Goal: Task Accomplishment & Management: Manage account settings

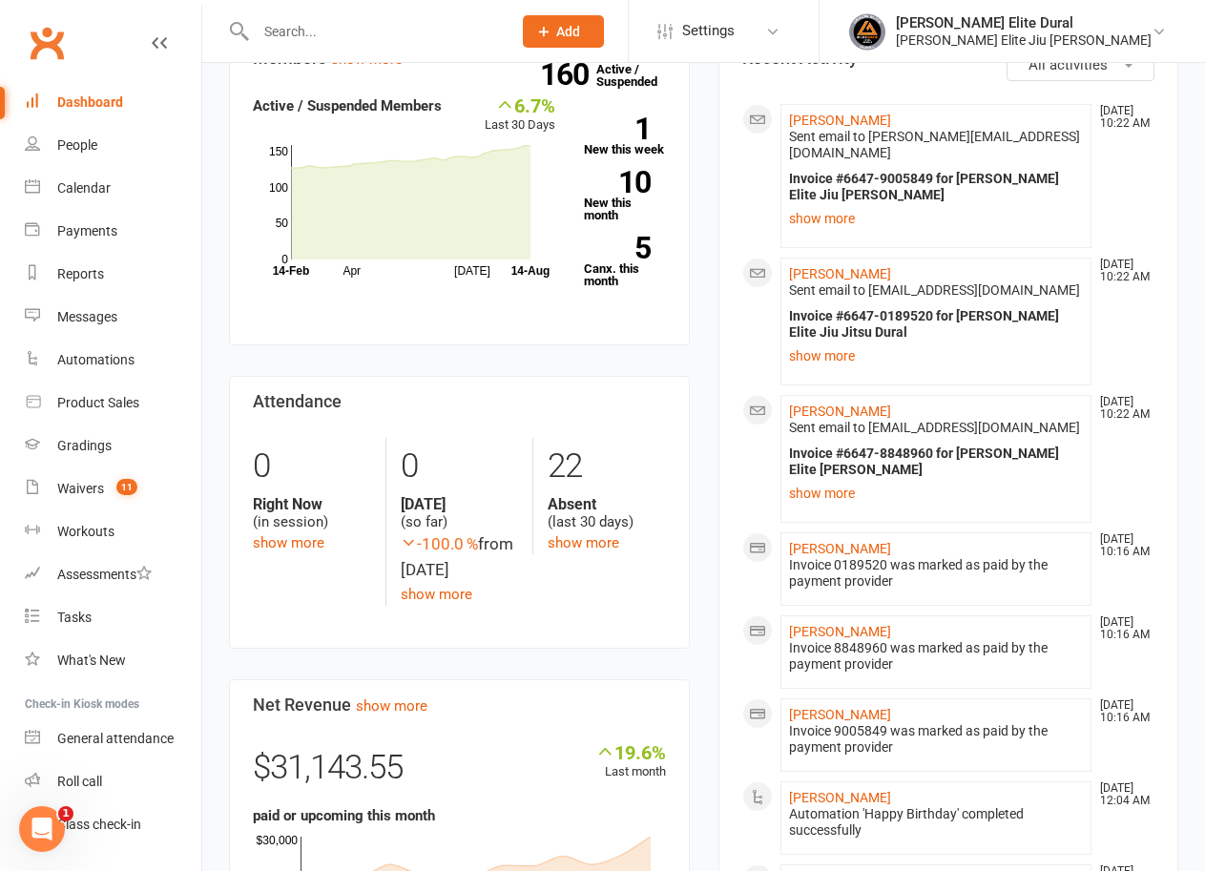
scroll to position [724, 0]
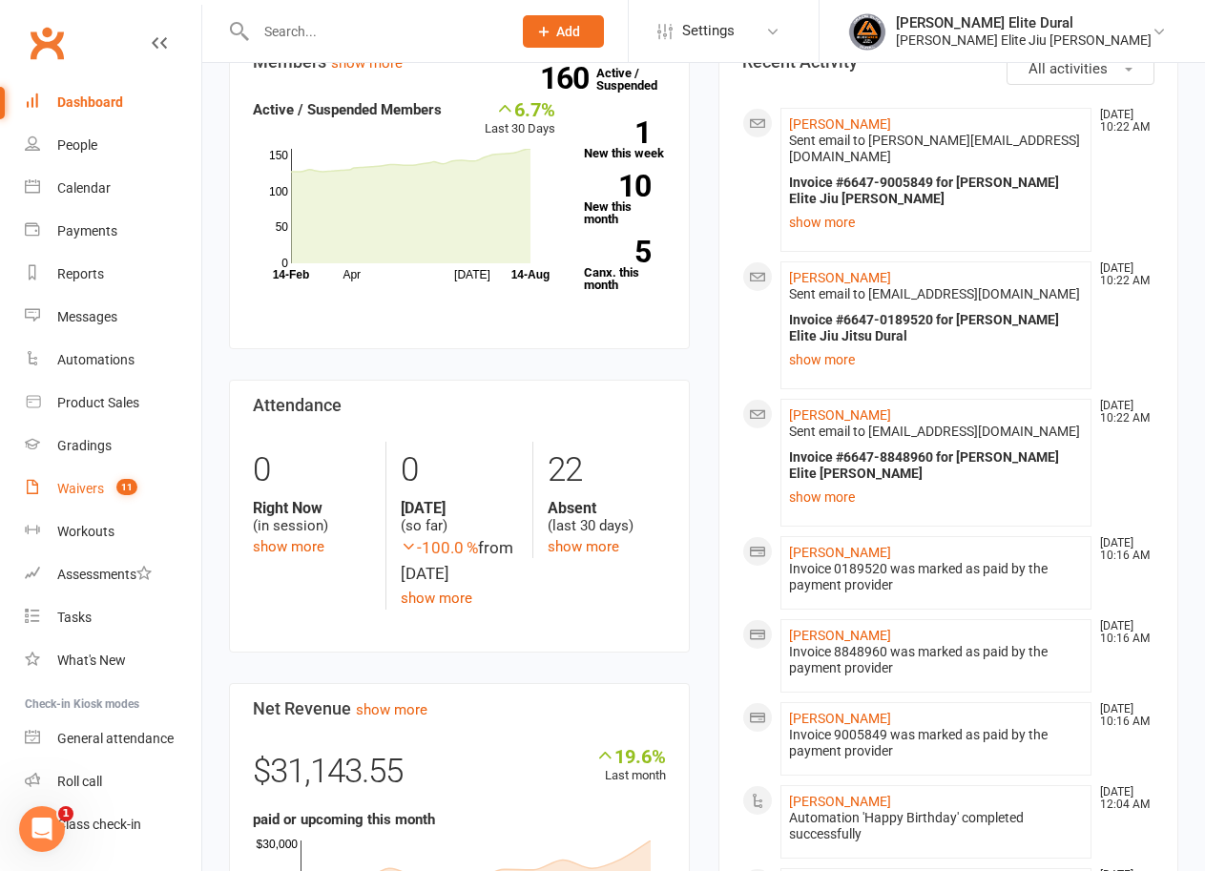
click at [80, 497] on link "Waivers 11" at bounding box center [113, 488] width 177 height 43
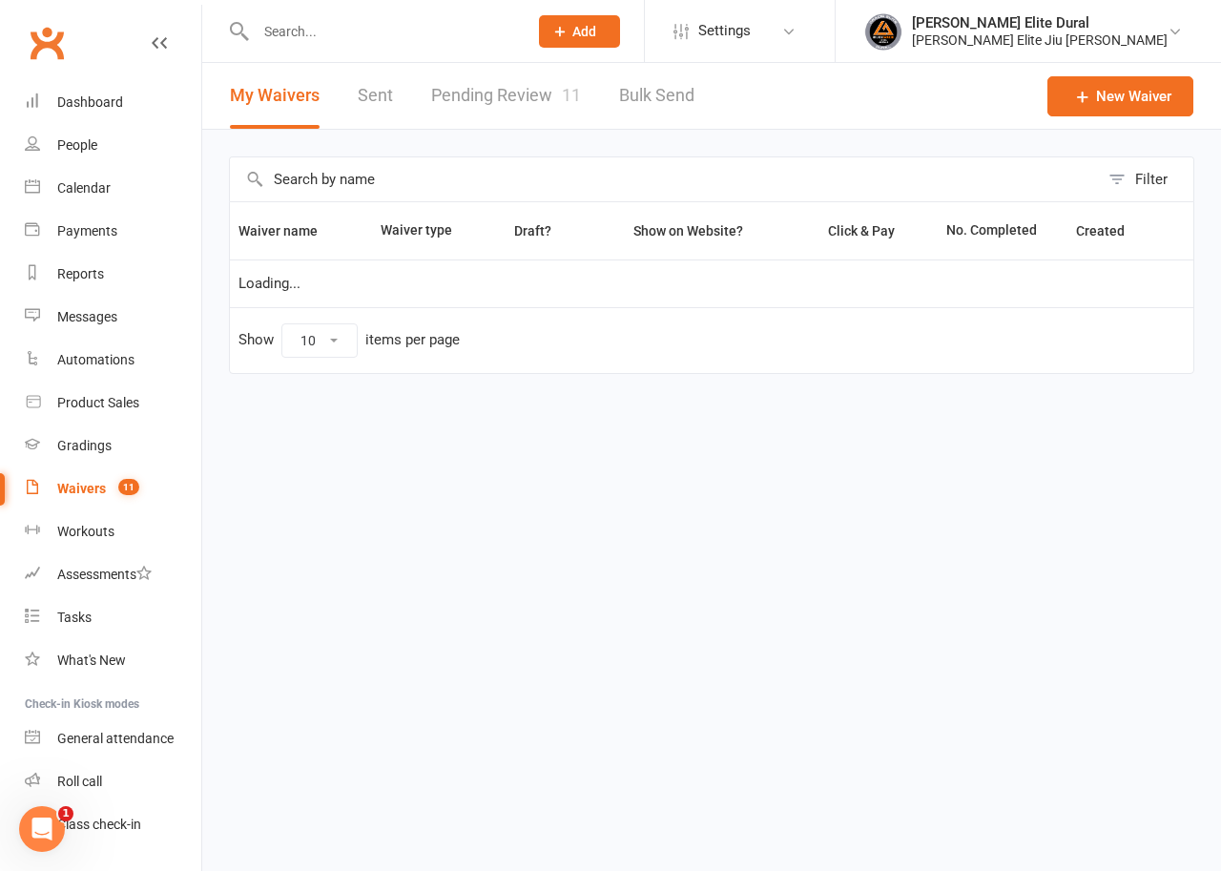
select select "100"
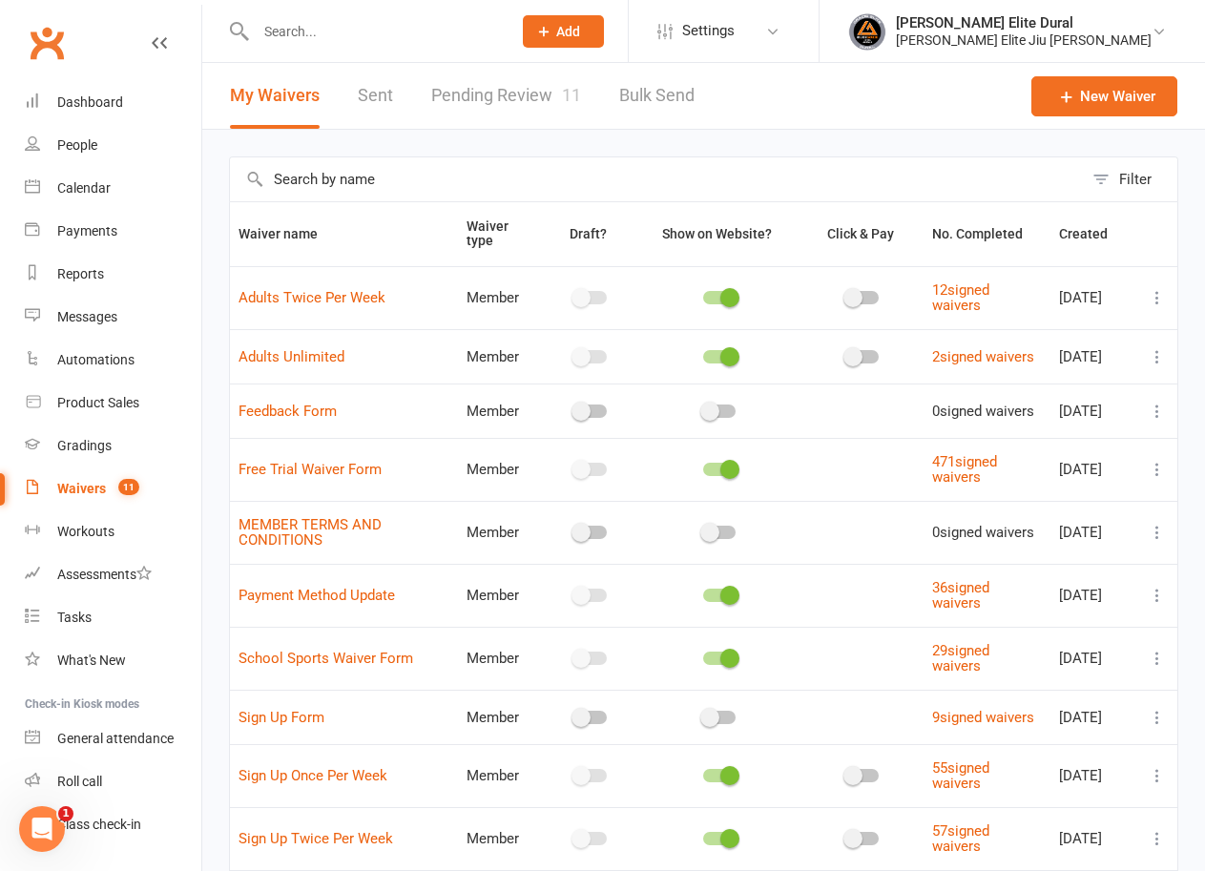
click at [494, 88] on link "Pending Review 11" at bounding box center [506, 96] width 150 height 66
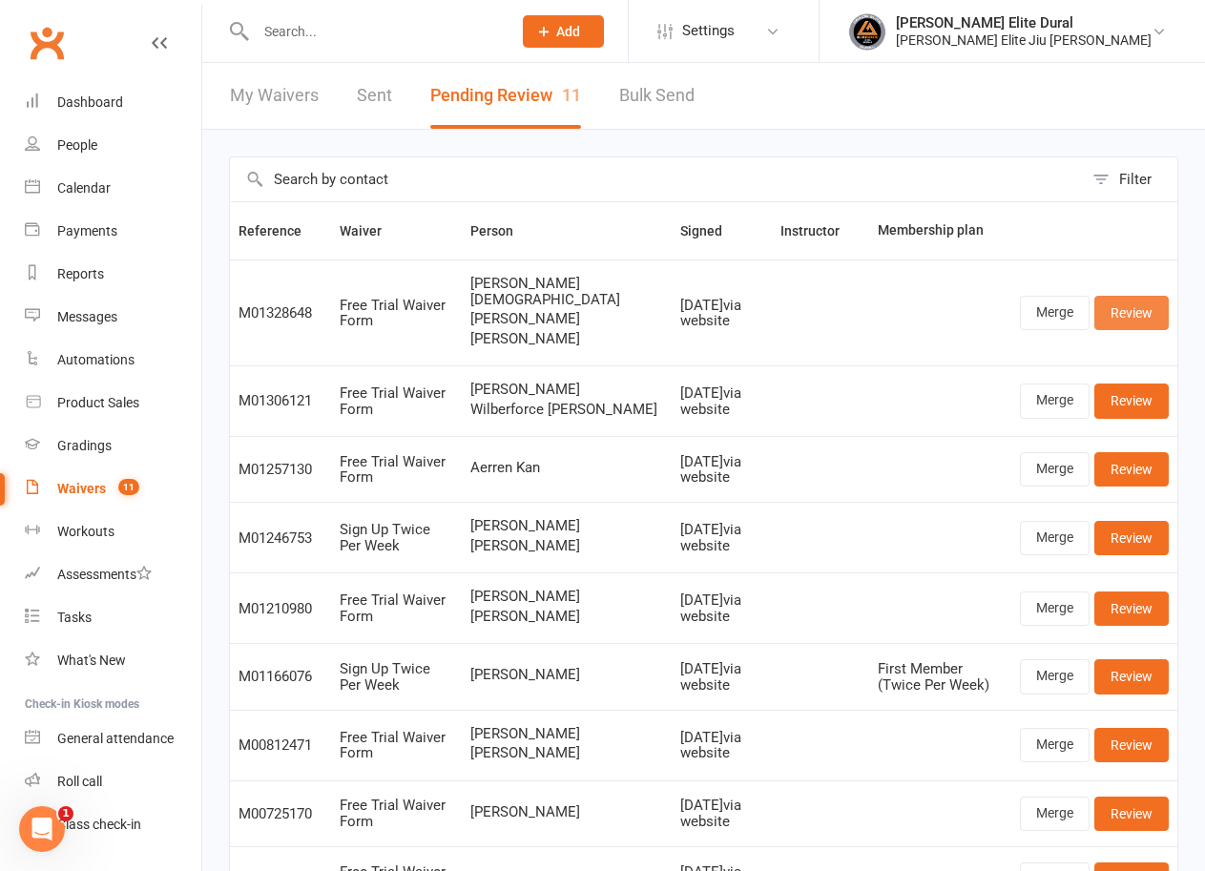
click at [1135, 309] on link "Review" at bounding box center [1131, 313] width 74 height 34
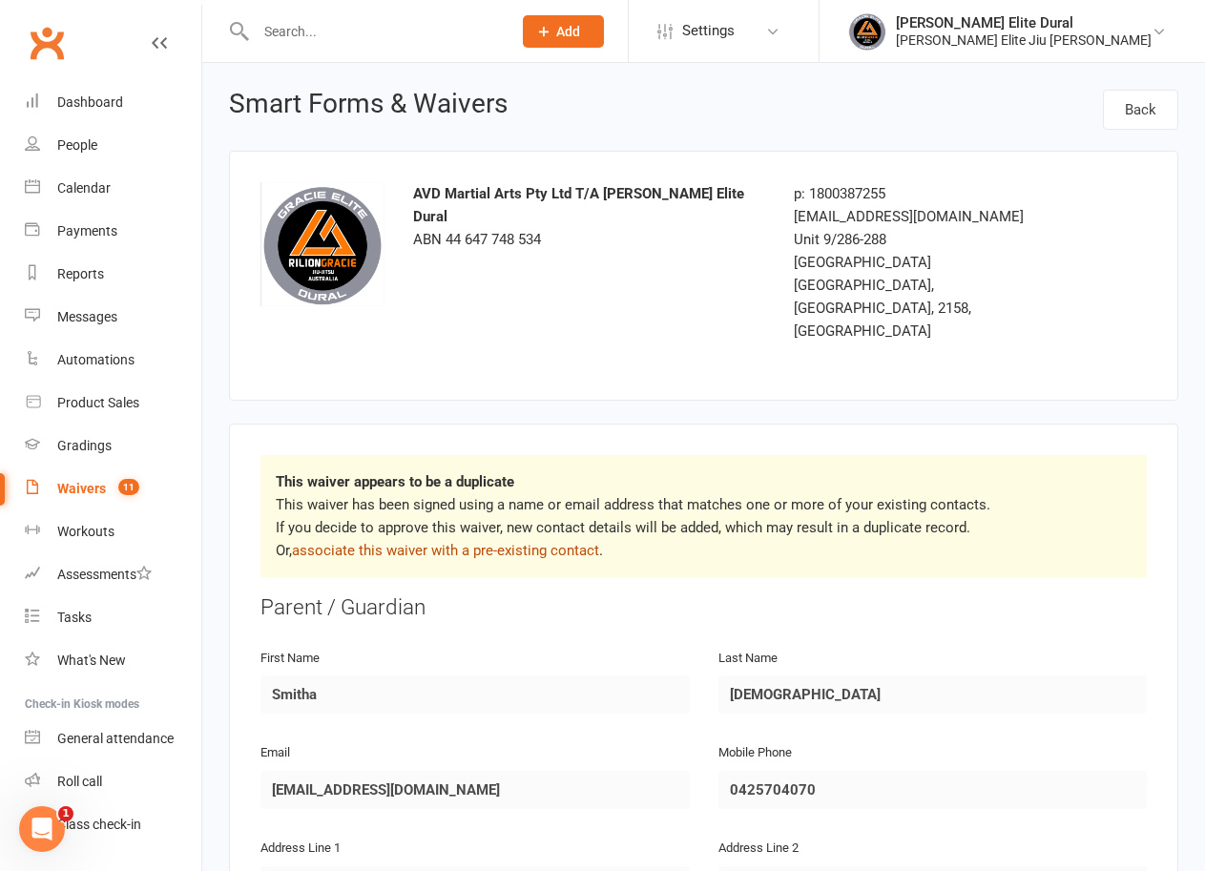
click at [578, 542] on link "associate this waiver with a pre-existing contact" at bounding box center [445, 550] width 307 height 17
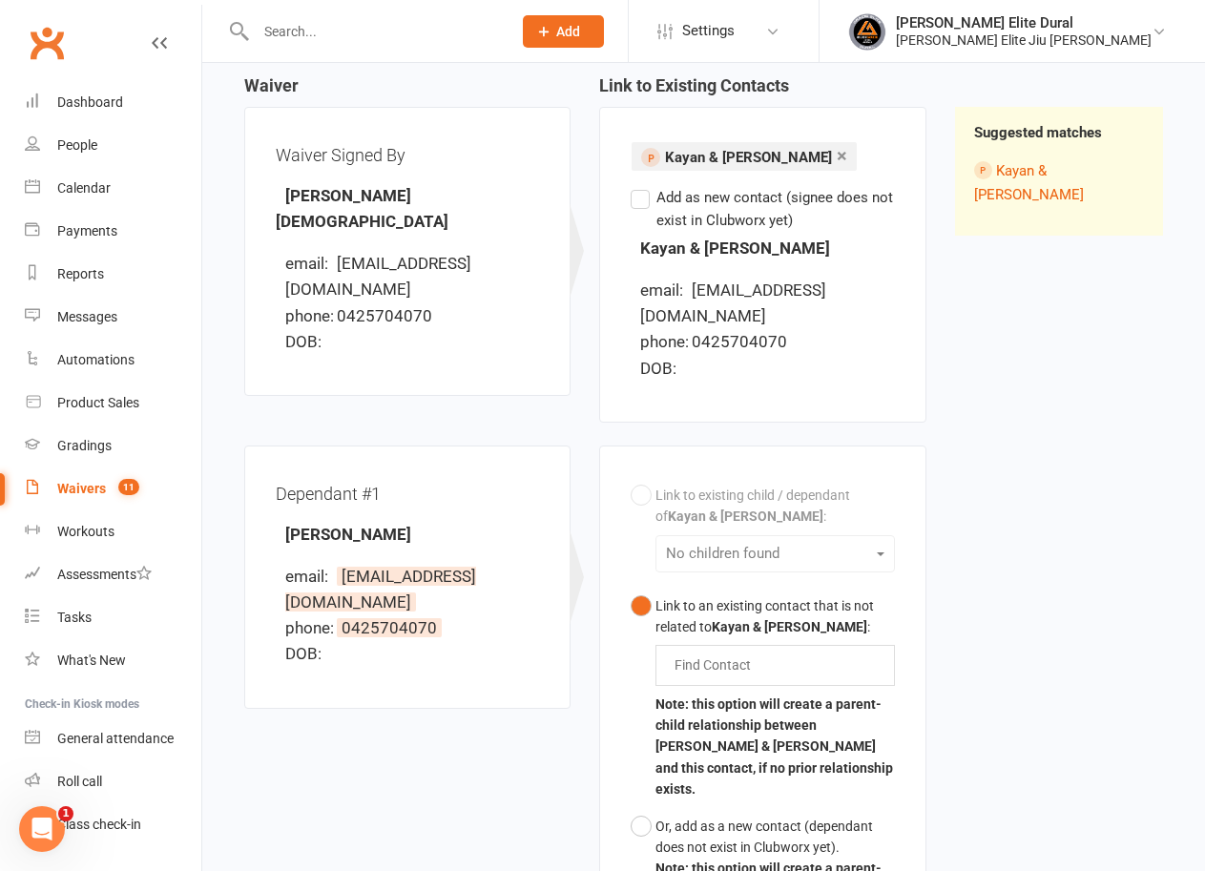
scroll to position [286, 0]
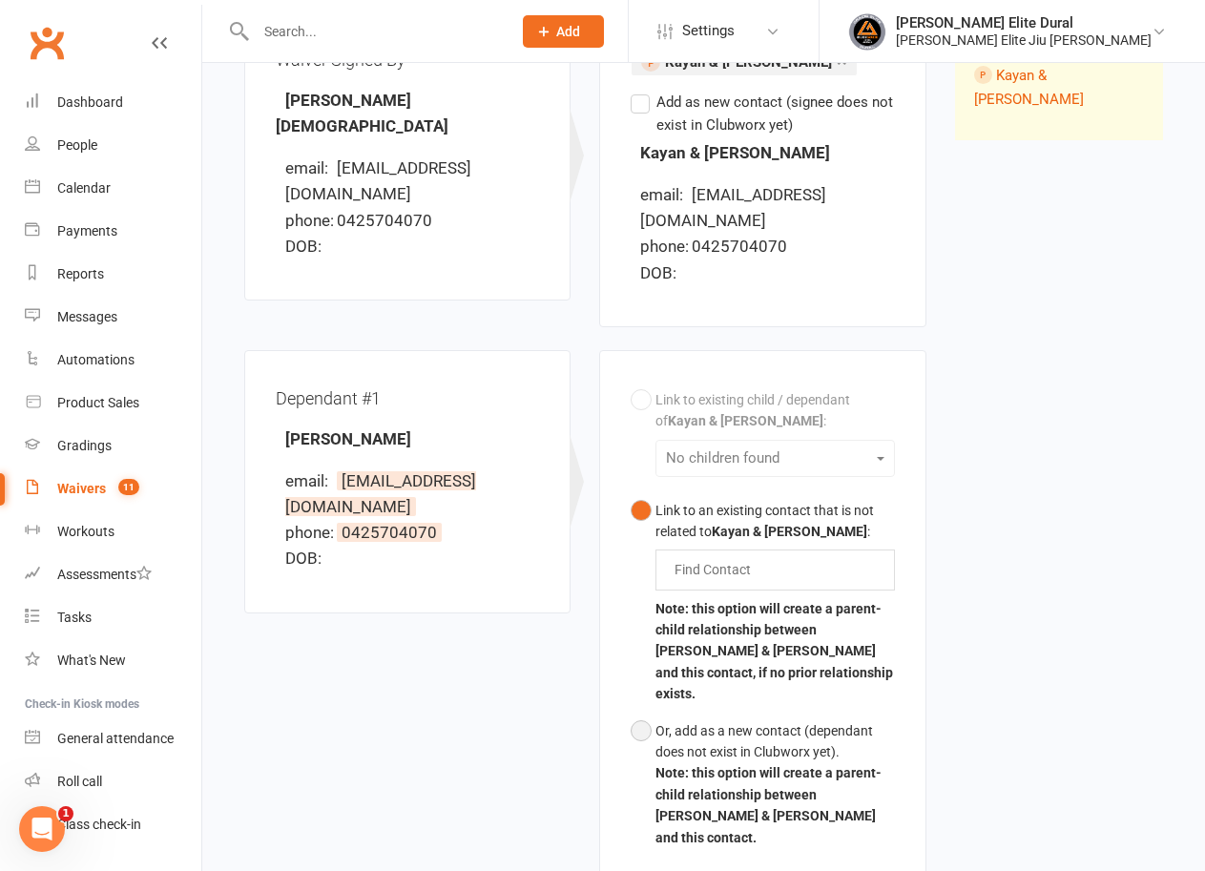
click at [646, 713] on button "Or, add as a new contact (dependant does not exist in Clubworx yet). Note: this…" at bounding box center [762, 784] width 263 height 143
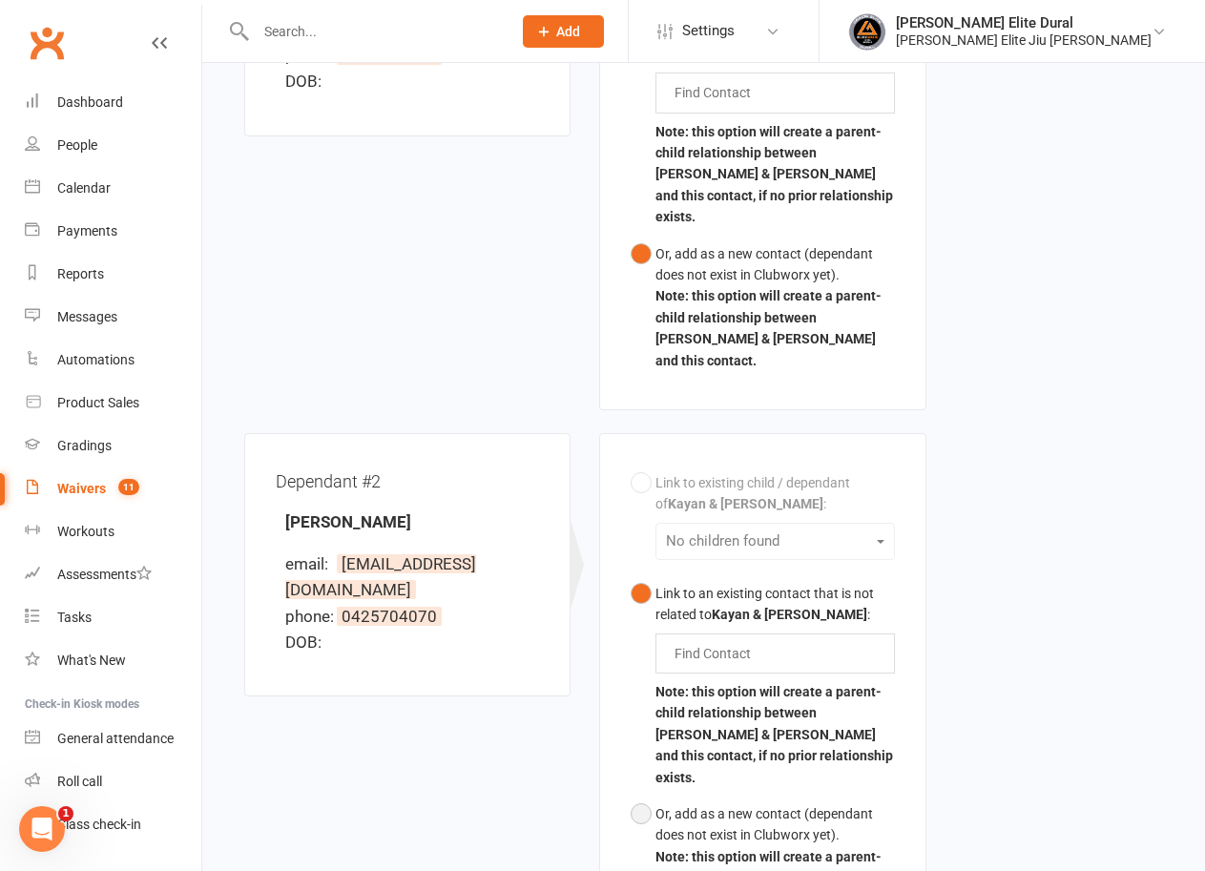
click at [651, 796] on button "Or, add as a new contact (dependant does not exist in Clubworx yet). Note: this…" at bounding box center [762, 867] width 263 height 143
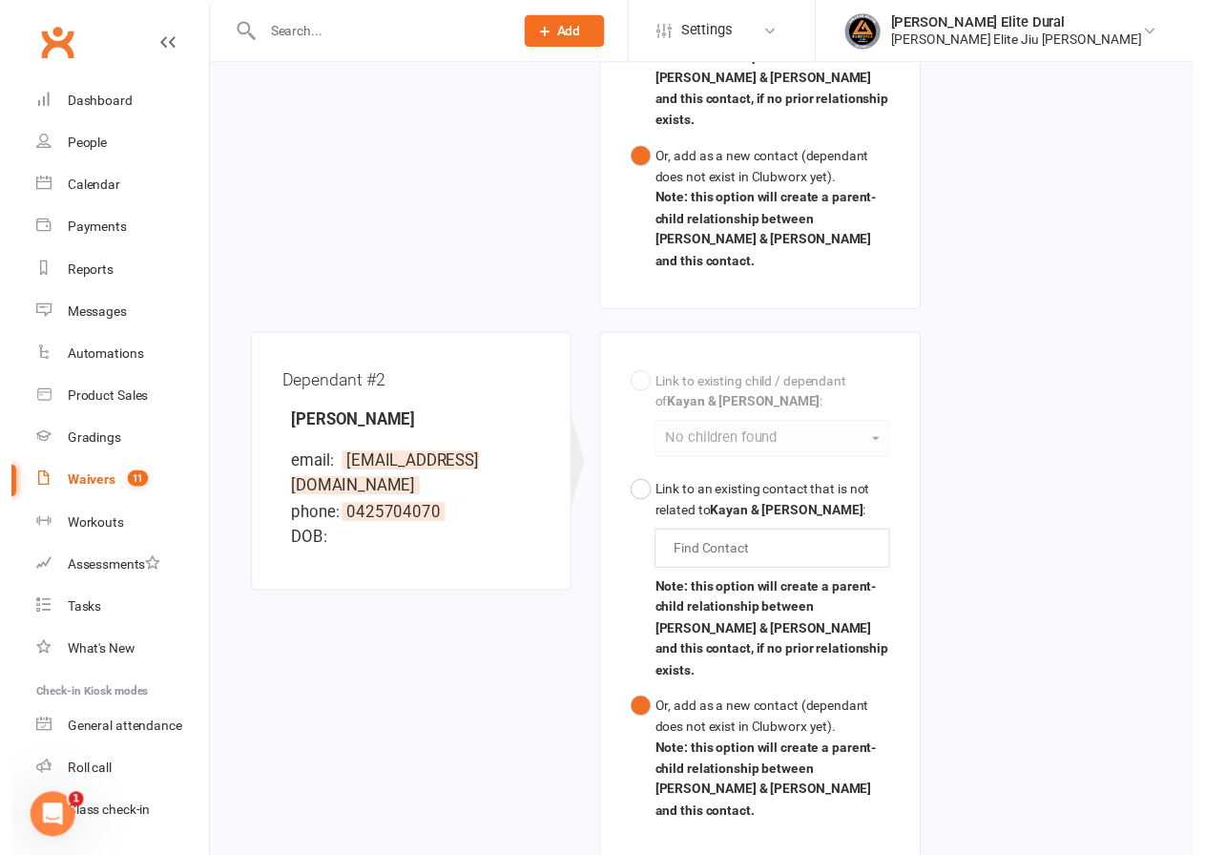
scroll to position [1018, 0]
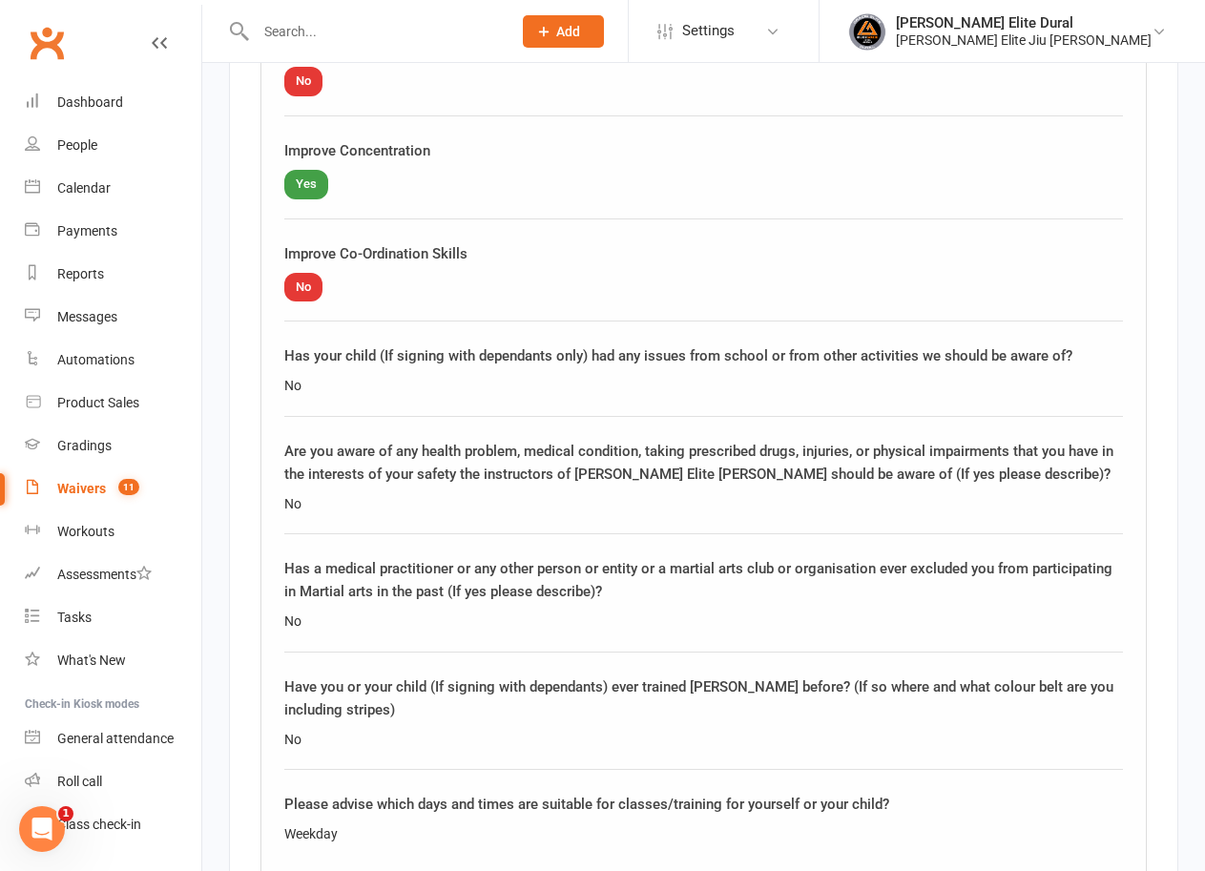
scroll to position [3716, 0]
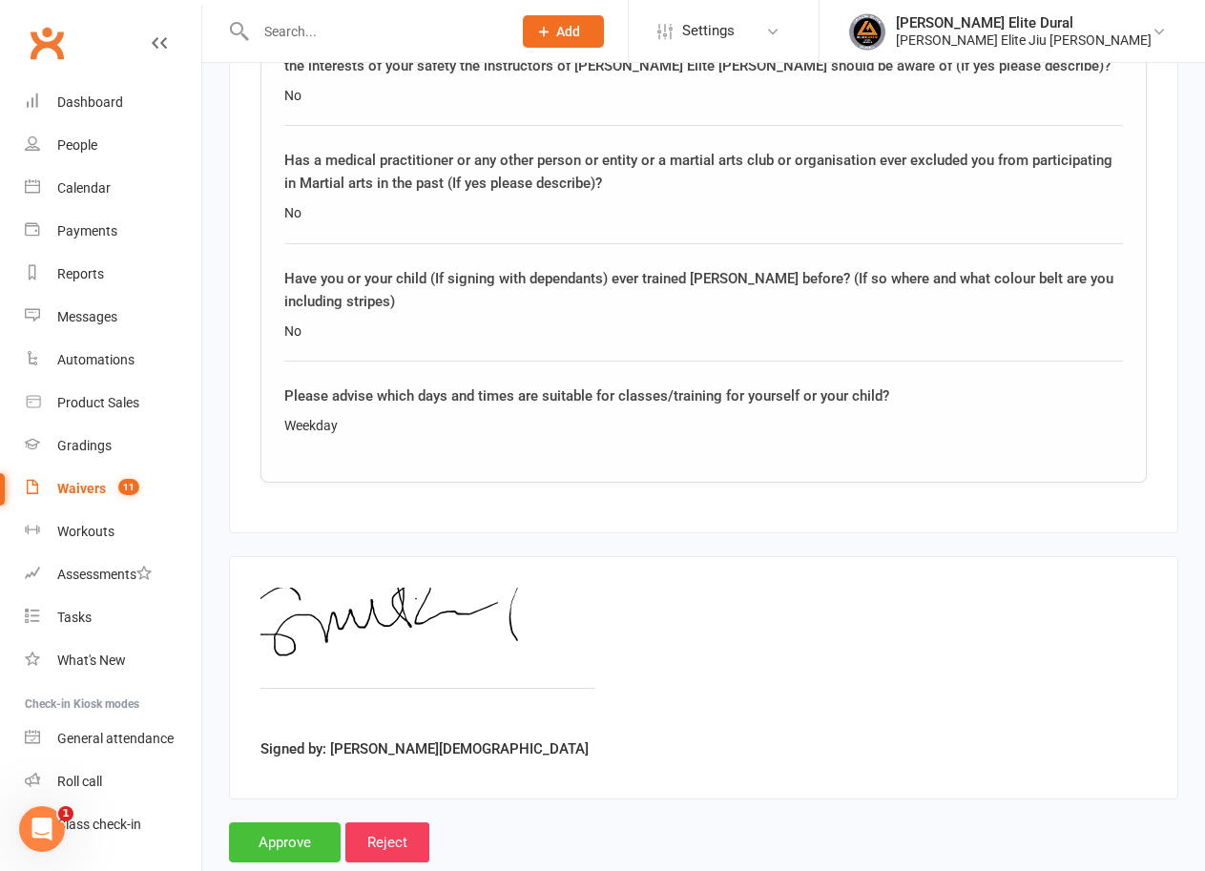
click at [290, 822] on input "Approve" at bounding box center [285, 842] width 112 height 40
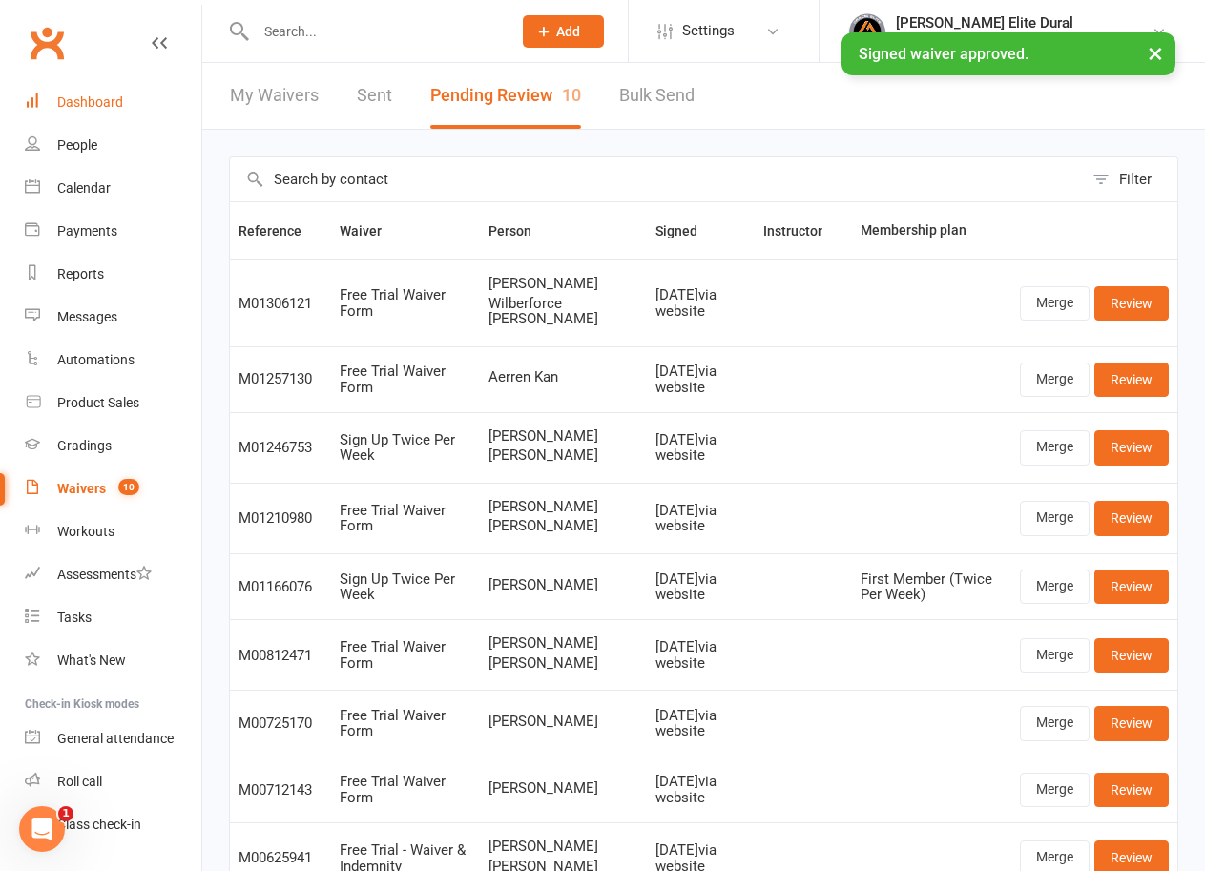
click at [103, 104] on div "Dashboard" at bounding box center [90, 101] width 66 height 15
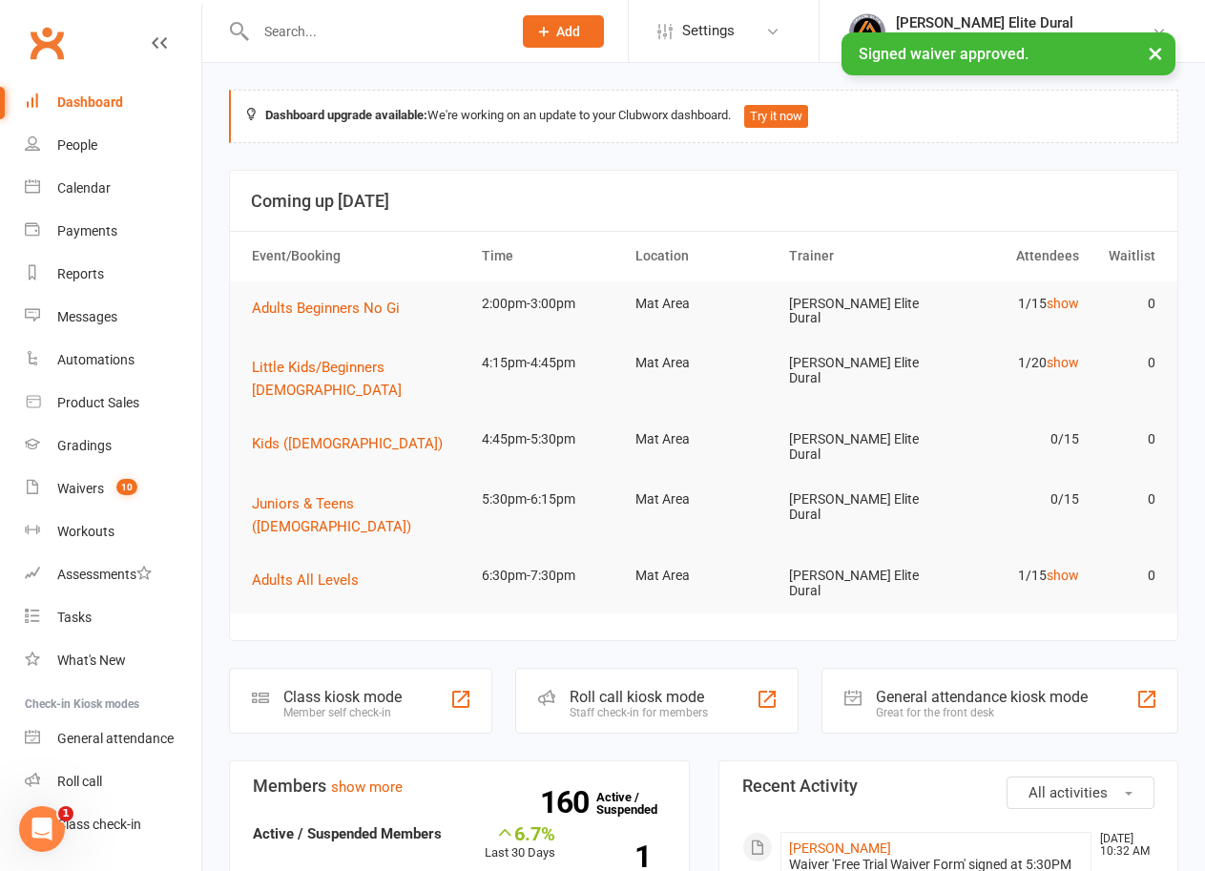
click at [333, 688] on div "Class kiosk mode" at bounding box center [342, 697] width 118 height 18
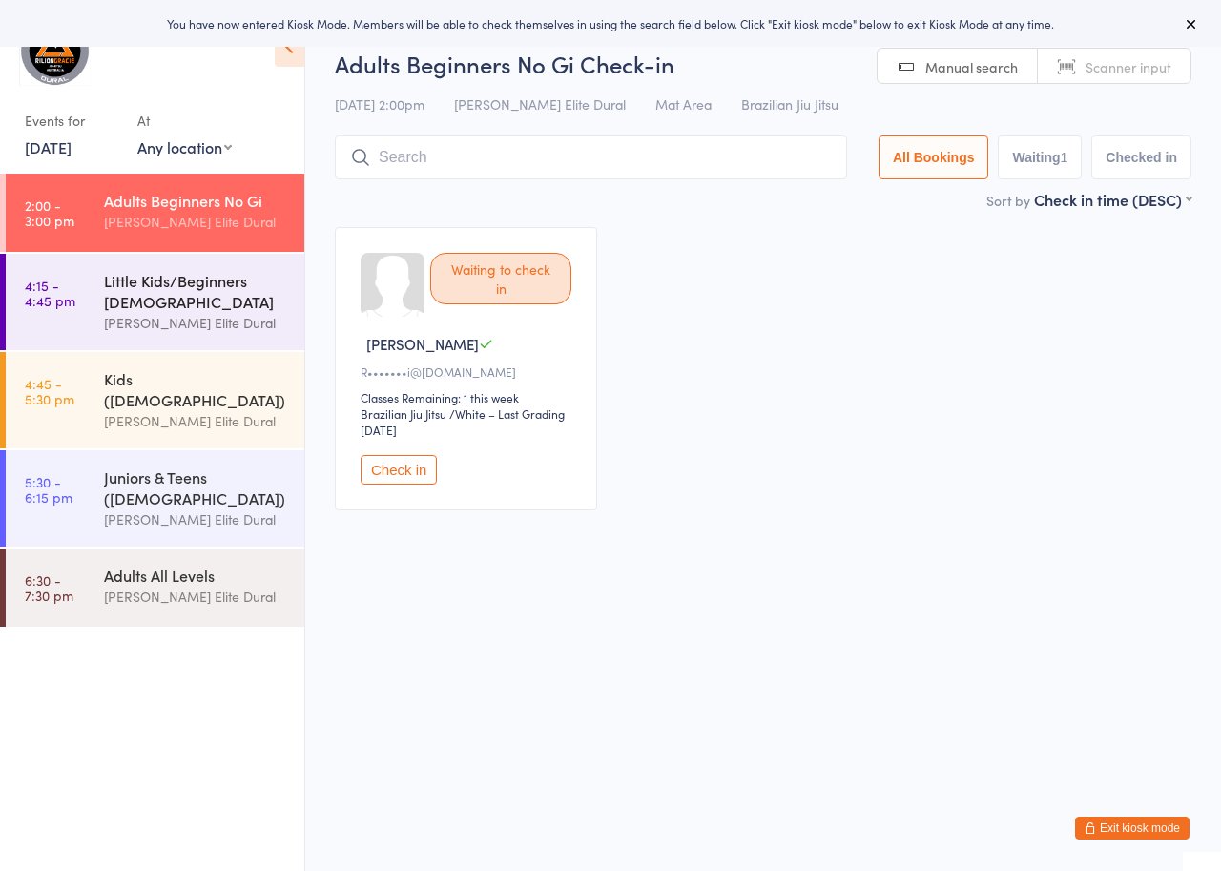
click at [108, 292] on div "Little Kids/Beginners [DEMOGRAPHIC_DATA]" at bounding box center [196, 291] width 184 height 42
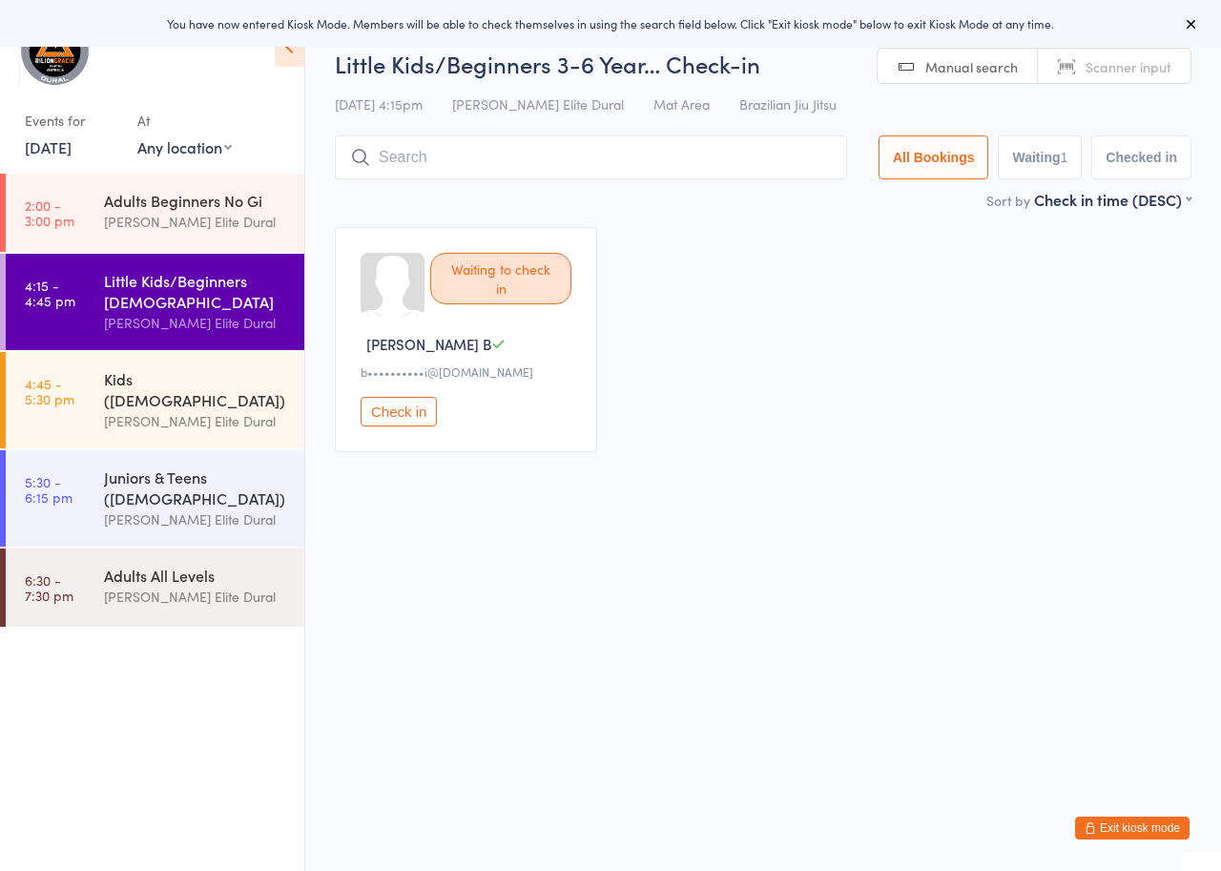
click at [126, 346] on div "Little Kids/Beginners 3-6 Years Old Gracie Elite Dural" at bounding box center [204, 302] width 200 height 96
click at [124, 376] on div "Kids ([DEMOGRAPHIC_DATA])" at bounding box center [196, 389] width 184 height 42
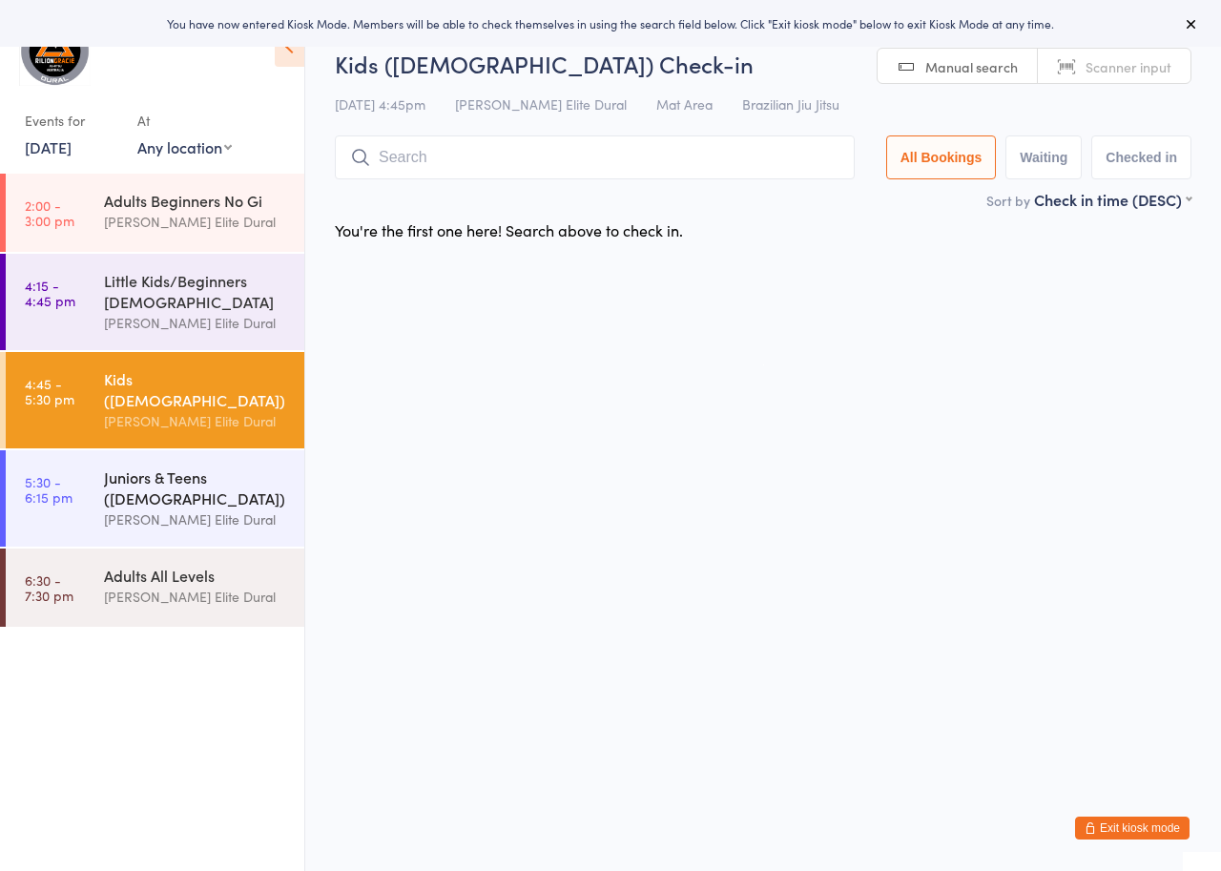
click at [146, 489] on div "Juniors & Teens ([DEMOGRAPHIC_DATA])" at bounding box center [196, 488] width 184 height 42
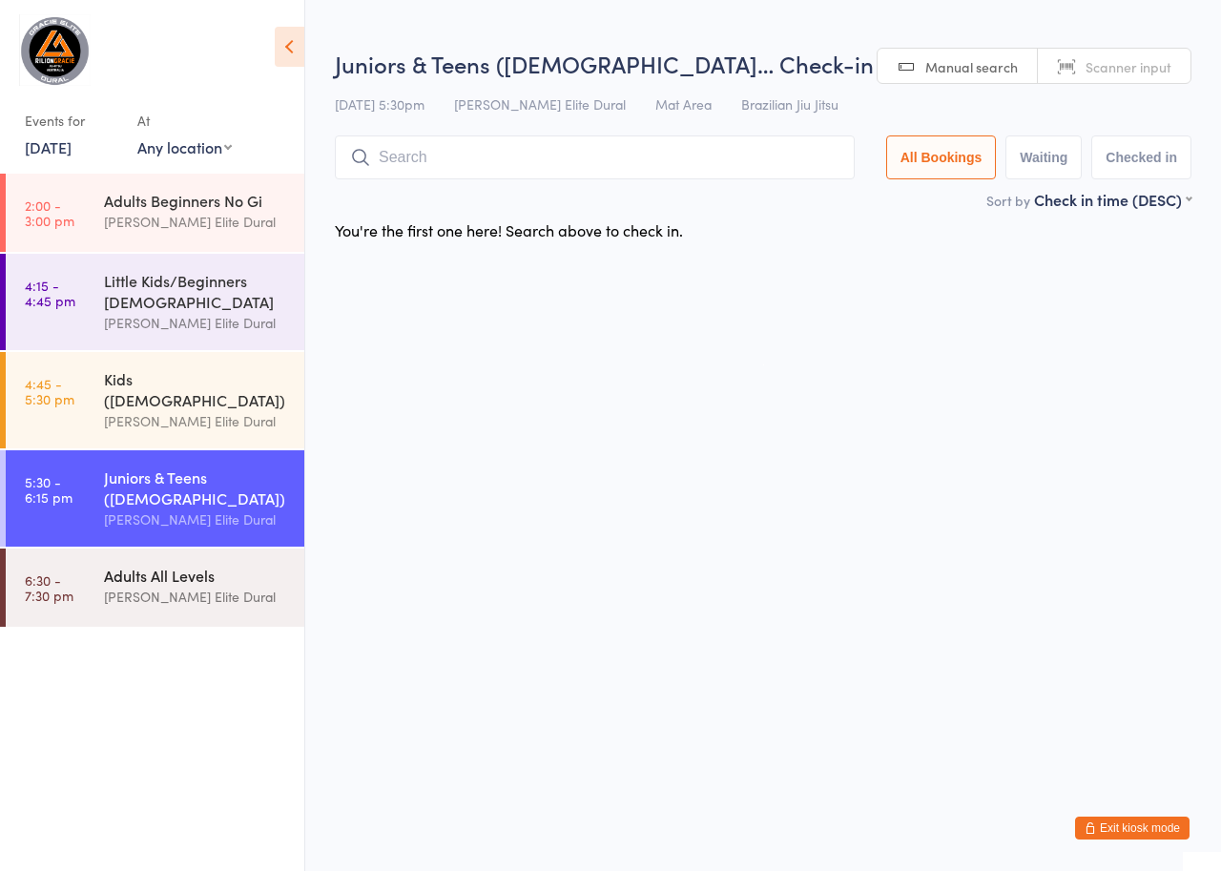
click at [142, 586] on div "[PERSON_NAME] Elite Dural" at bounding box center [196, 597] width 184 height 22
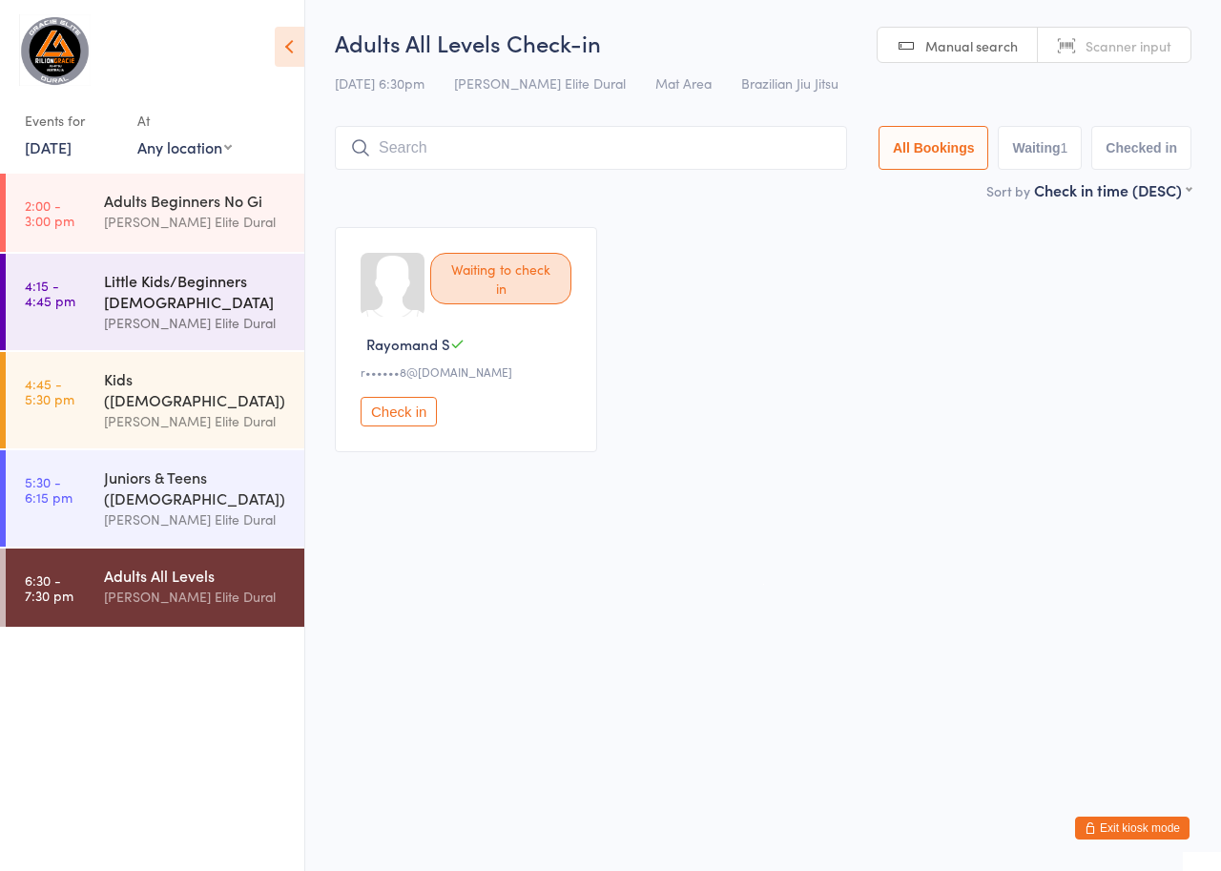
click at [147, 300] on div "Little Kids/Beginners [DEMOGRAPHIC_DATA]" at bounding box center [196, 291] width 184 height 42
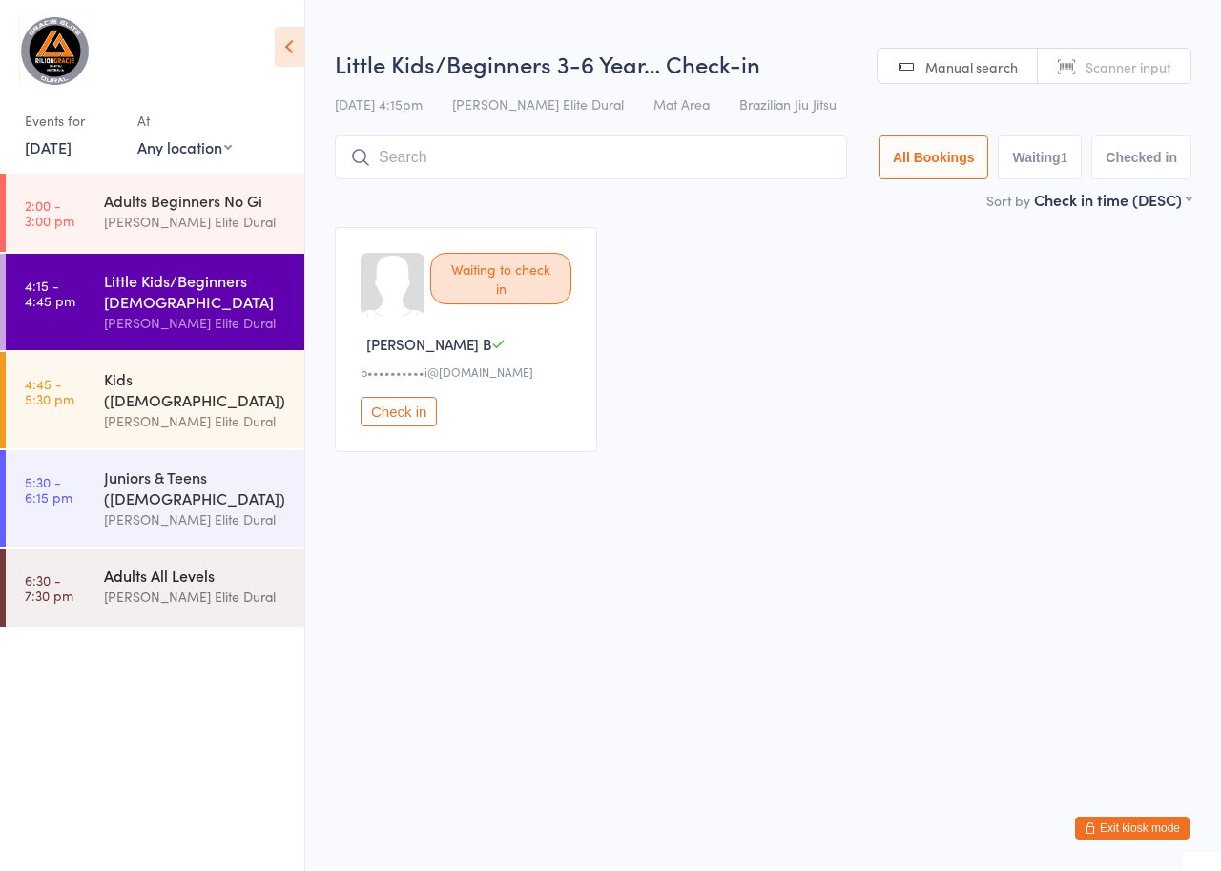
click at [149, 567] on div "Adults All Levels" at bounding box center [196, 575] width 184 height 21
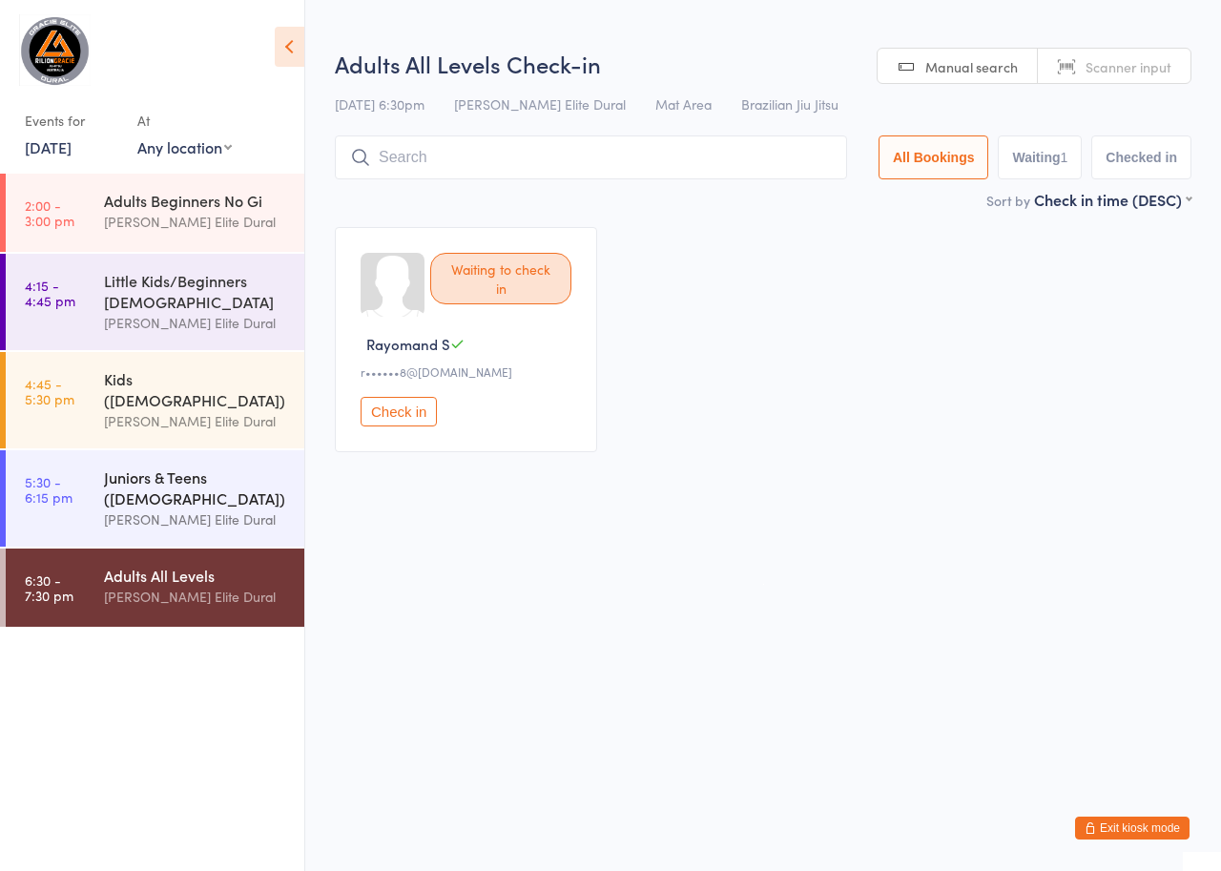
click at [156, 483] on div "Juniors & Teens ([DEMOGRAPHIC_DATA])" at bounding box center [196, 488] width 184 height 42
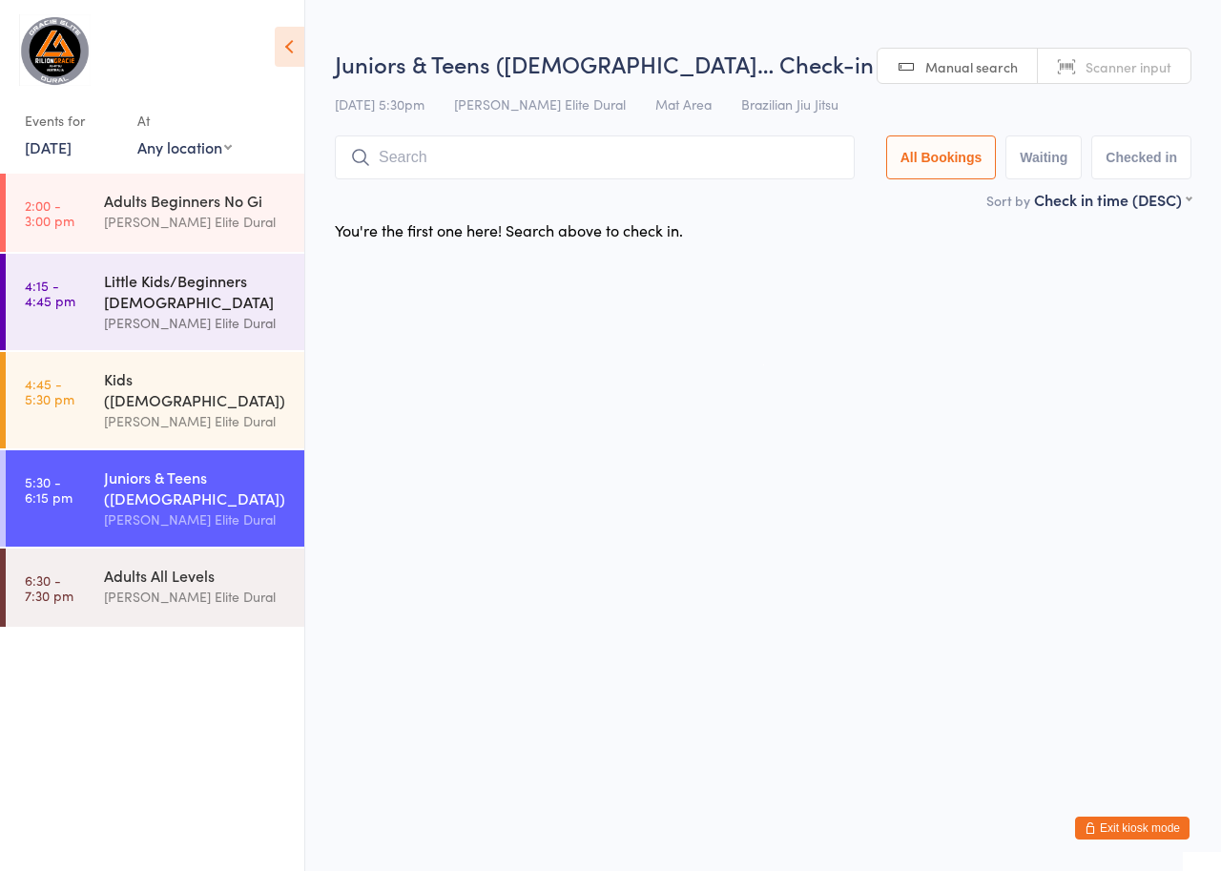
click at [160, 293] on div "Little Kids/Beginners [DEMOGRAPHIC_DATA]" at bounding box center [196, 291] width 184 height 42
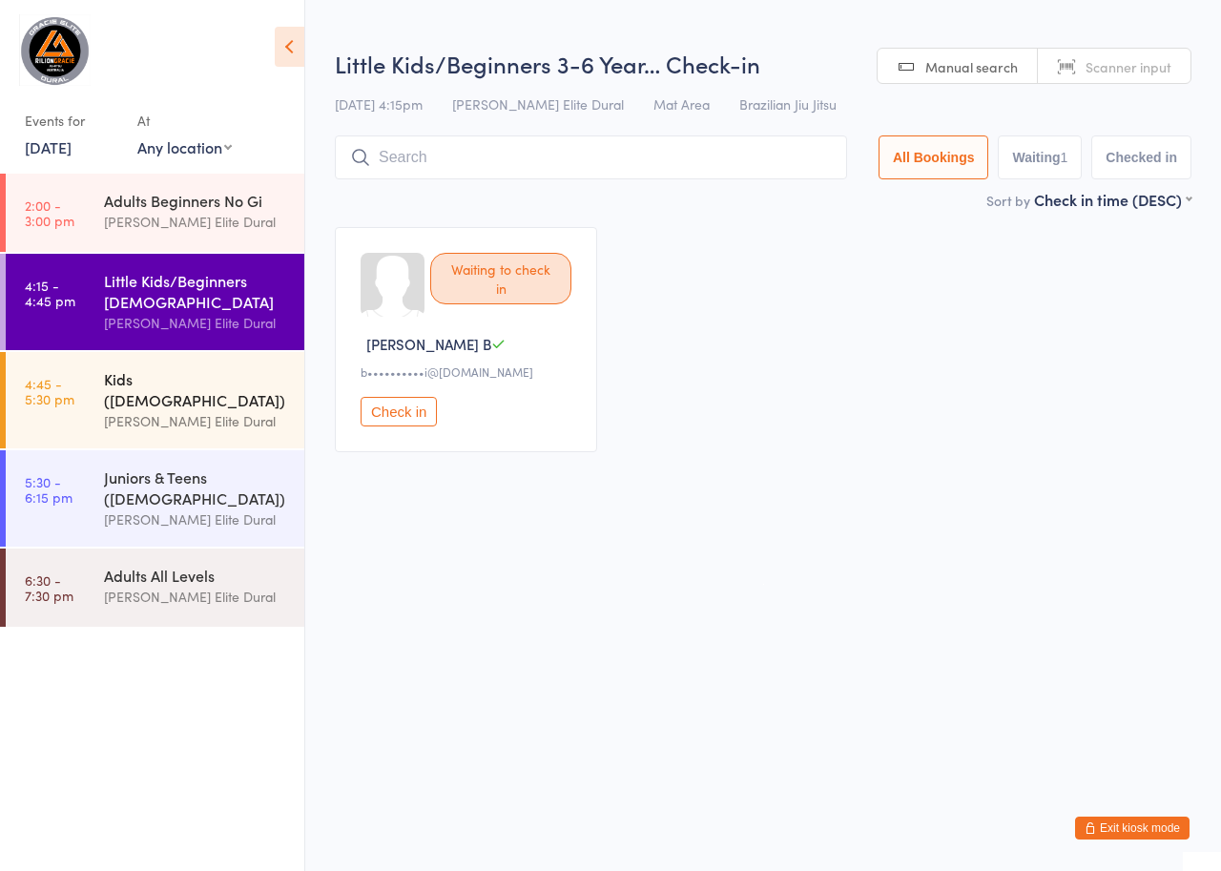
click at [166, 410] on div "[PERSON_NAME] Elite Dural" at bounding box center [196, 421] width 184 height 22
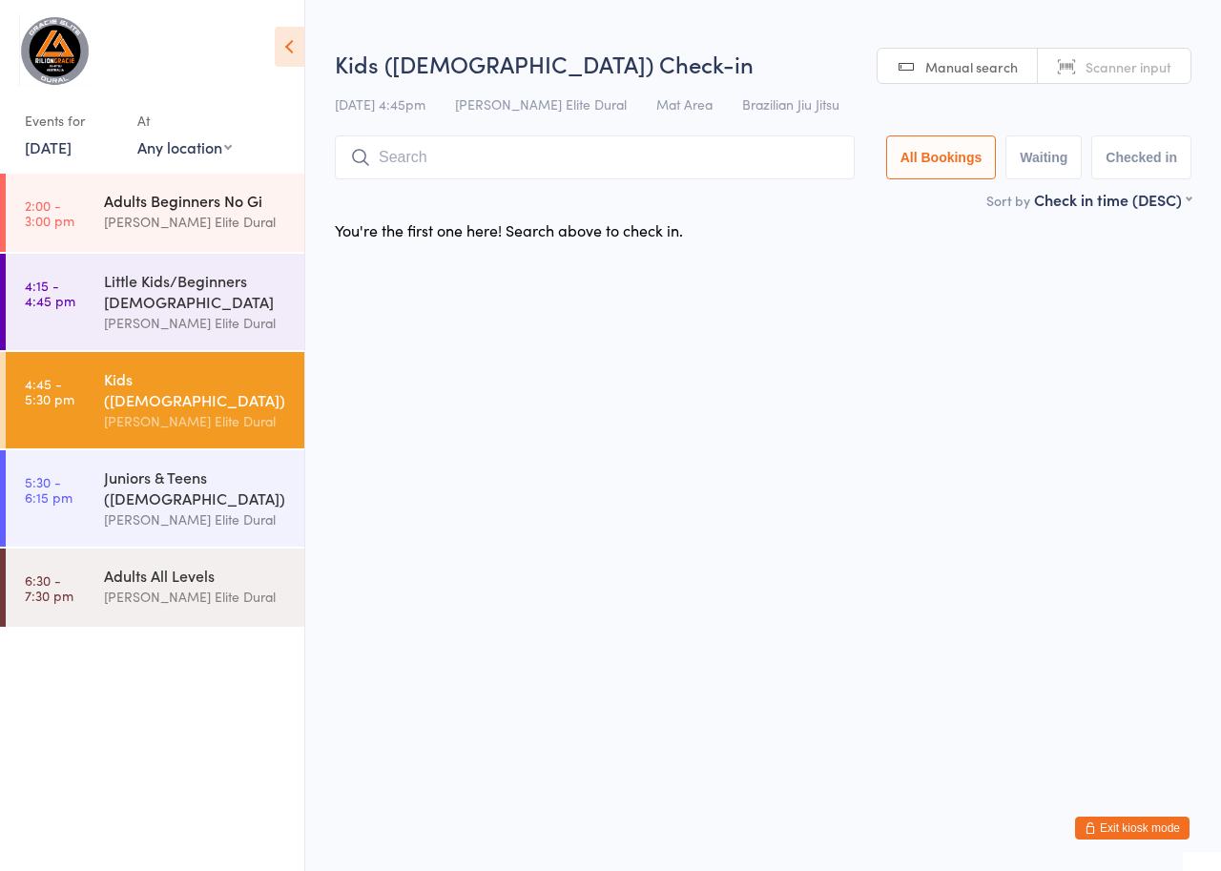
click at [174, 209] on div "Adults Beginners No Gi" at bounding box center [196, 200] width 184 height 21
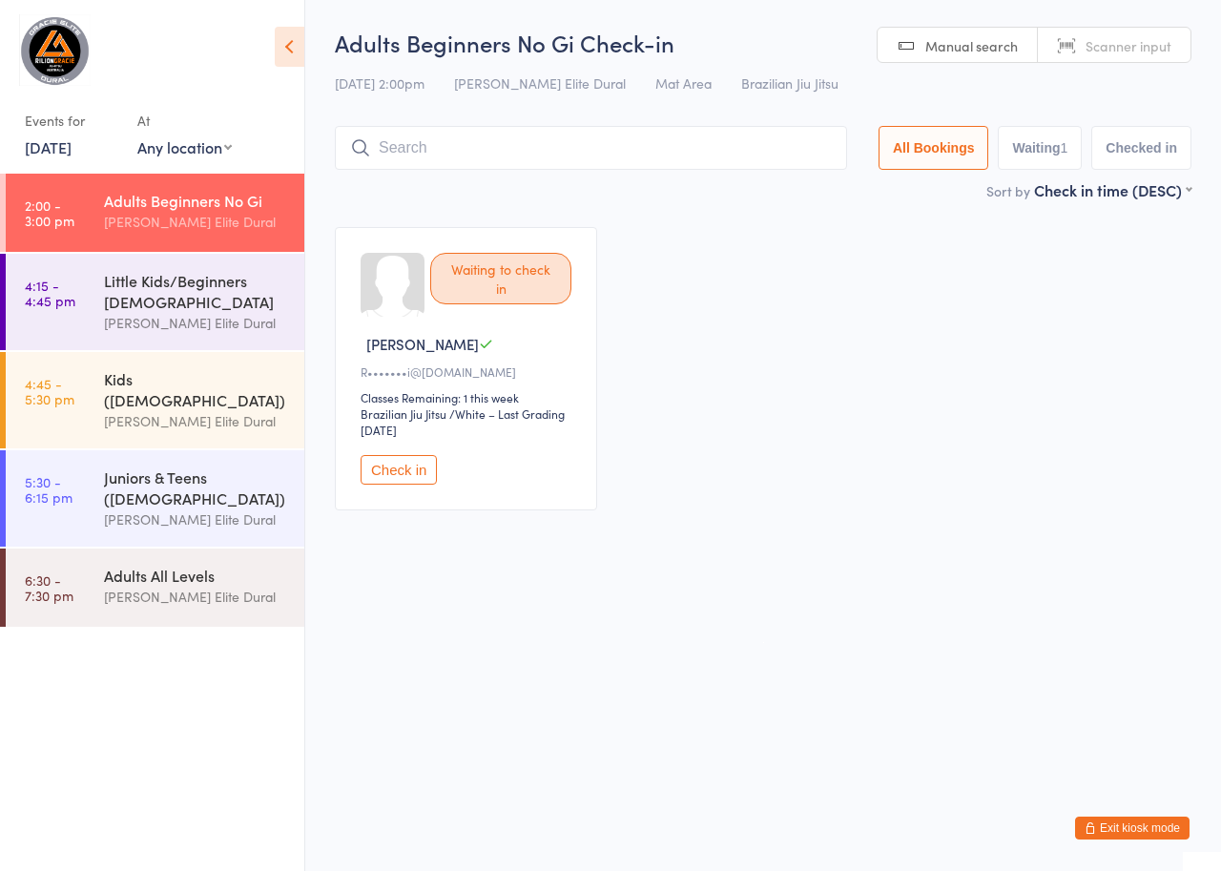
click at [1119, 820] on button "Exit kiosk mode" at bounding box center [1132, 828] width 114 height 23
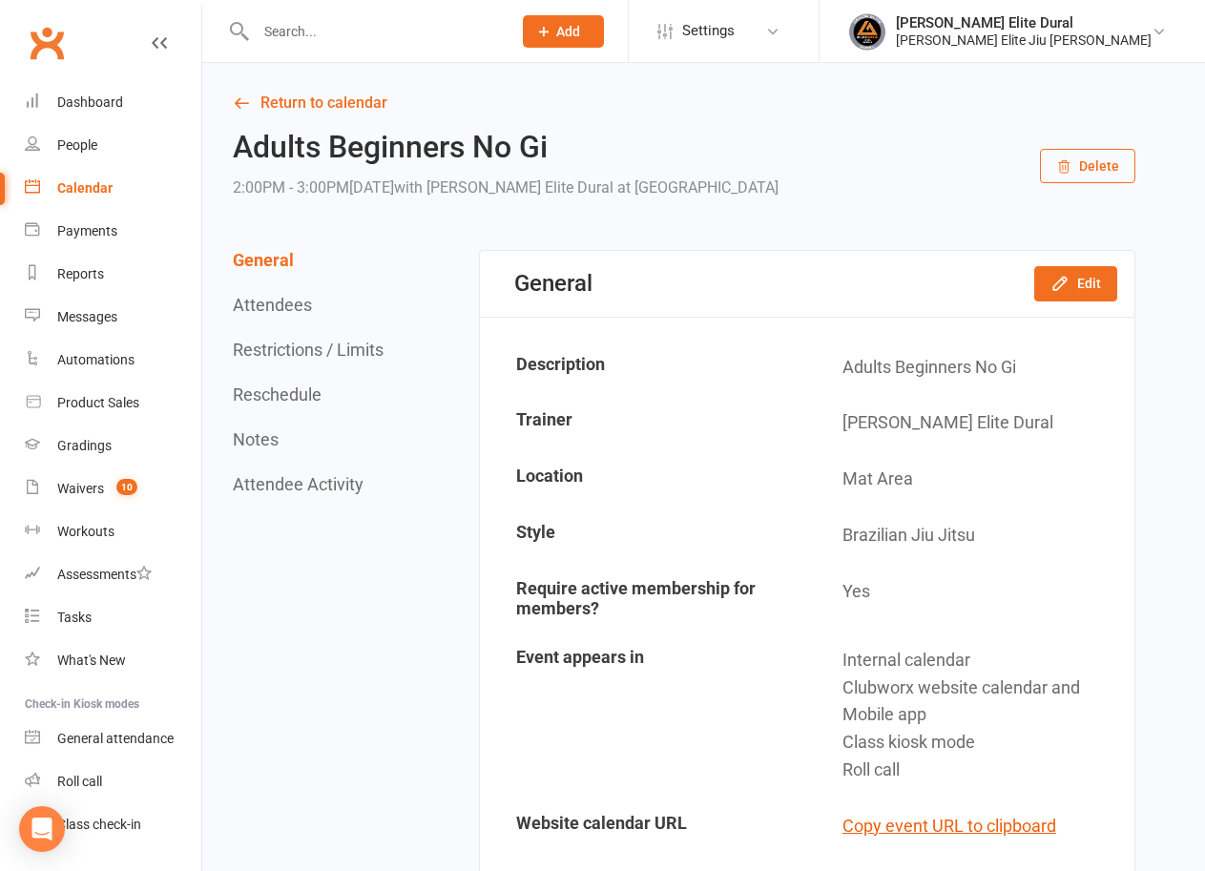
click at [84, 182] on div "Calendar" at bounding box center [84, 187] width 55 height 15
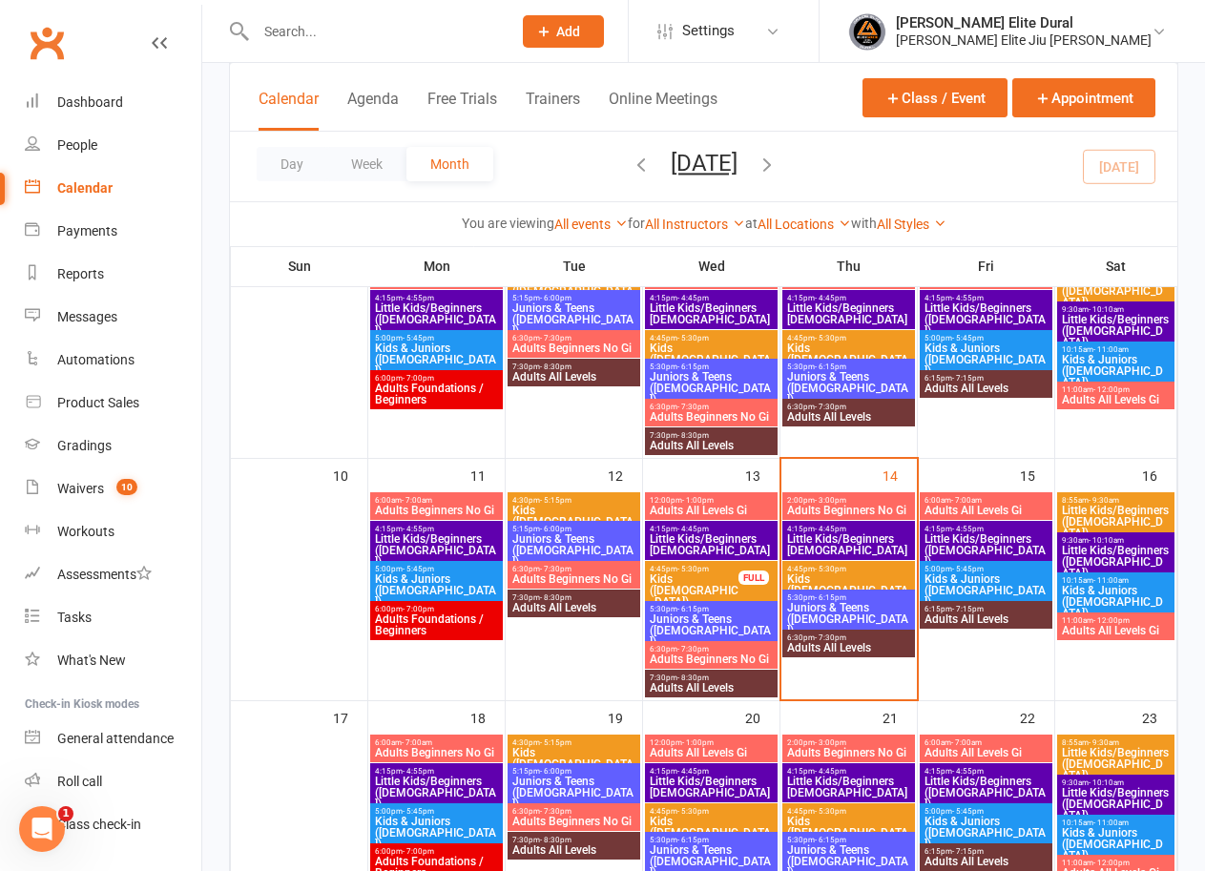
scroll to position [411, 0]
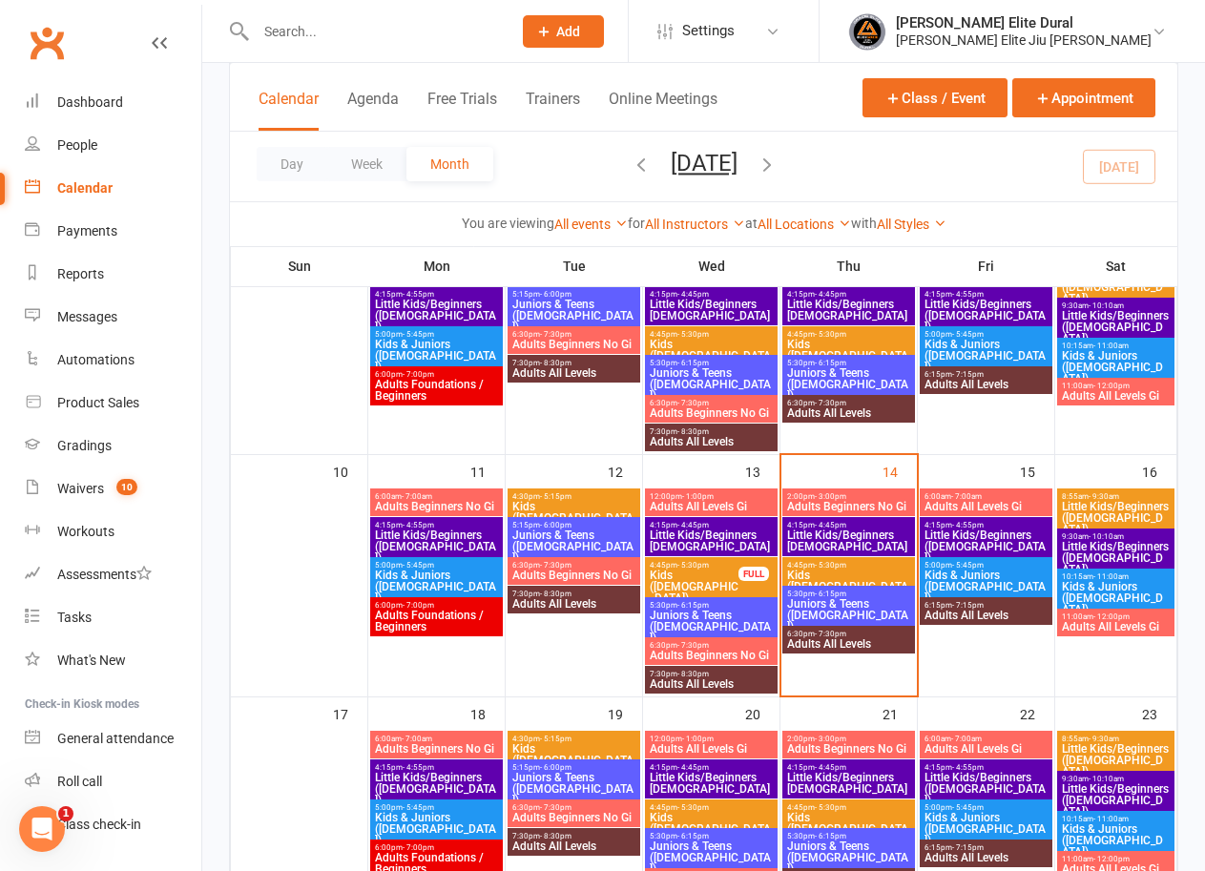
click at [835, 501] on span "Adults Beginners No Gi" at bounding box center [848, 506] width 125 height 11
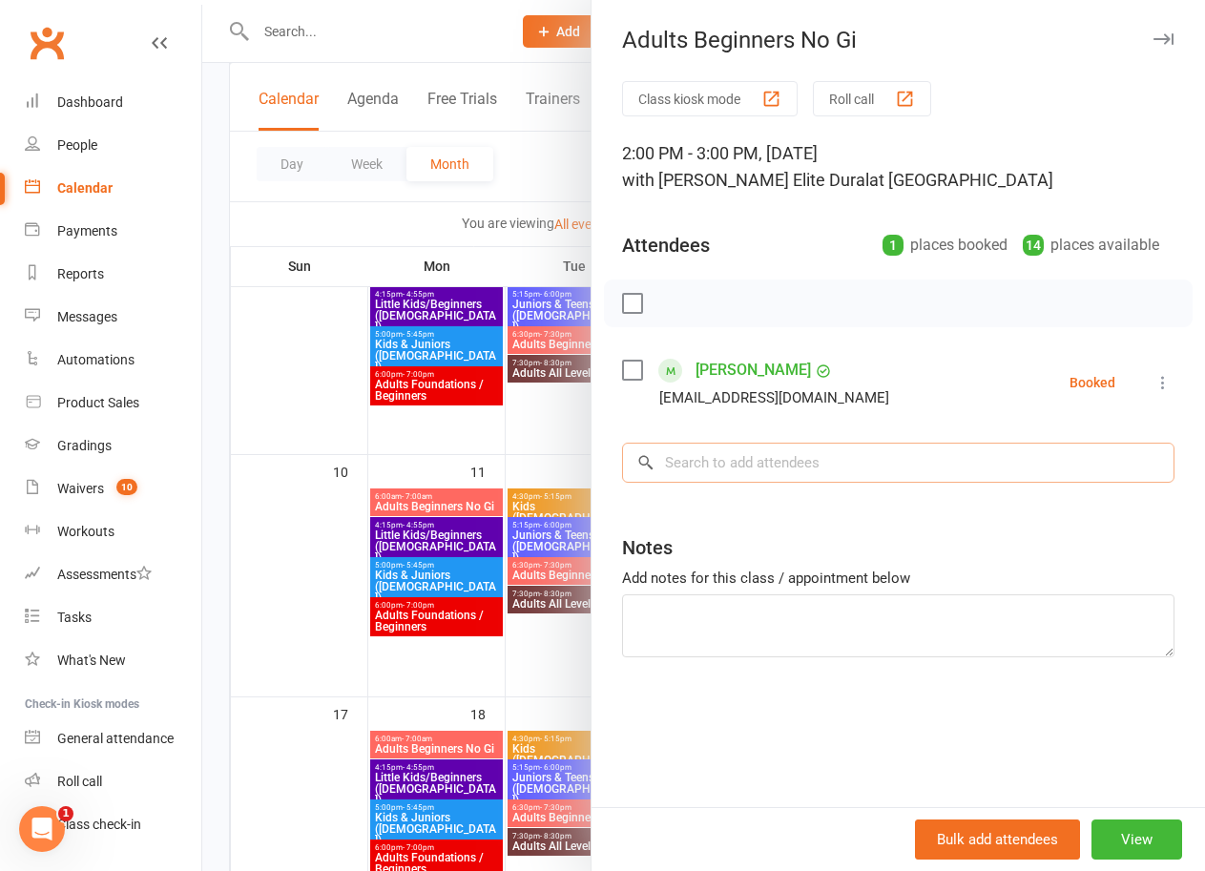
click at [747, 467] on input "search" at bounding box center [898, 463] width 552 height 40
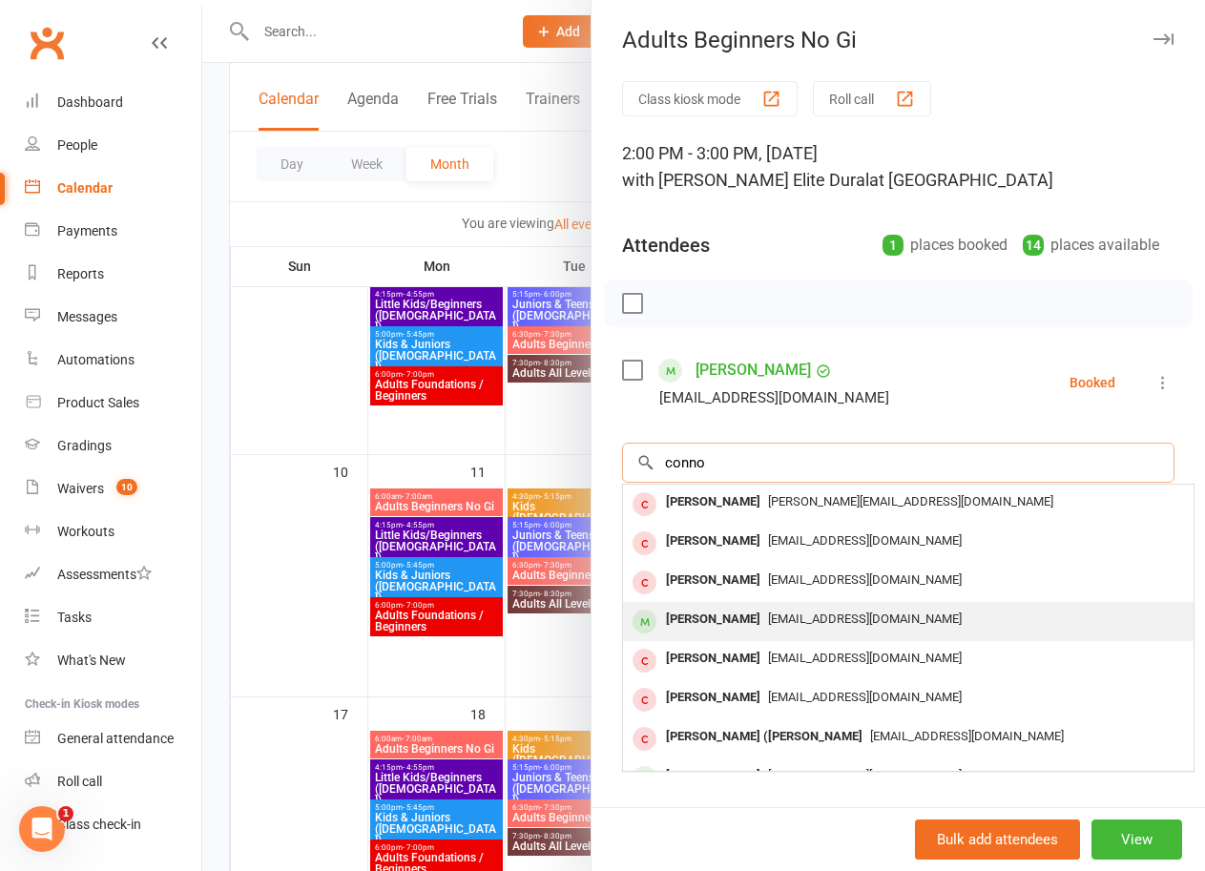
type input "conno"
click at [733, 621] on div "Connor McGovern" at bounding box center [713, 620] width 110 height 28
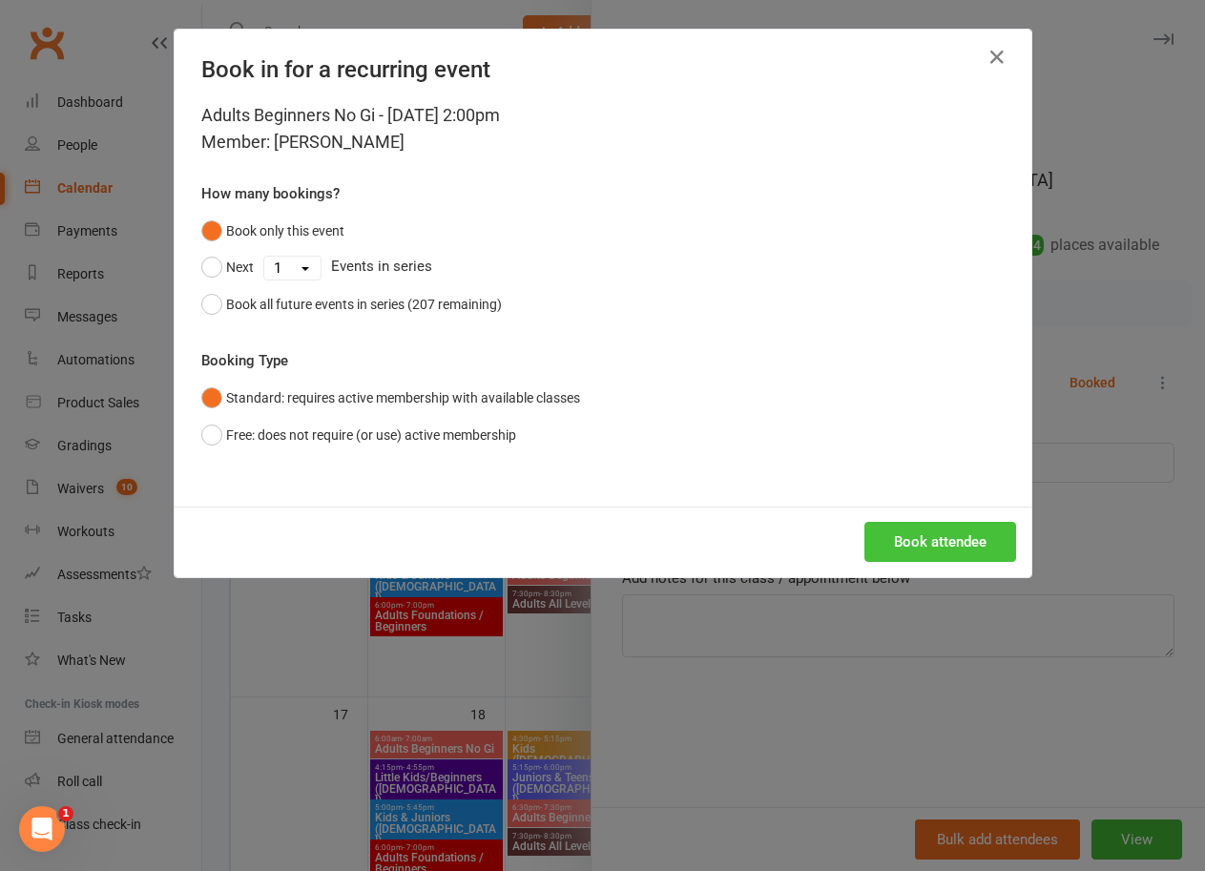
click at [902, 540] on button "Book attendee" at bounding box center [940, 542] width 152 height 40
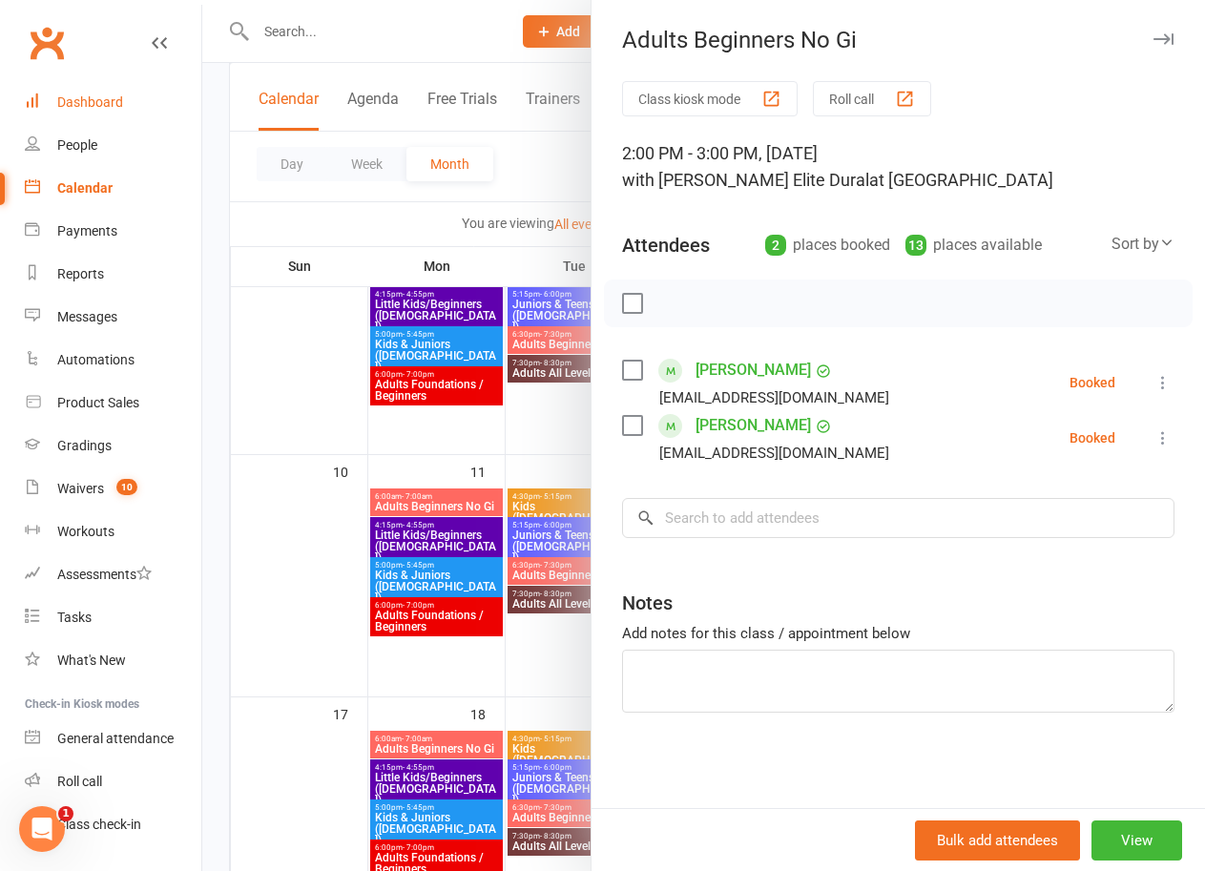
click at [97, 103] on div "Dashboard" at bounding box center [90, 101] width 66 height 15
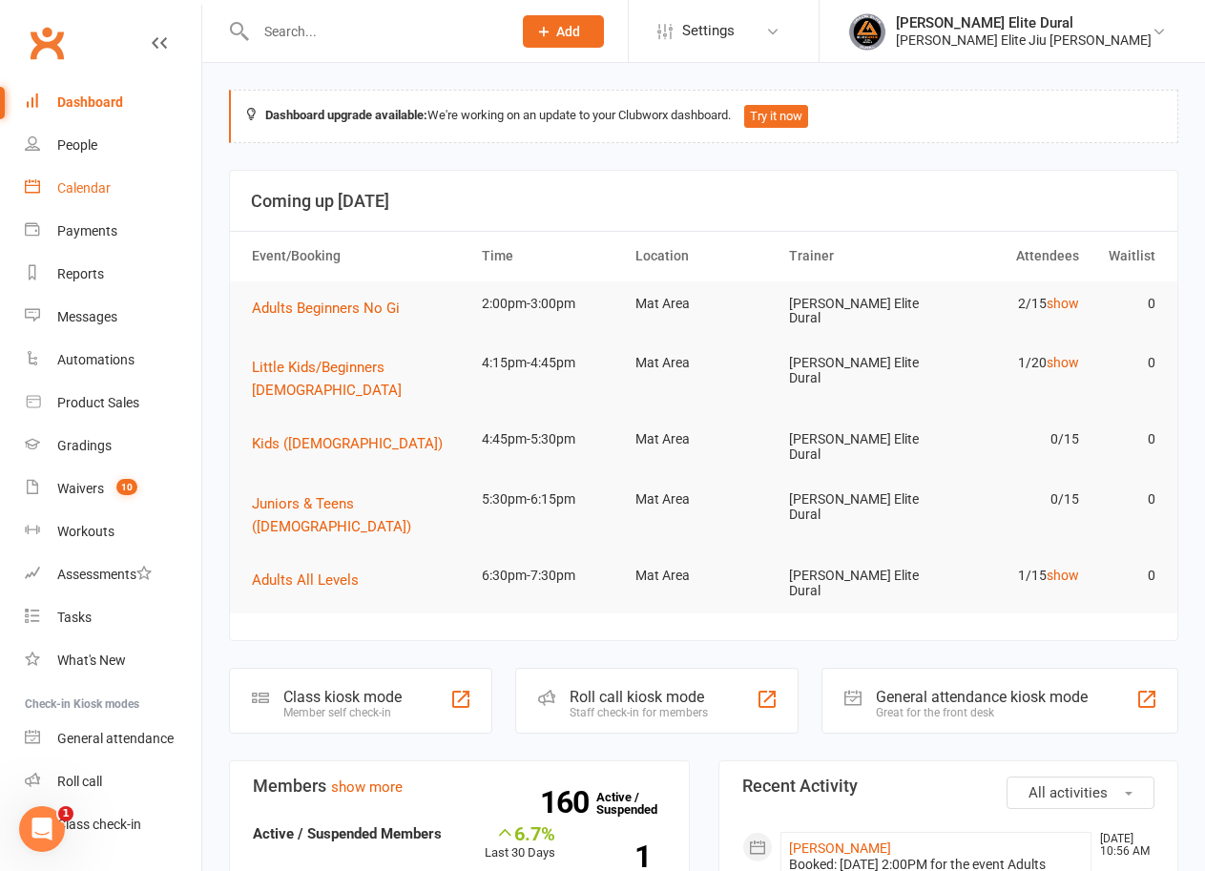
click at [83, 189] on div "Calendar" at bounding box center [83, 187] width 53 height 15
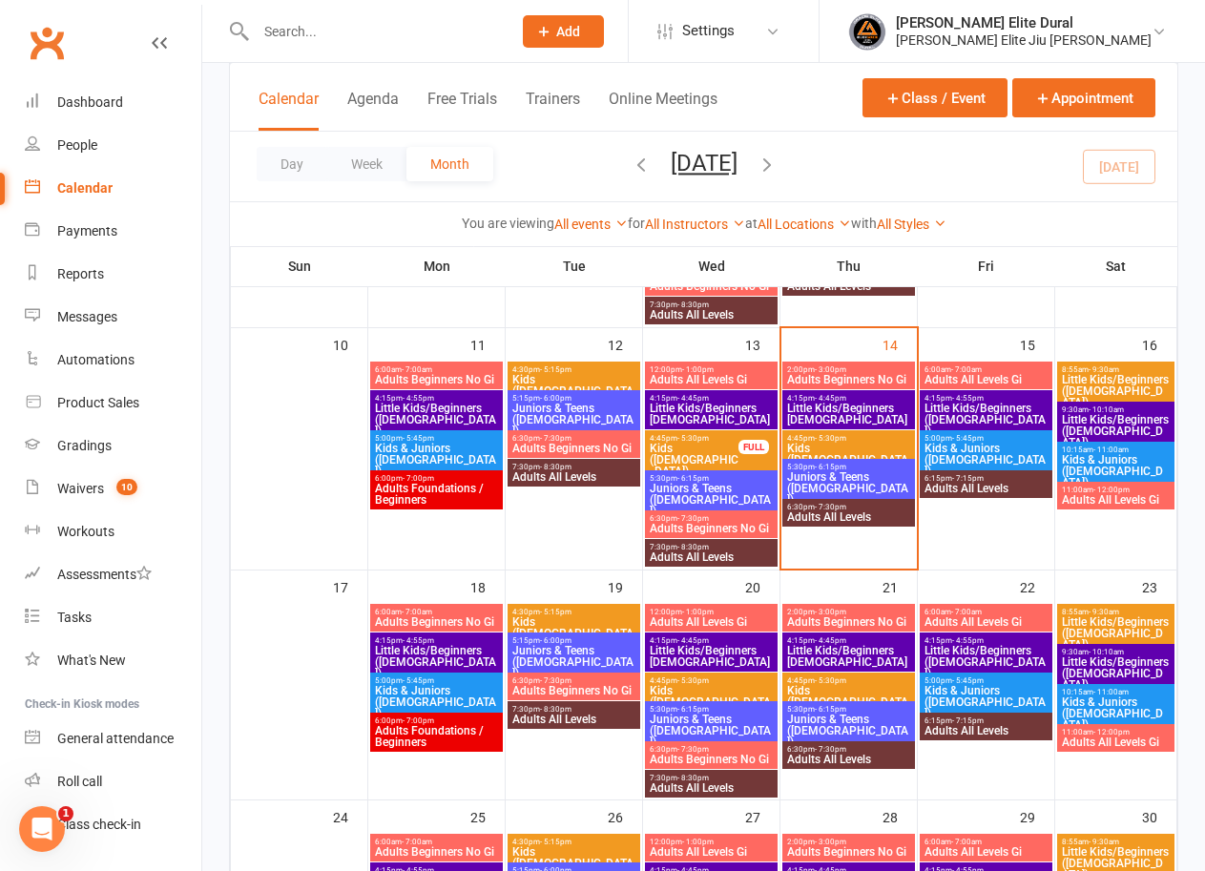
scroll to position [542, 0]
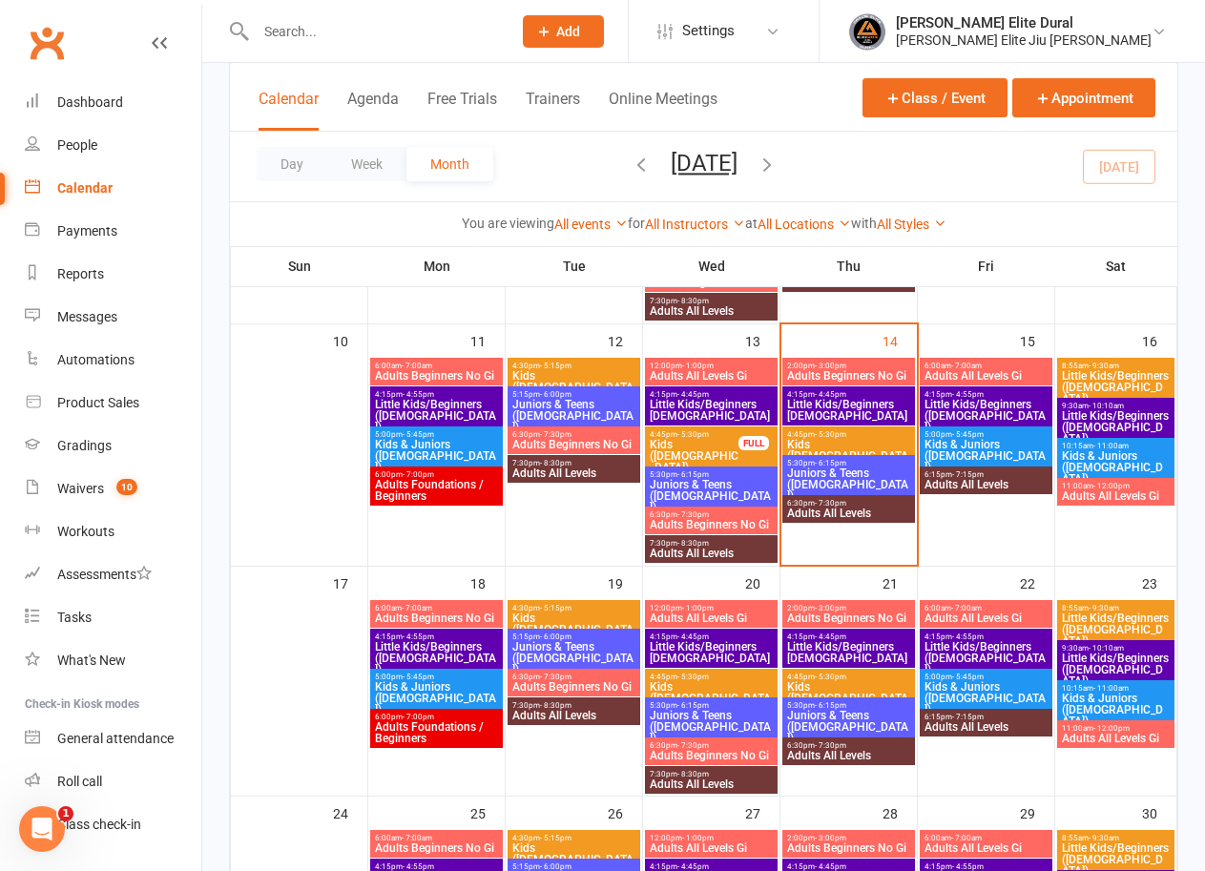
click at [712, 649] on span "Little Kids/Beginners [DEMOGRAPHIC_DATA]" at bounding box center [711, 652] width 125 height 23
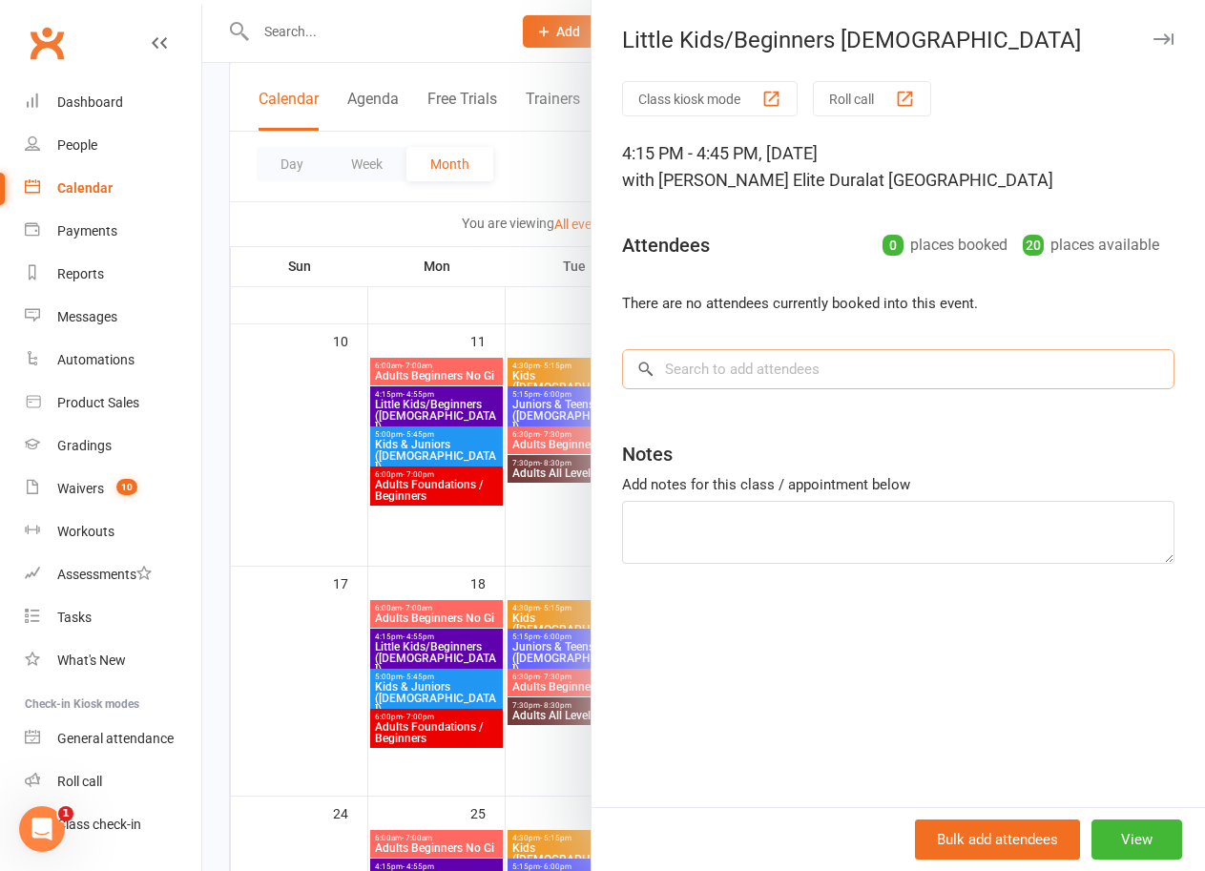
click at [718, 376] on input "search" at bounding box center [898, 369] width 552 height 40
type input "adonis"
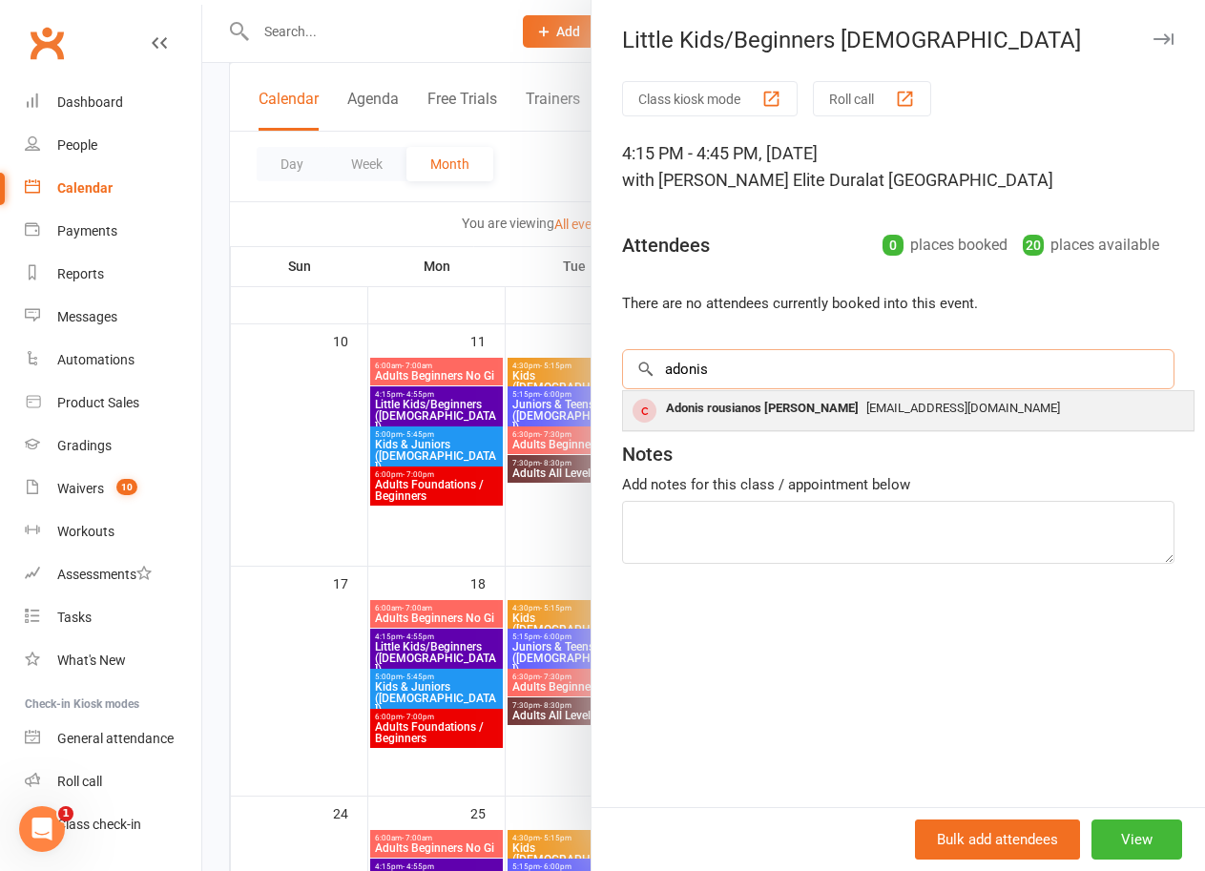
type input "adonis"
click at [730, 412] on div "Adonis rousianos [PERSON_NAME]" at bounding box center [762, 409] width 208 height 28
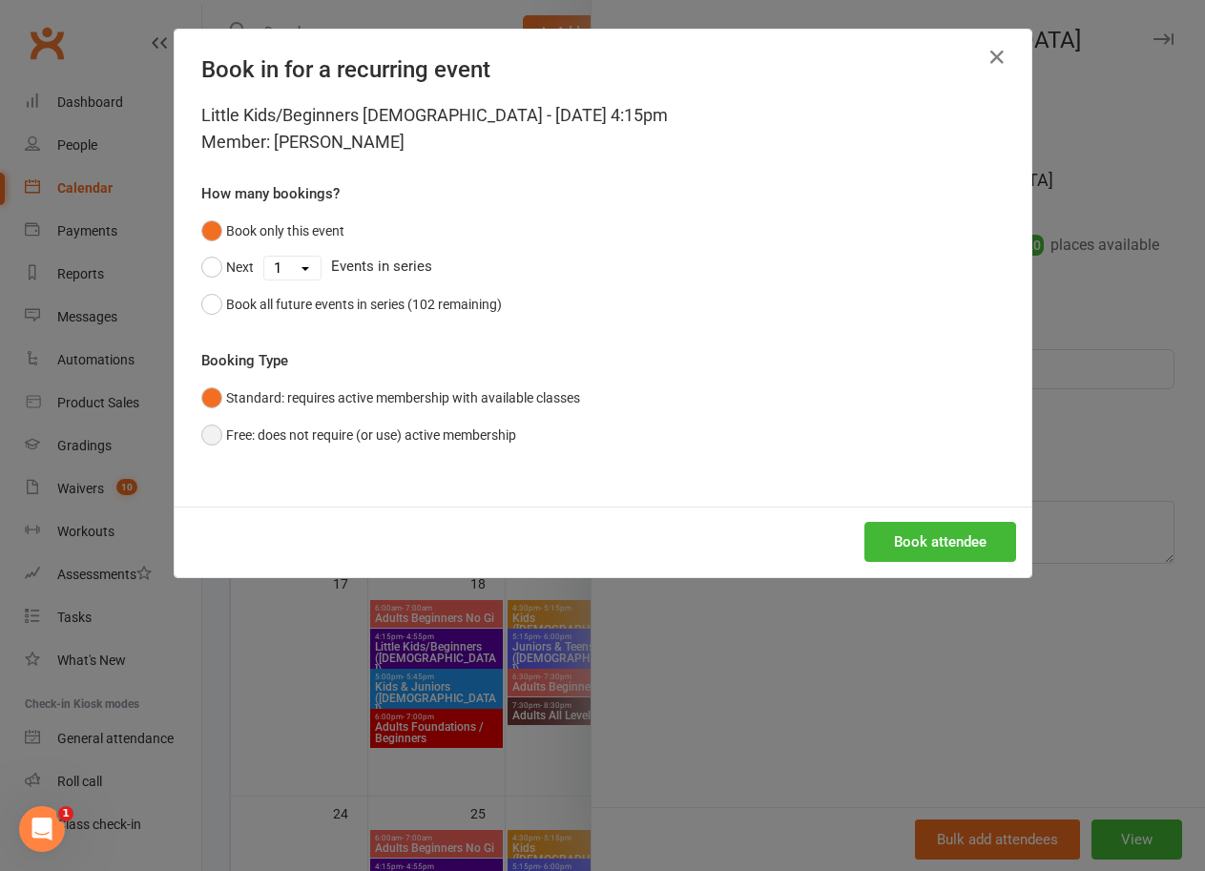
click at [214, 434] on button "Free: does not require (or use) active membership" at bounding box center [358, 435] width 315 height 36
click at [922, 537] on button "Book attendee" at bounding box center [940, 542] width 152 height 40
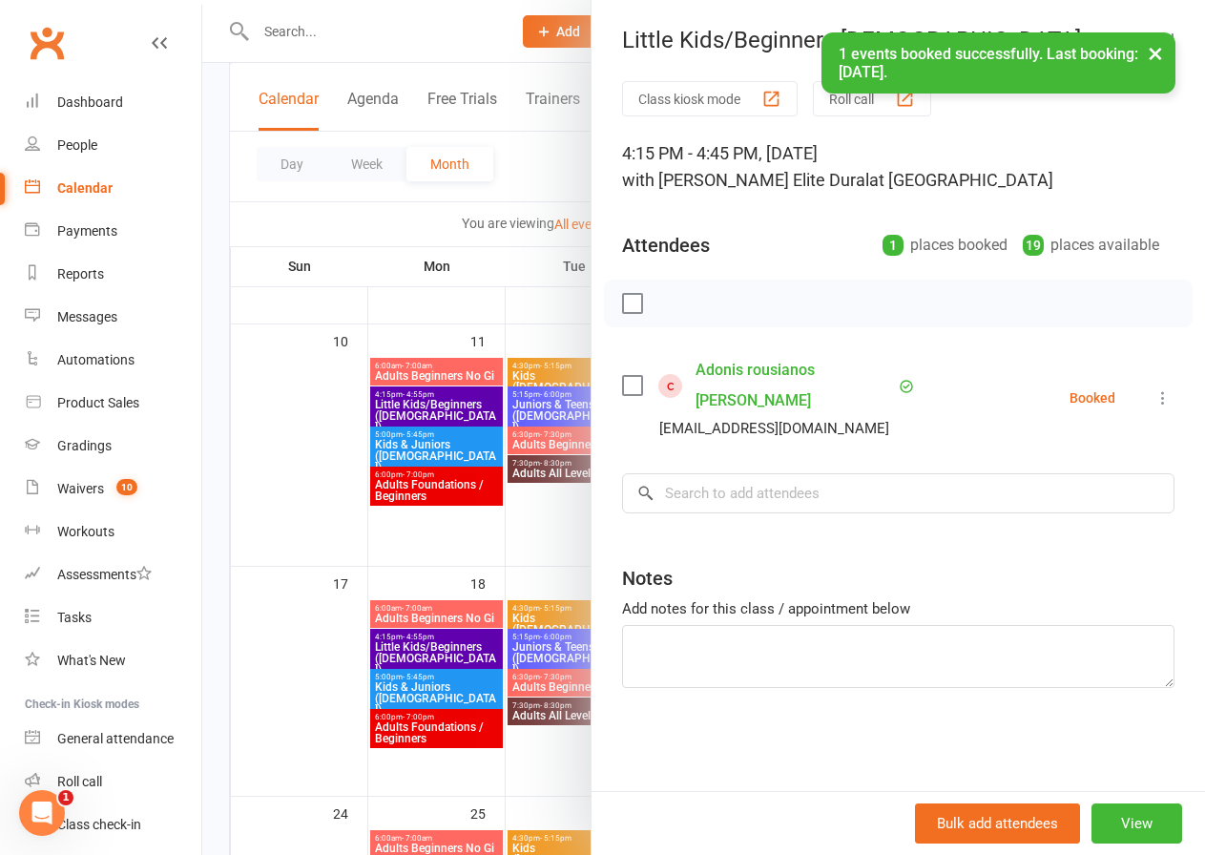
click at [206, 608] on div at bounding box center [703, 427] width 1003 height 855
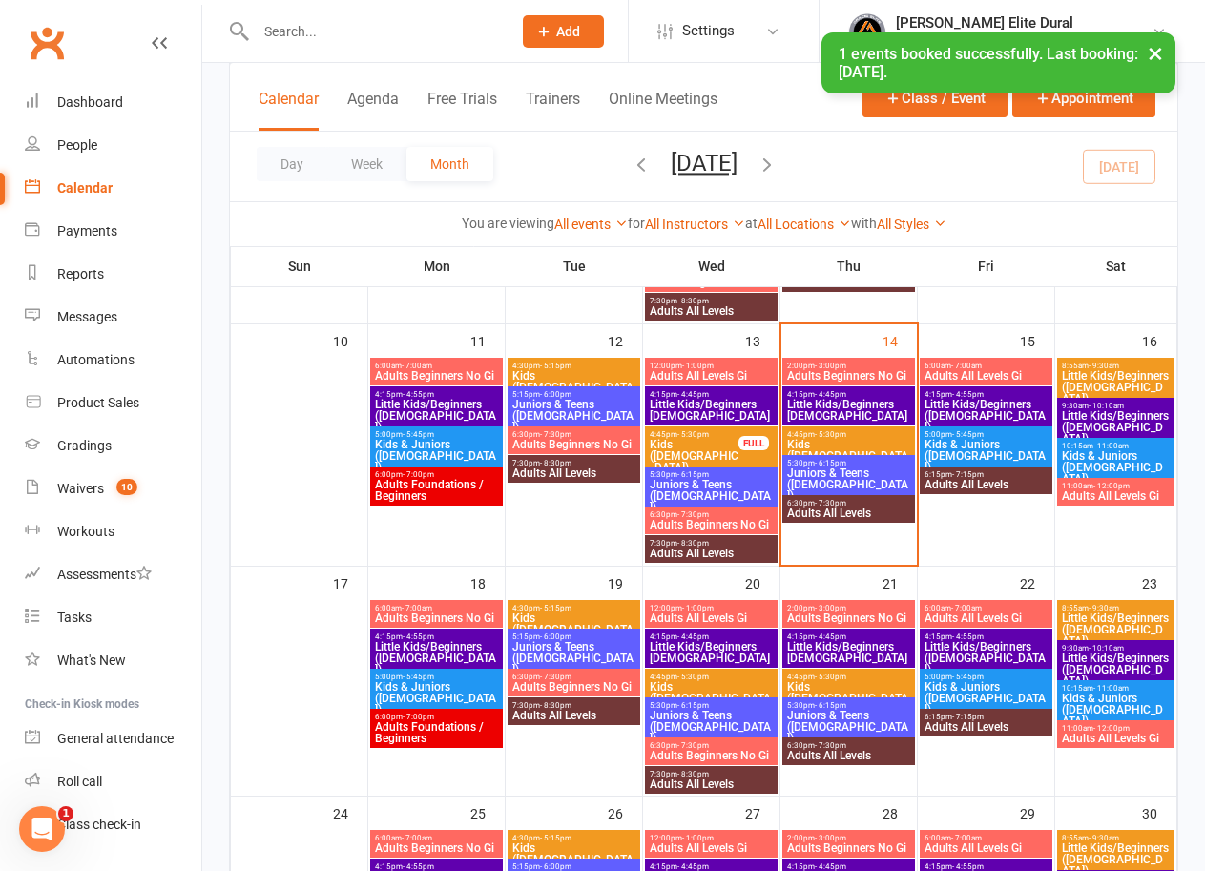
click at [703, 652] on span "Little Kids/Beginners [DEMOGRAPHIC_DATA]" at bounding box center [711, 652] width 125 height 23
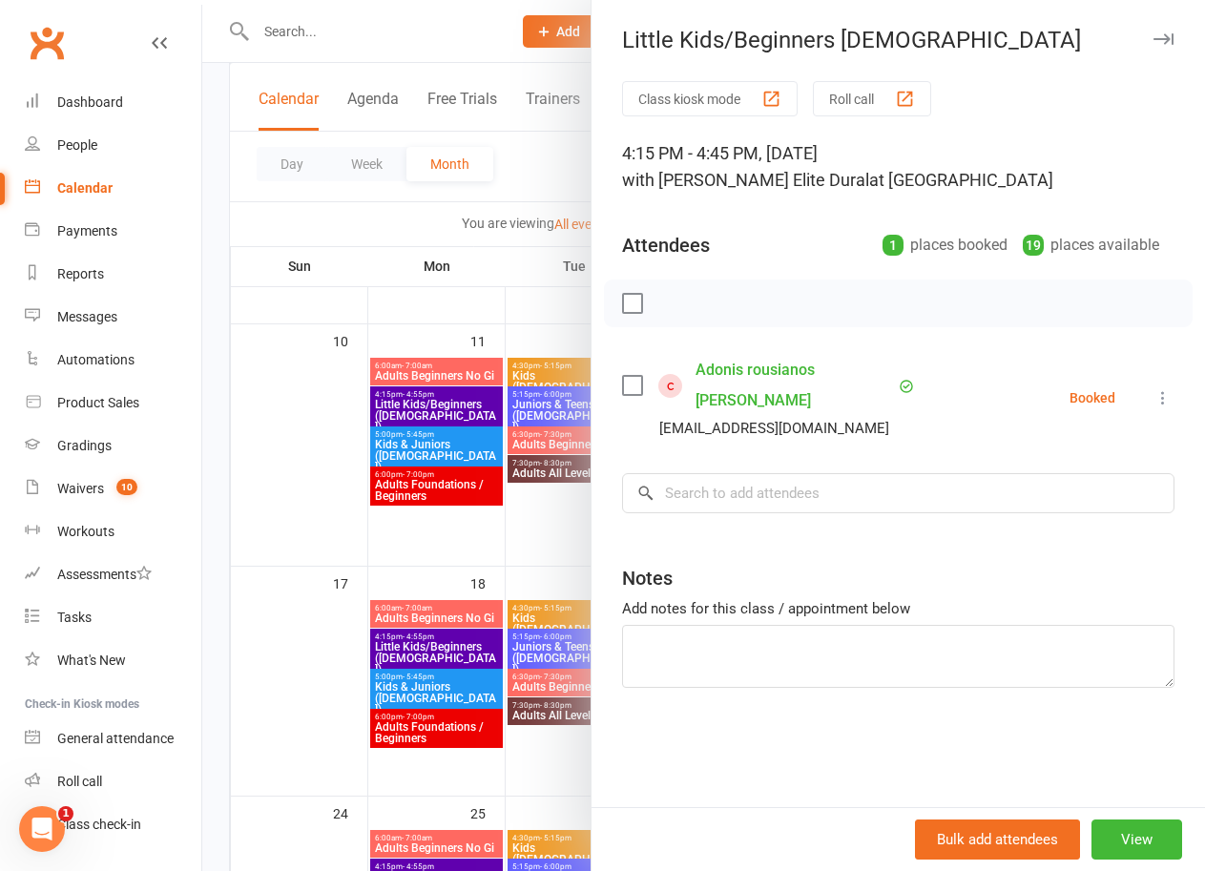
click at [210, 578] on div at bounding box center [703, 435] width 1003 height 871
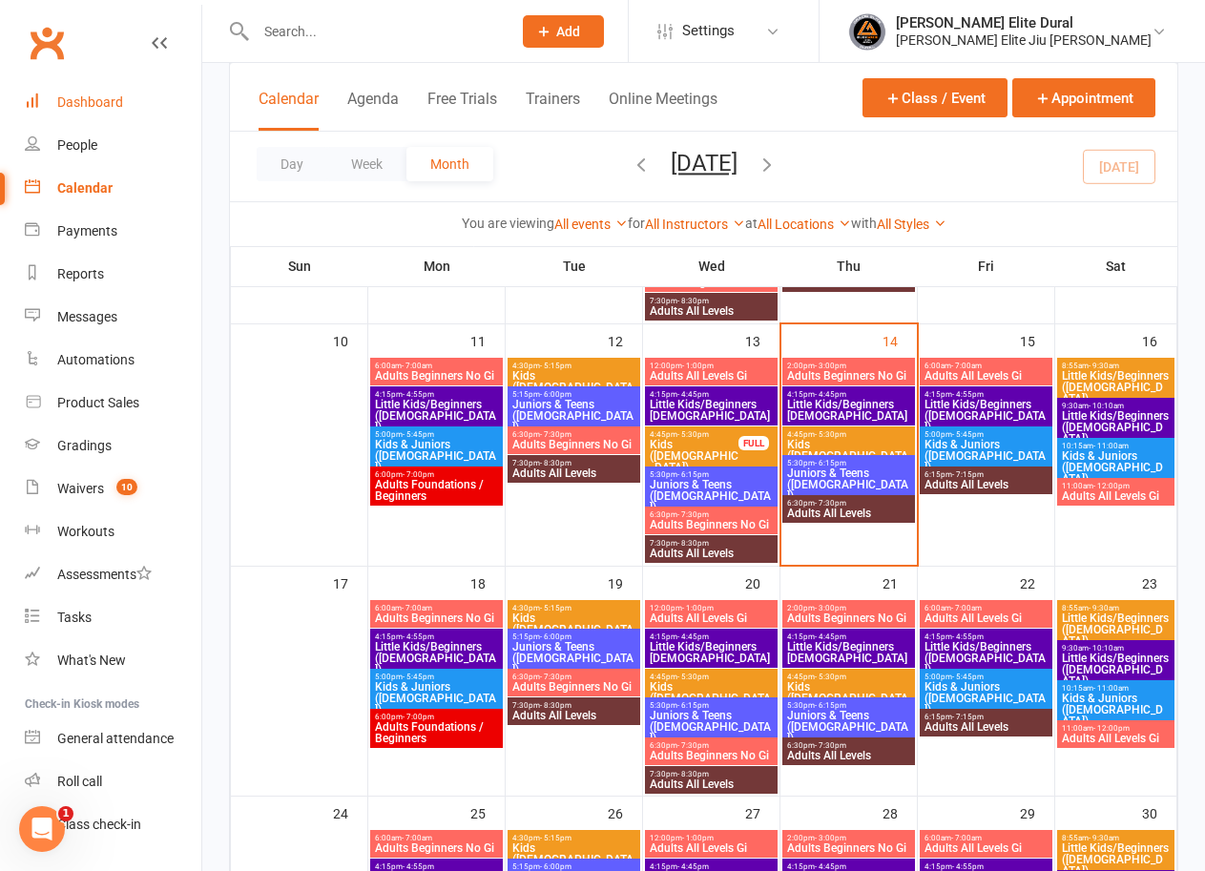
click at [102, 106] on div "Dashboard" at bounding box center [90, 101] width 66 height 15
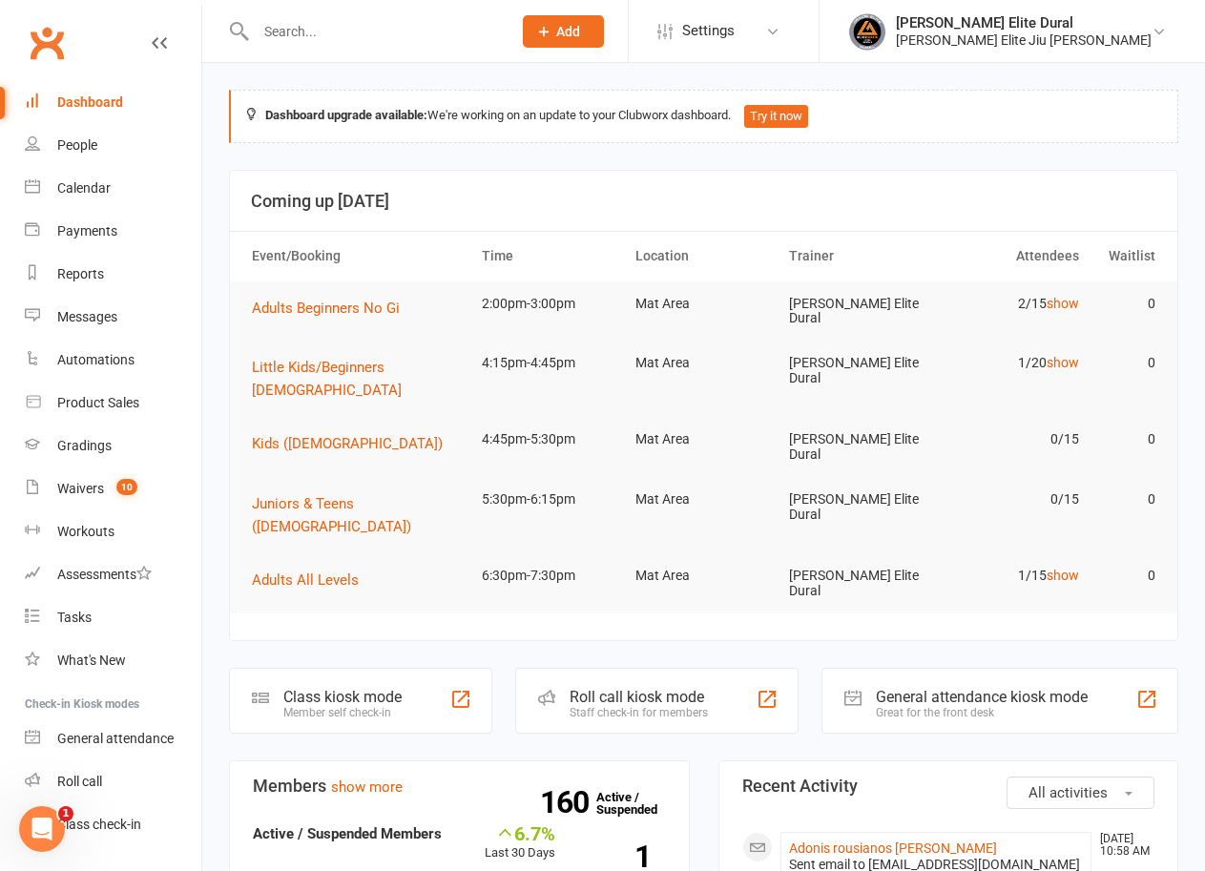
click at [339, 38] on input "text" at bounding box center [374, 31] width 248 height 27
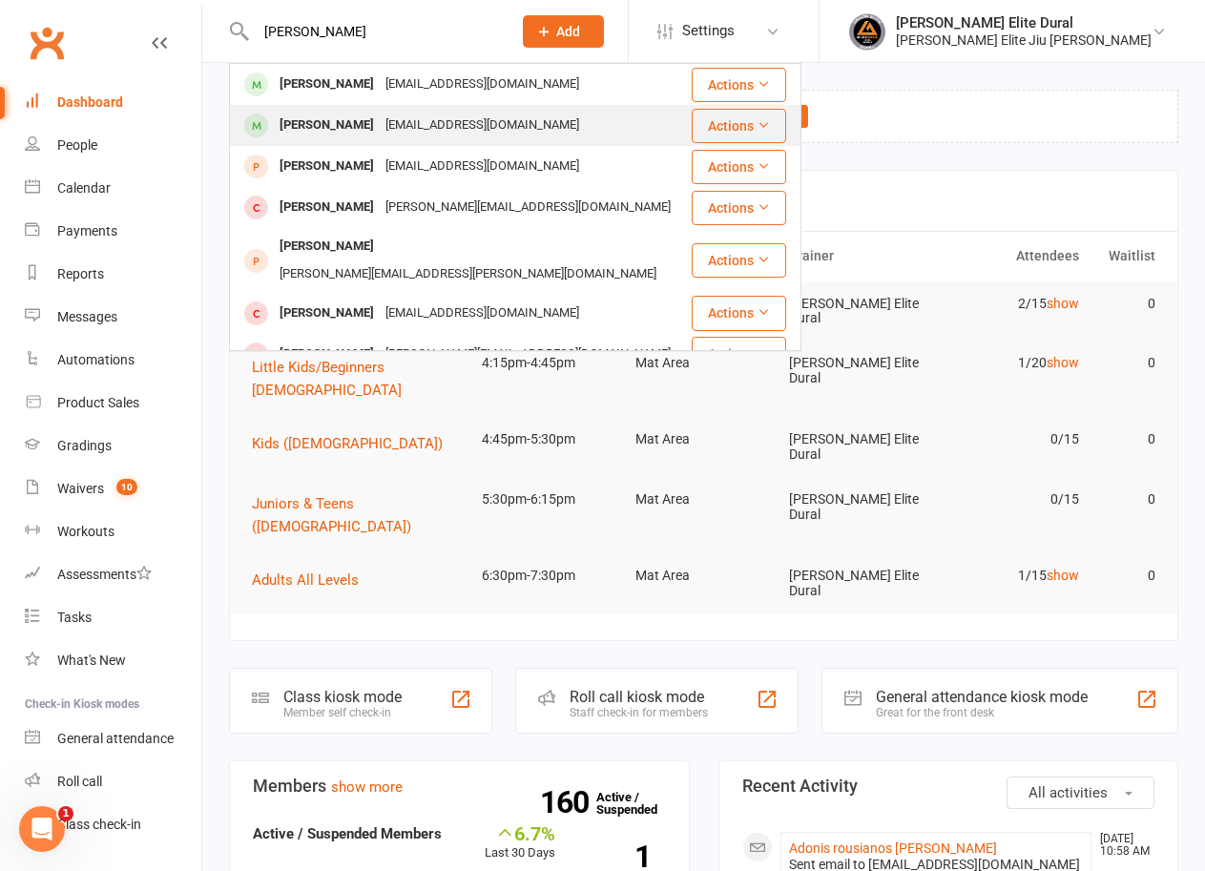
type input "jamie"
click at [365, 134] on div "Jamie Benjamin" at bounding box center [327, 126] width 106 height 28
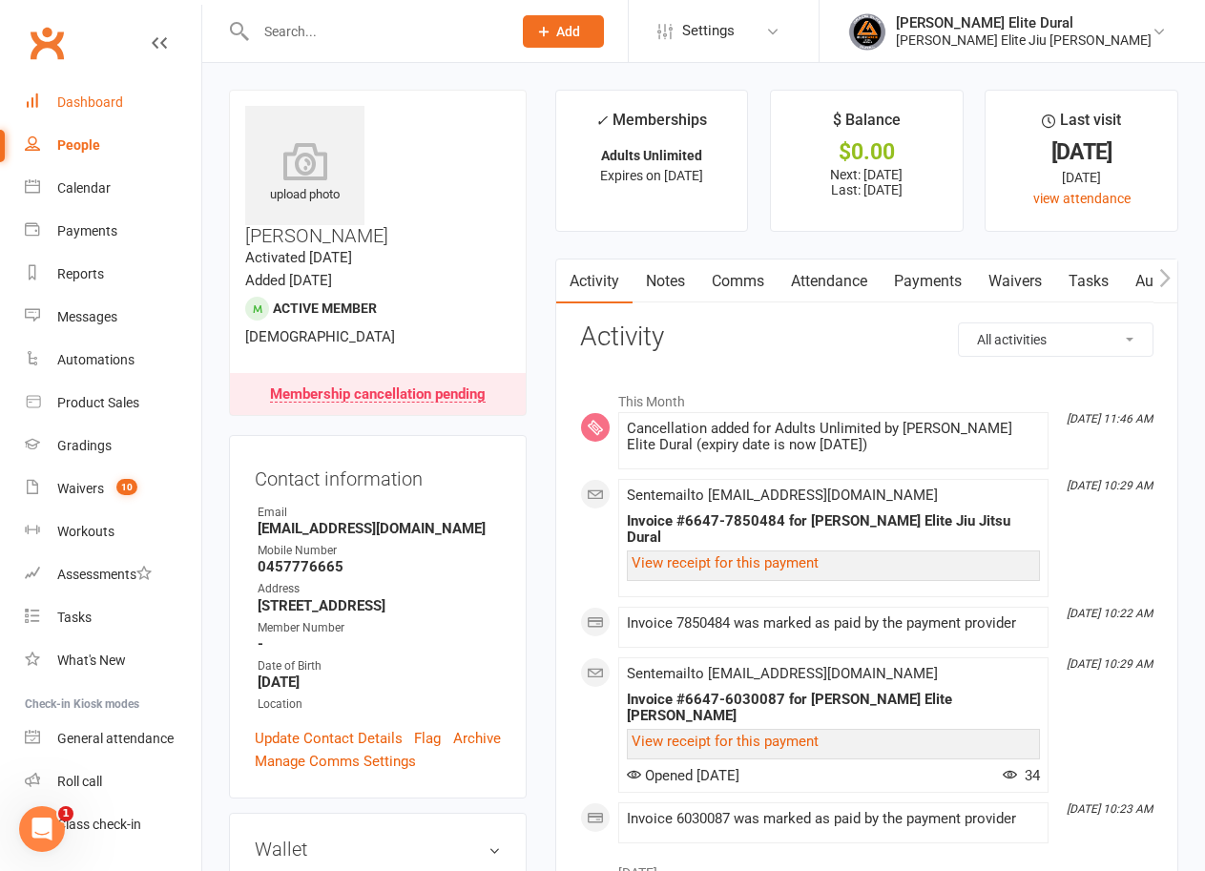
click at [96, 105] on div "Dashboard" at bounding box center [90, 101] width 66 height 15
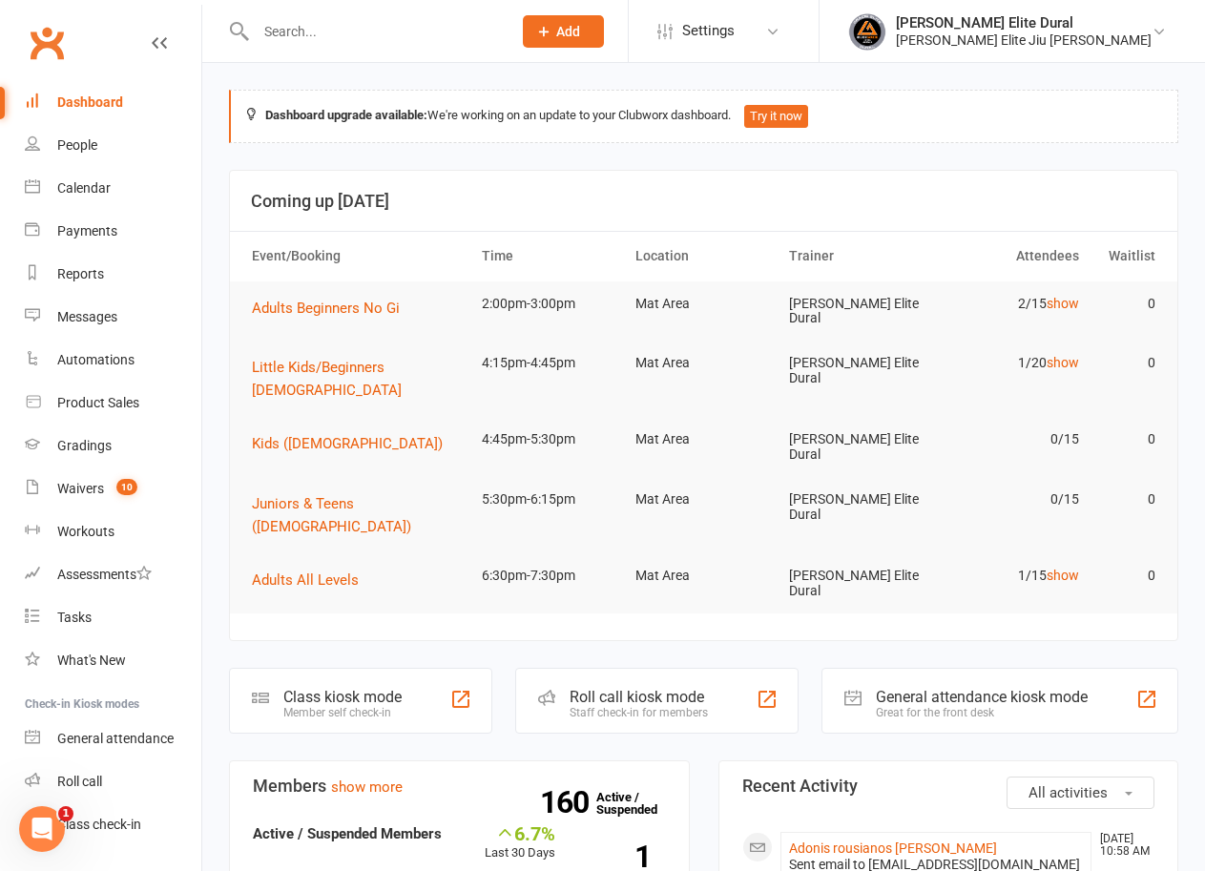
click at [332, 688] on div "Class kiosk mode" at bounding box center [342, 697] width 118 height 18
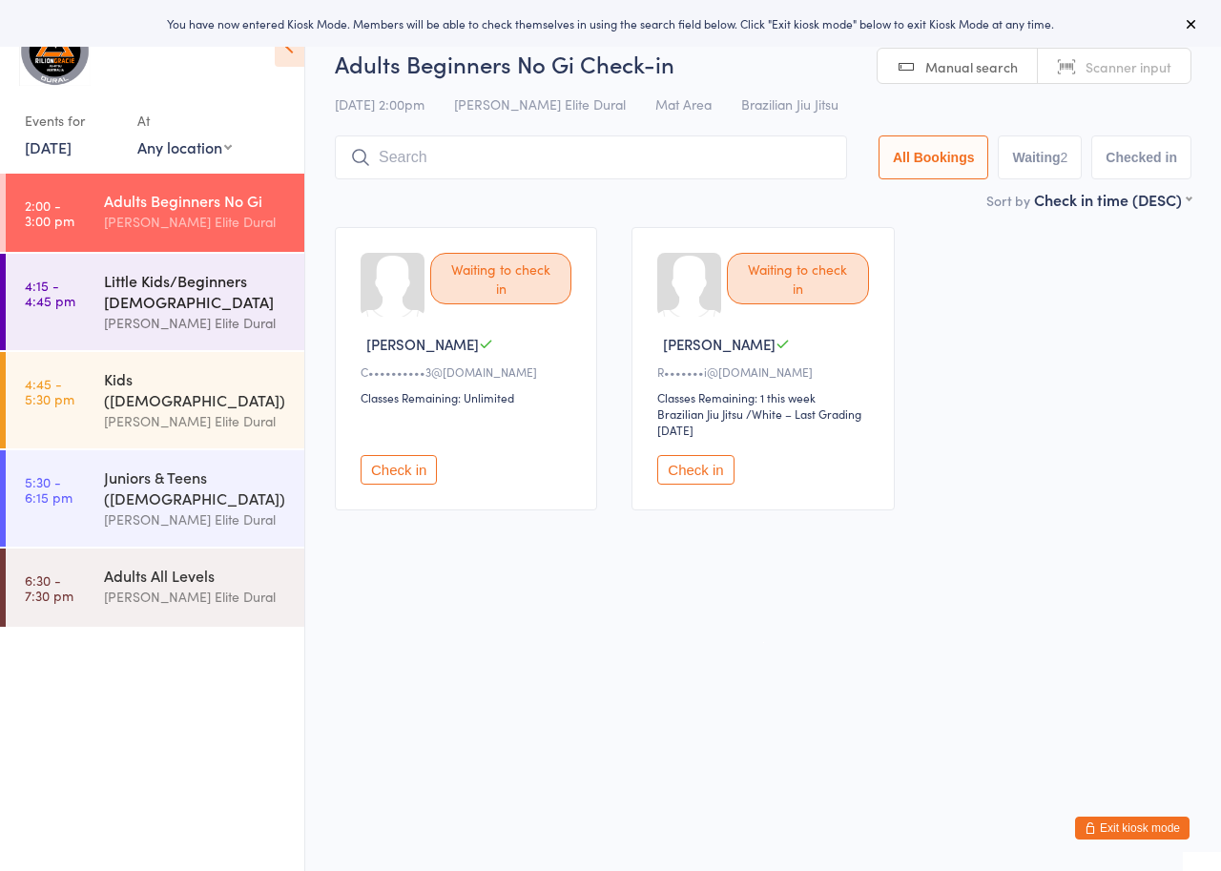
click at [120, 298] on div "Little Kids/Beginners [DEMOGRAPHIC_DATA]" at bounding box center [196, 291] width 184 height 42
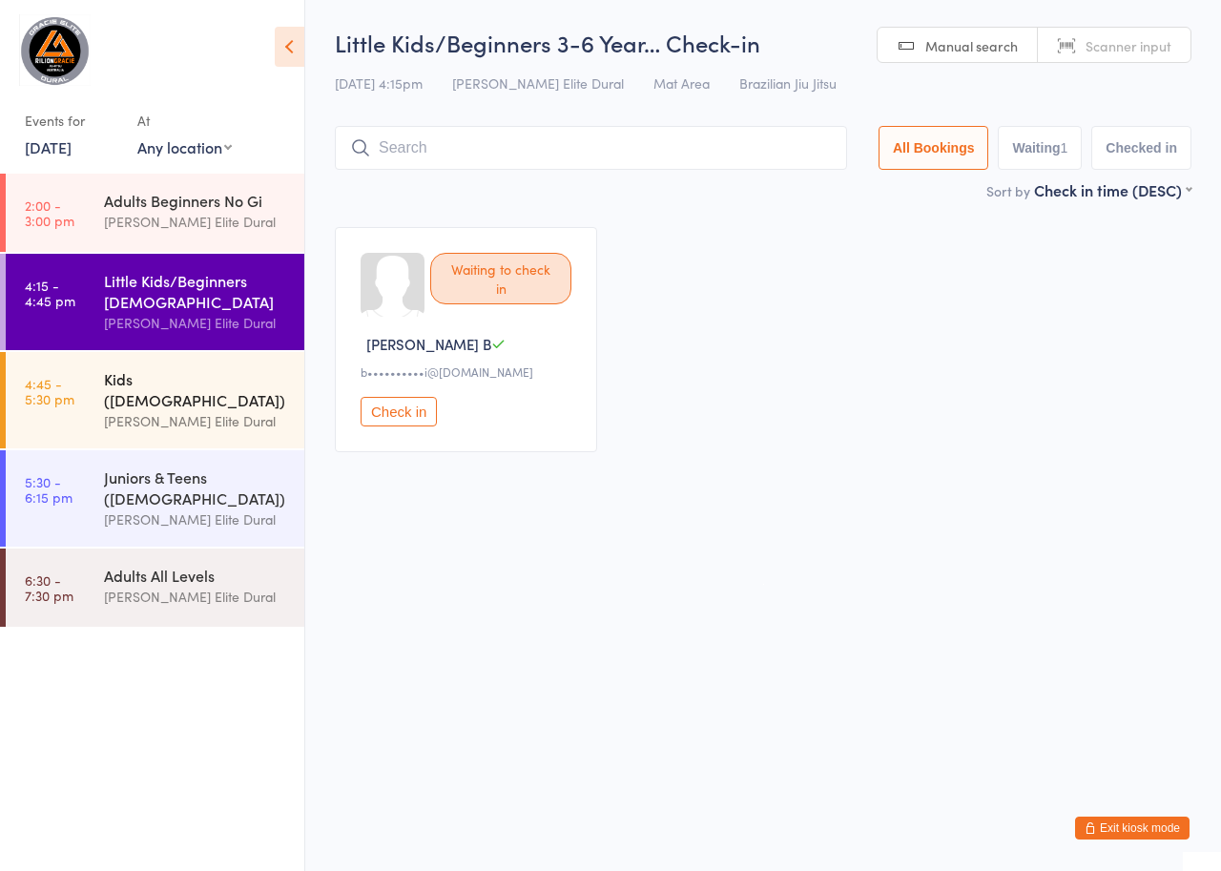
click at [183, 410] on div "[PERSON_NAME] Elite Dural" at bounding box center [196, 421] width 184 height 22
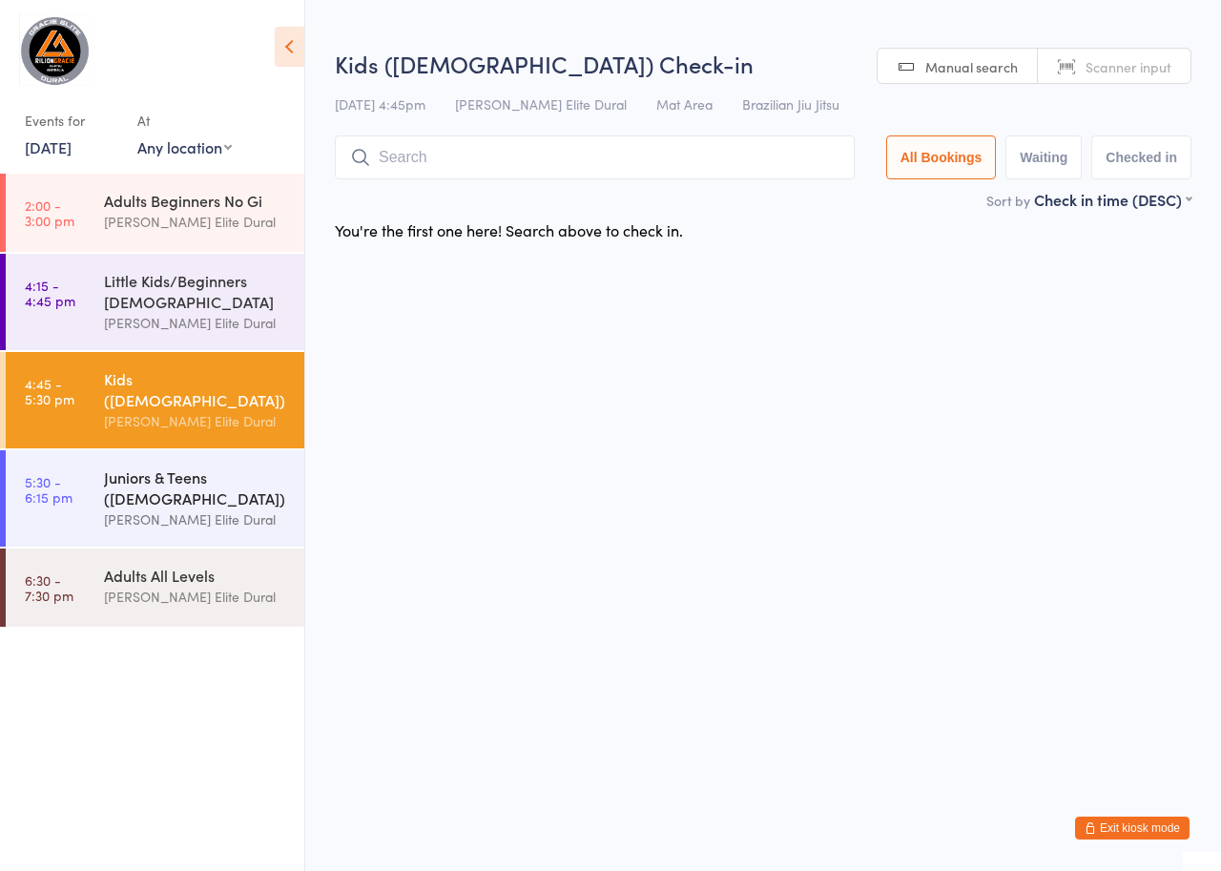
click at [172, 467] on div "Juniors & Teens ([DEMOGRAPHIC_DATA])" at bounding box center [196, 488] width 184 height 42
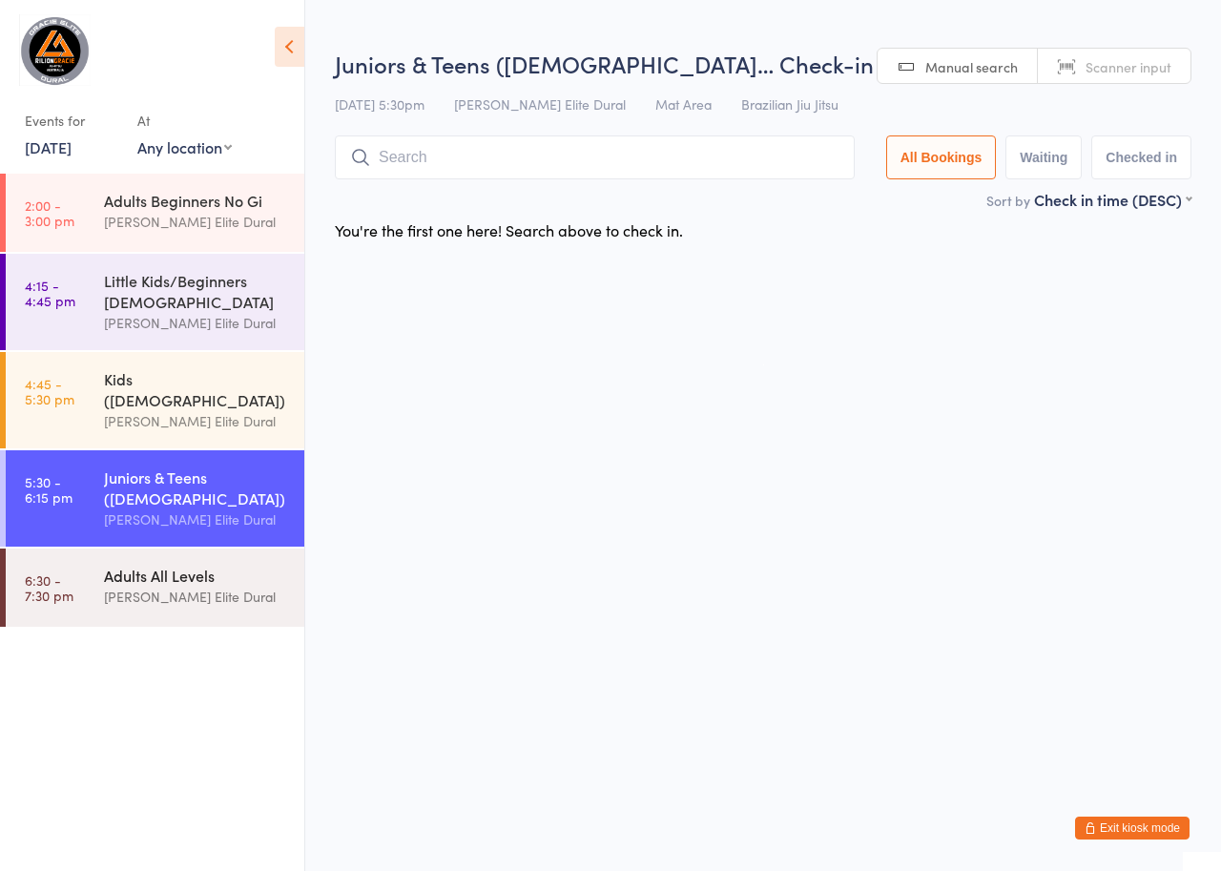
click at [168, 549] on div "Adults All Levels Gracie Elite Dural" at bounding box center [204, 586] width 200 height 75
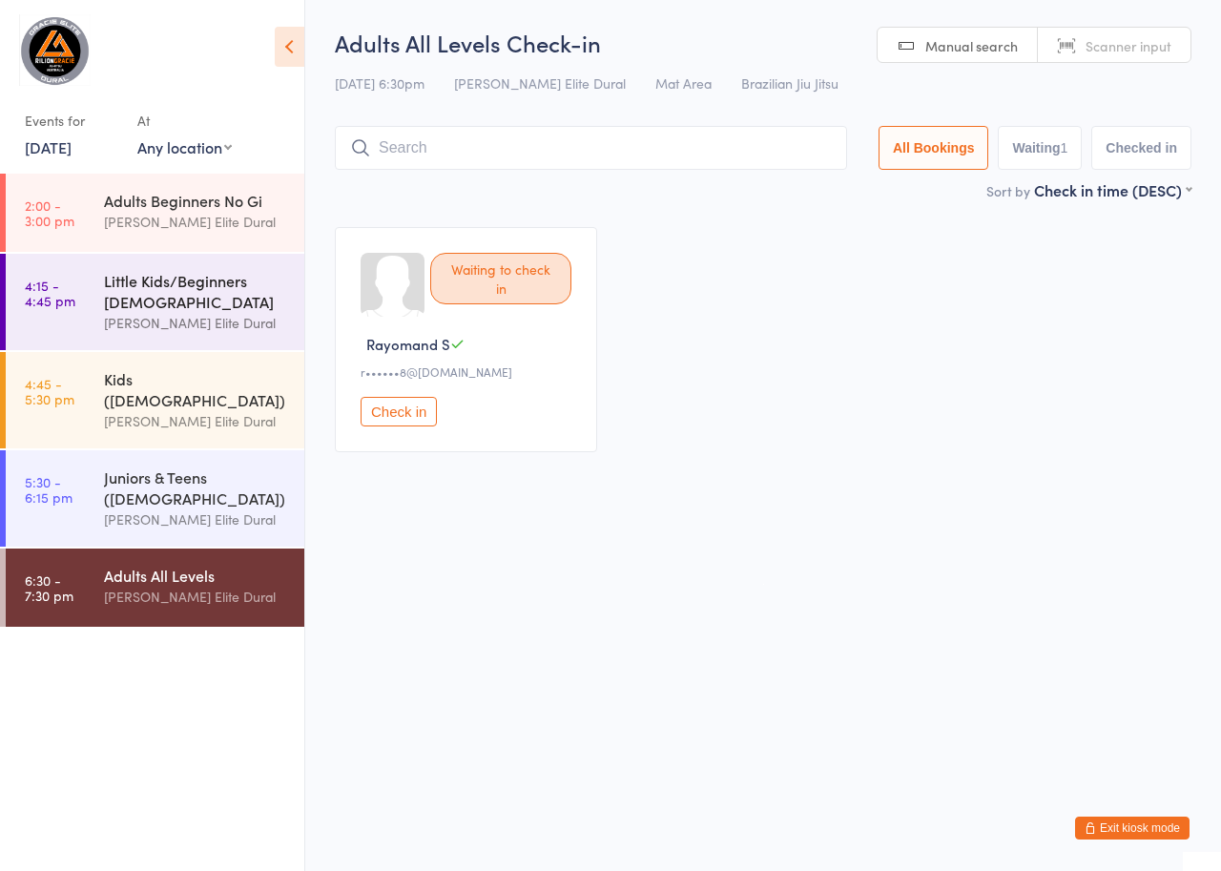
click at [146, 284] on div "Little Kids/Beginners [DEMOGRAPHIC_DATA]" at bounding box center [196, 291] width 184 height 42
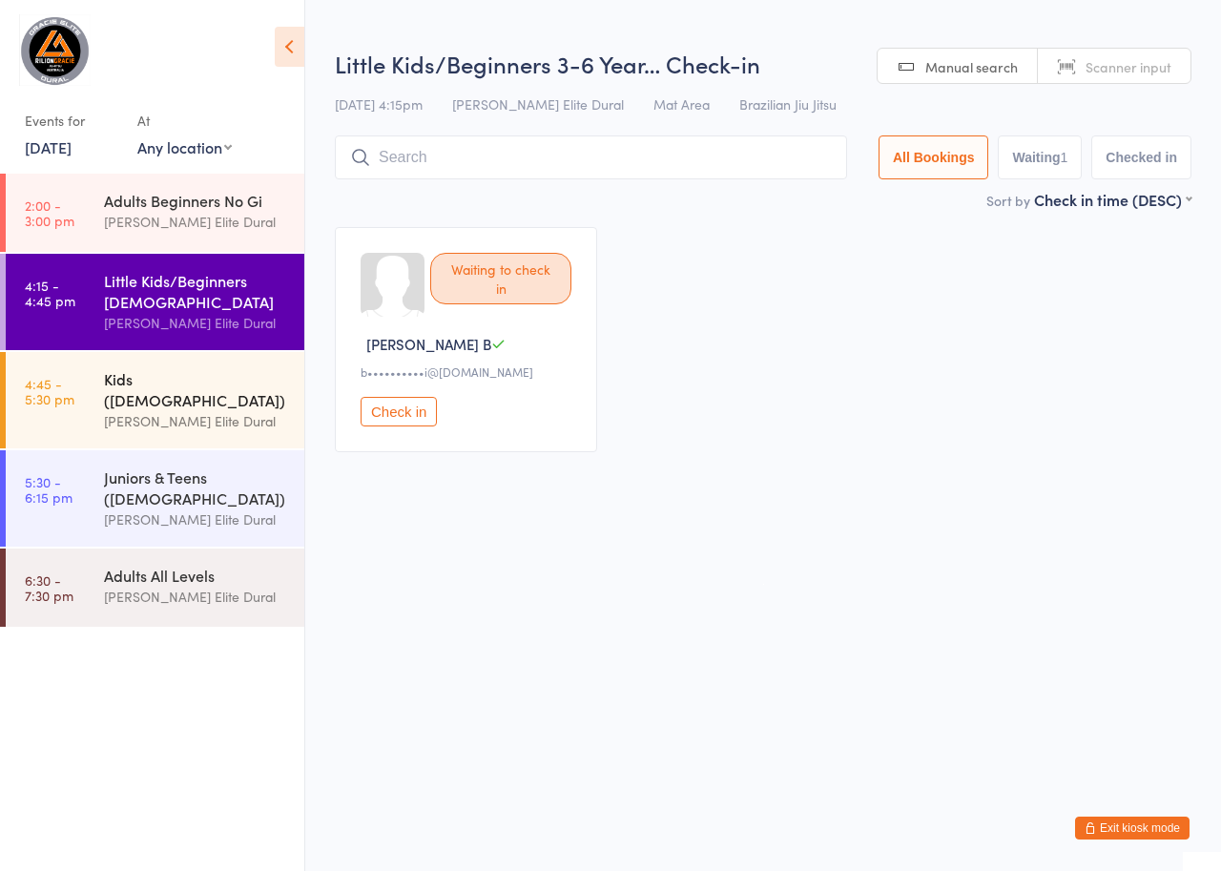
click at [104, 384] on div "Kids ([DEMOGRAPHIC_DATA])" at bounding box center [196, 389] width 184 height 42
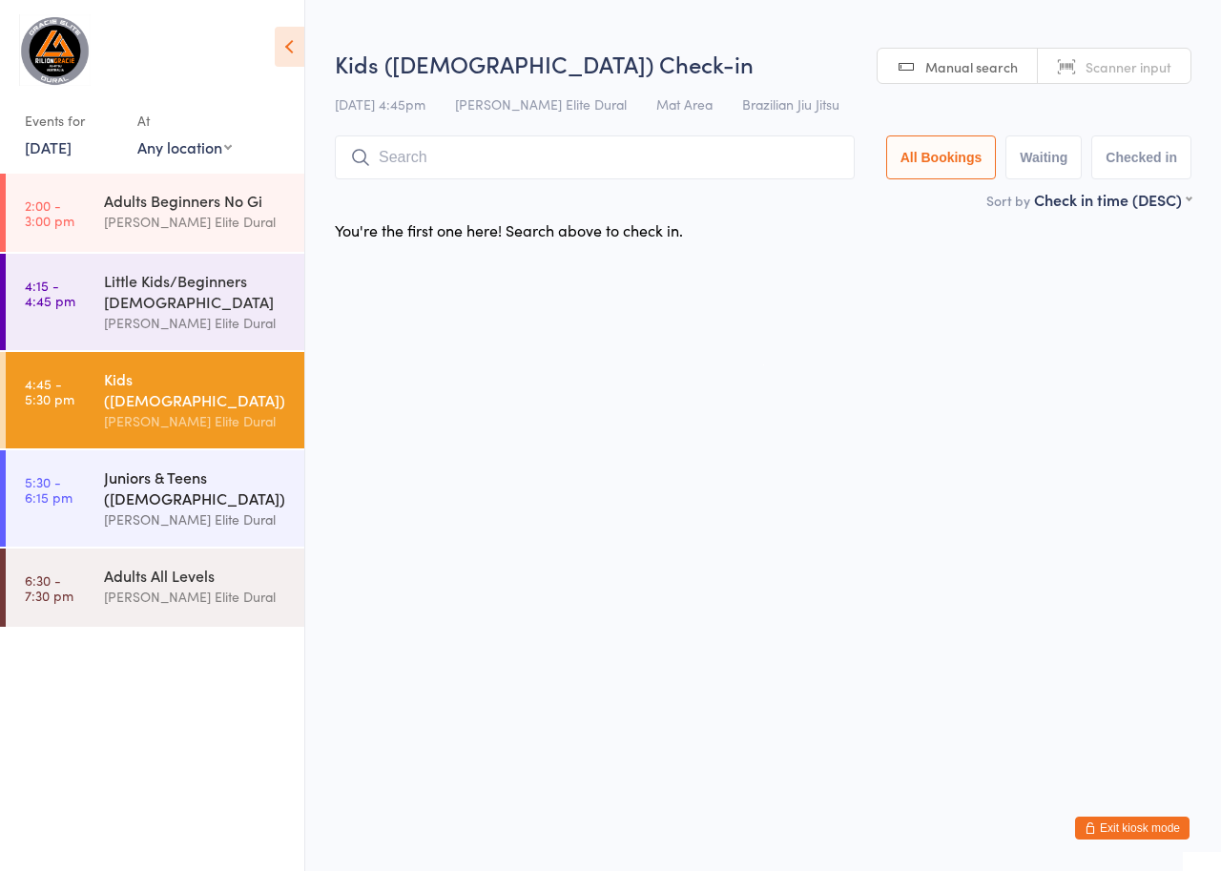
click at [114, 467] on div "Juniors & Teens ([DEMOGRAPHIC_DATA])" at bounding box center [196, 488] width 184 height 42
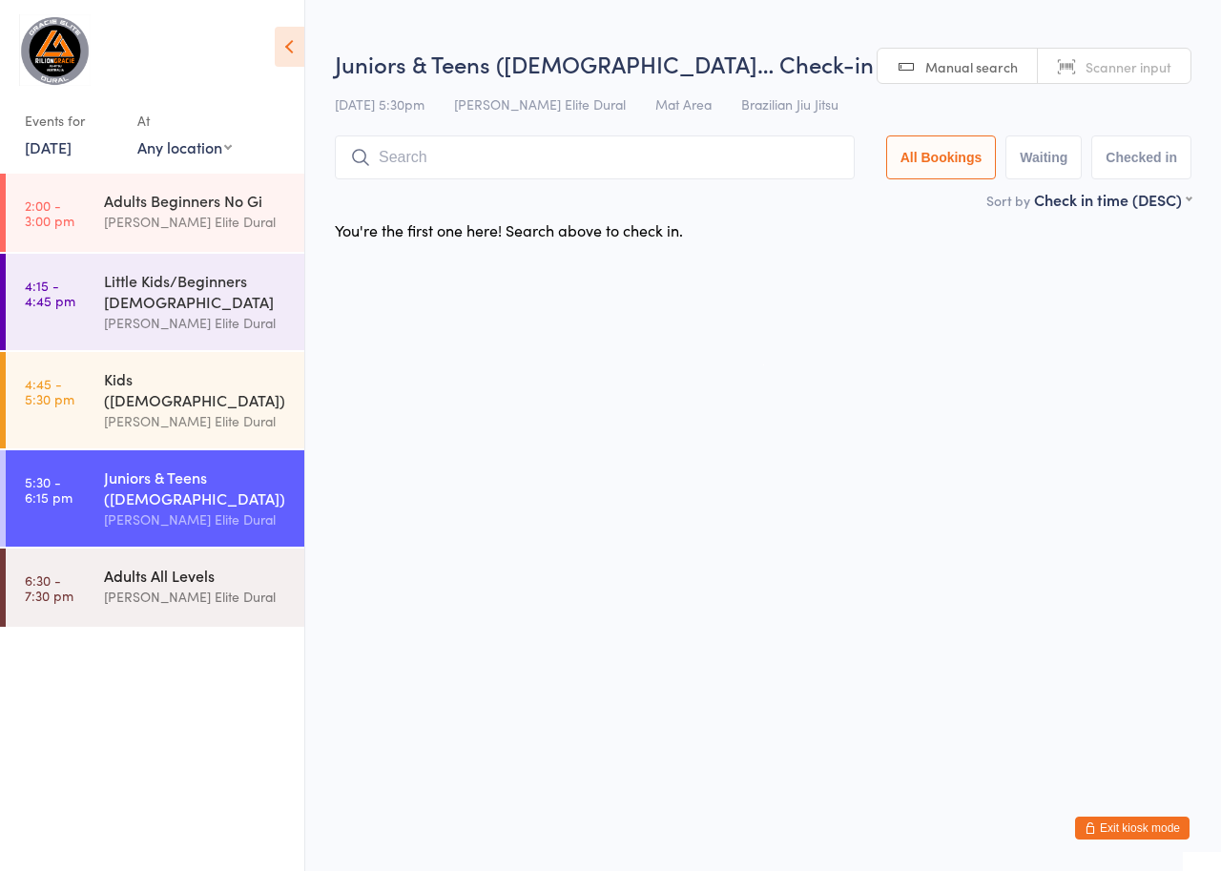
click at [131, 565] on div "Adults All Levels" at bounding box center [196, 575] width 184 height 21
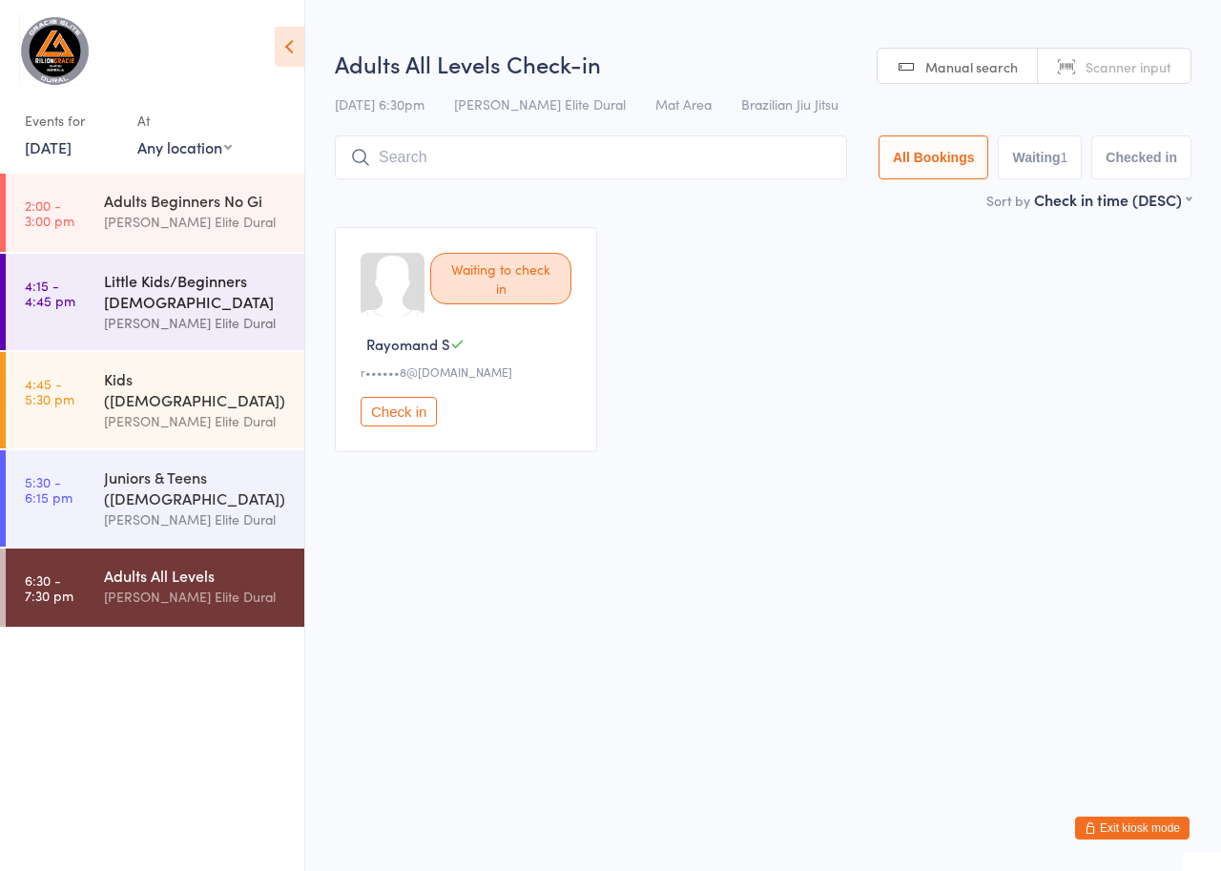
click at [158, 305] on div "Little Kids/Beginners [DEMOGRAPHIC_DATA]" at bounding box center [196, 291] width 184 height 42
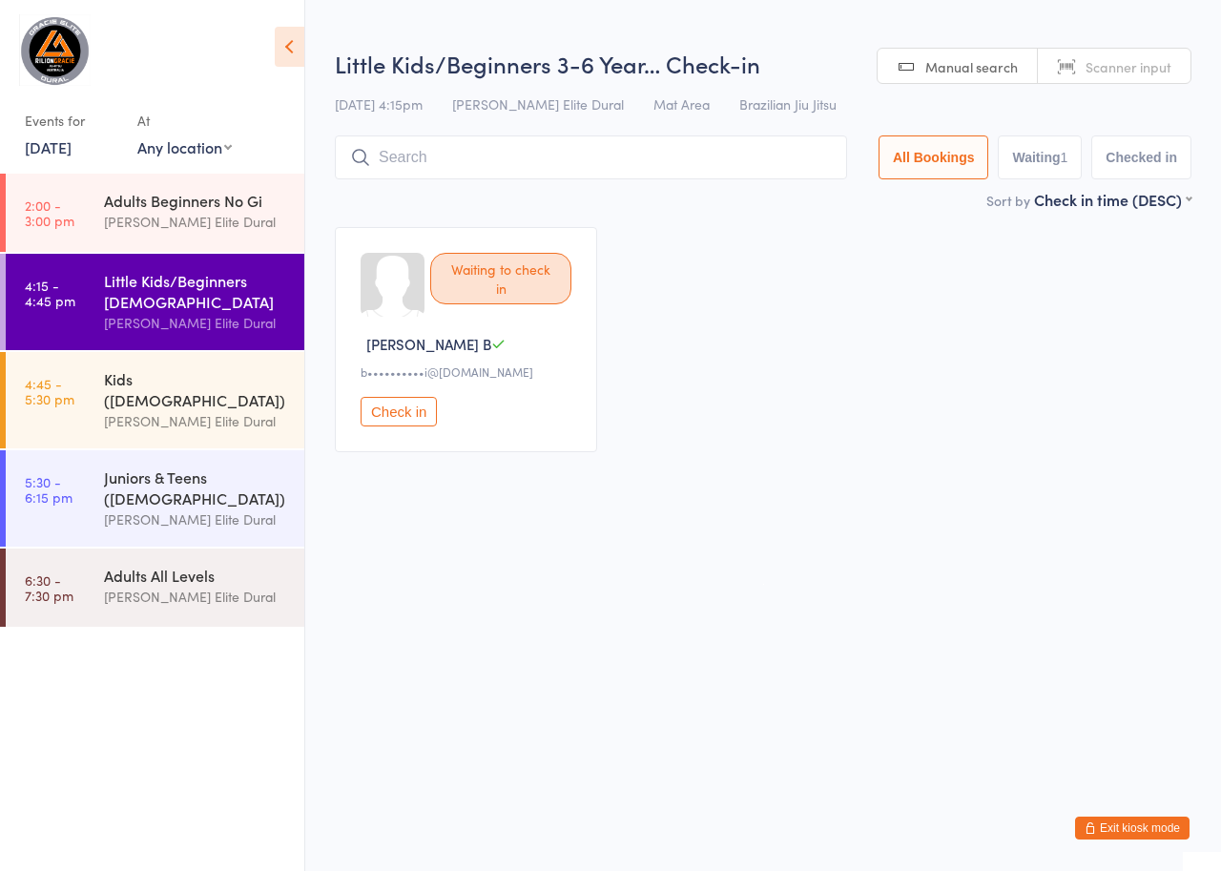
click at [1120, 830] on button "Exit kiosk mode" at bounding box center [1132, 828] width 114 height 23
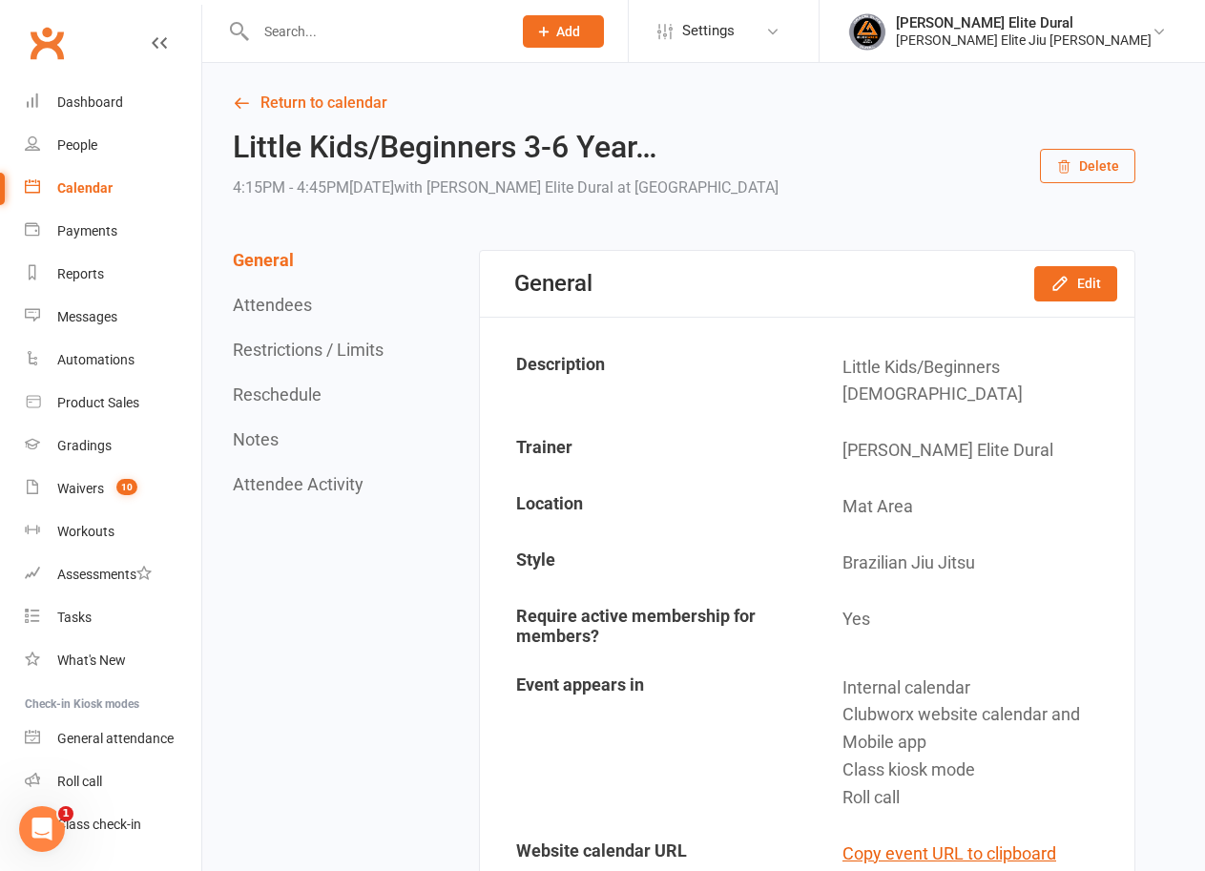
click at [99, 190] on div "Calendar" at bounding box center [84, 187] width 55 height 15
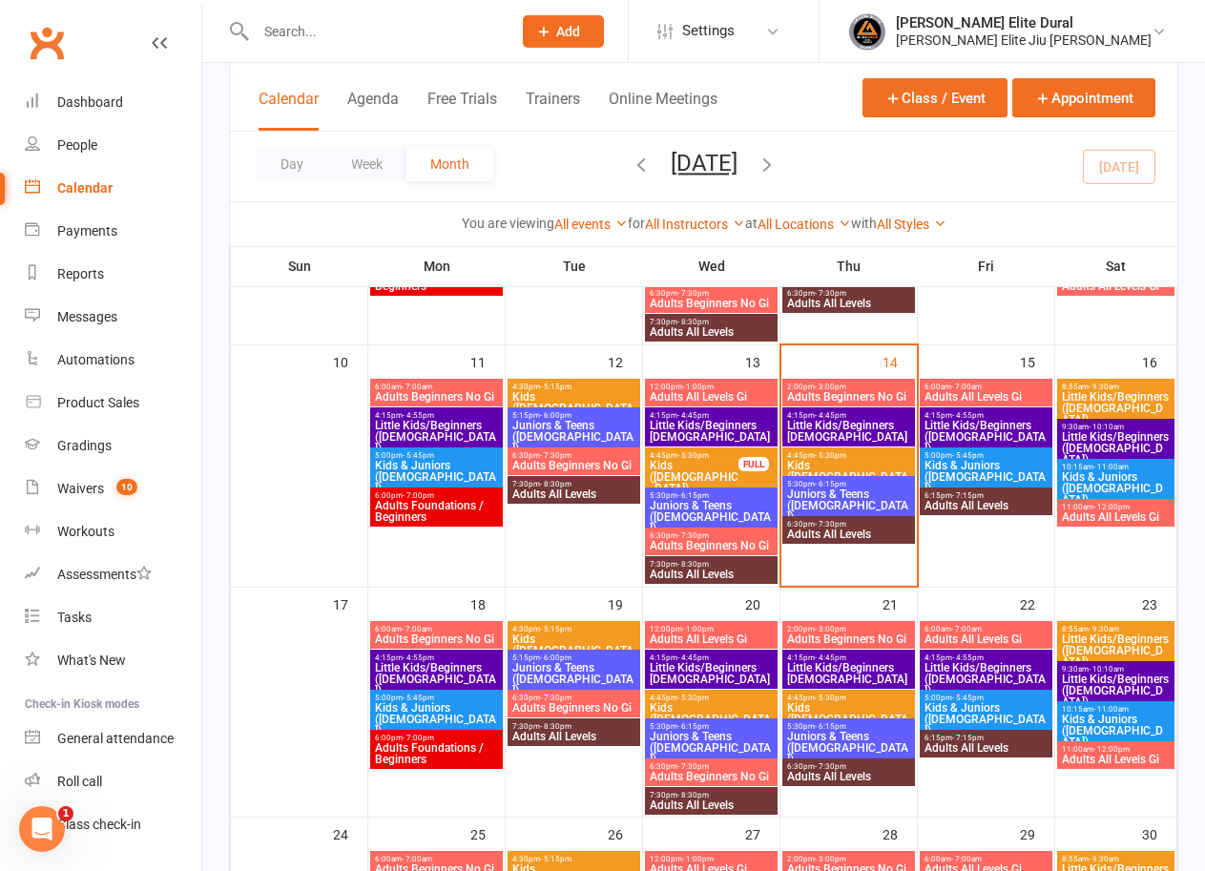
scroll to position [526, 0]
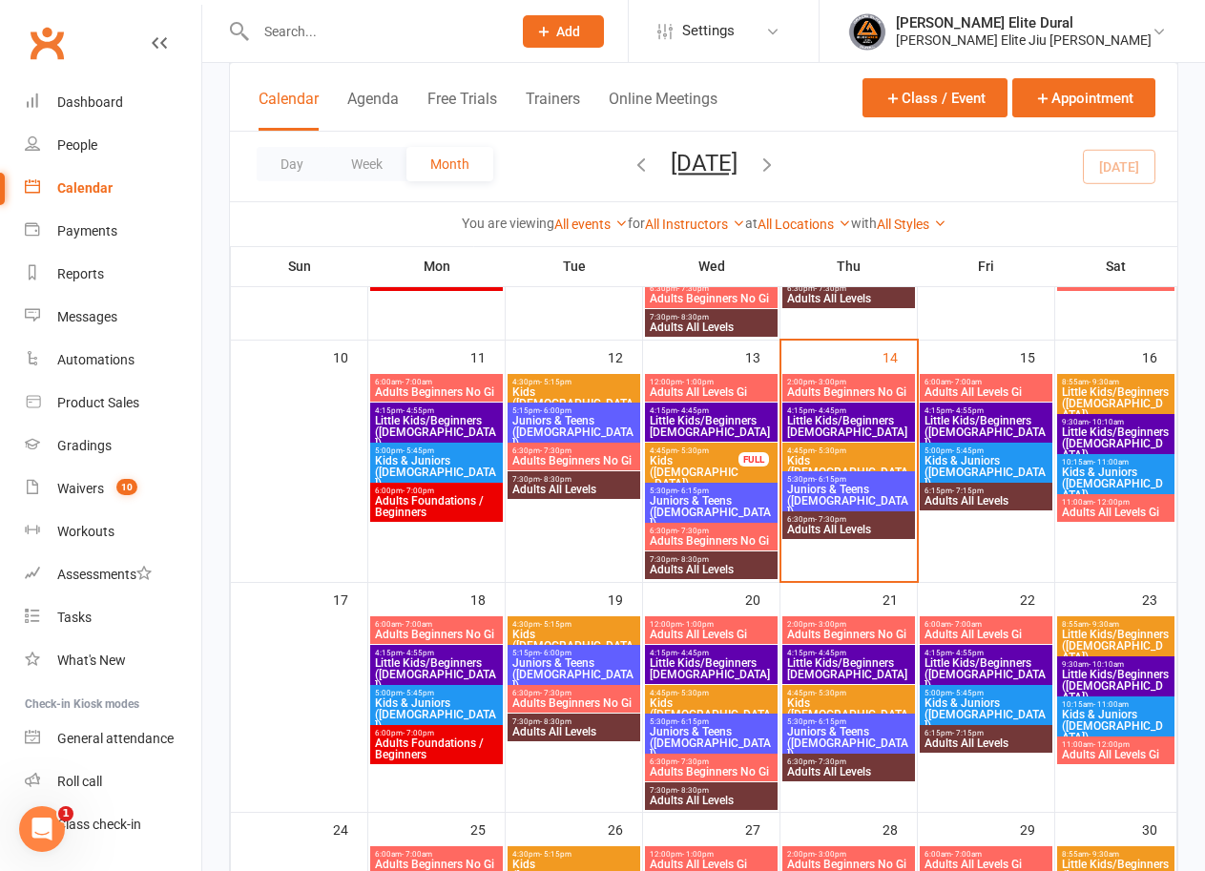
click at [828, 420] on span "Little Kids/Beginners [DEMOGRAPHIC_DATA]" at bounding box center [848, 426] width 125 height 23
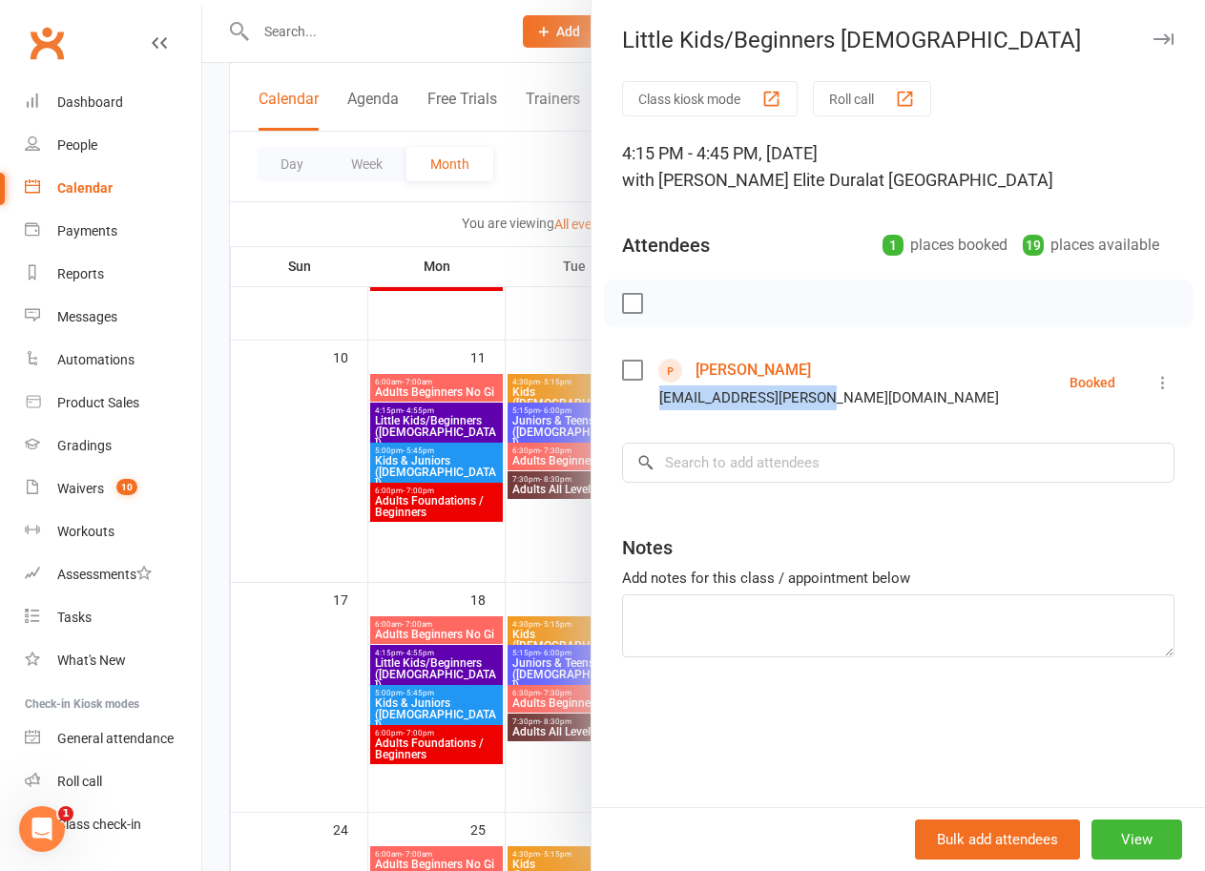
drag, startPoint x: 812, startPoint y: 398, endPoint x: 635, endPoint y: 398, distance: 176.5
click at [635, 398] on li "[PERSON_NAME] [PERSON_NAME][EMAIL_ADDRESS][DOMAIN_NAME] Booked More info Remove…" at bounding box center [898, 382] width 552 height 55
copy div "[EMAIL_ADDRESS][PERSON_NAME][DOMAIN_NAME]"
click at [219, 117] on div at bounding box center [703, 435] width 1003 height 871
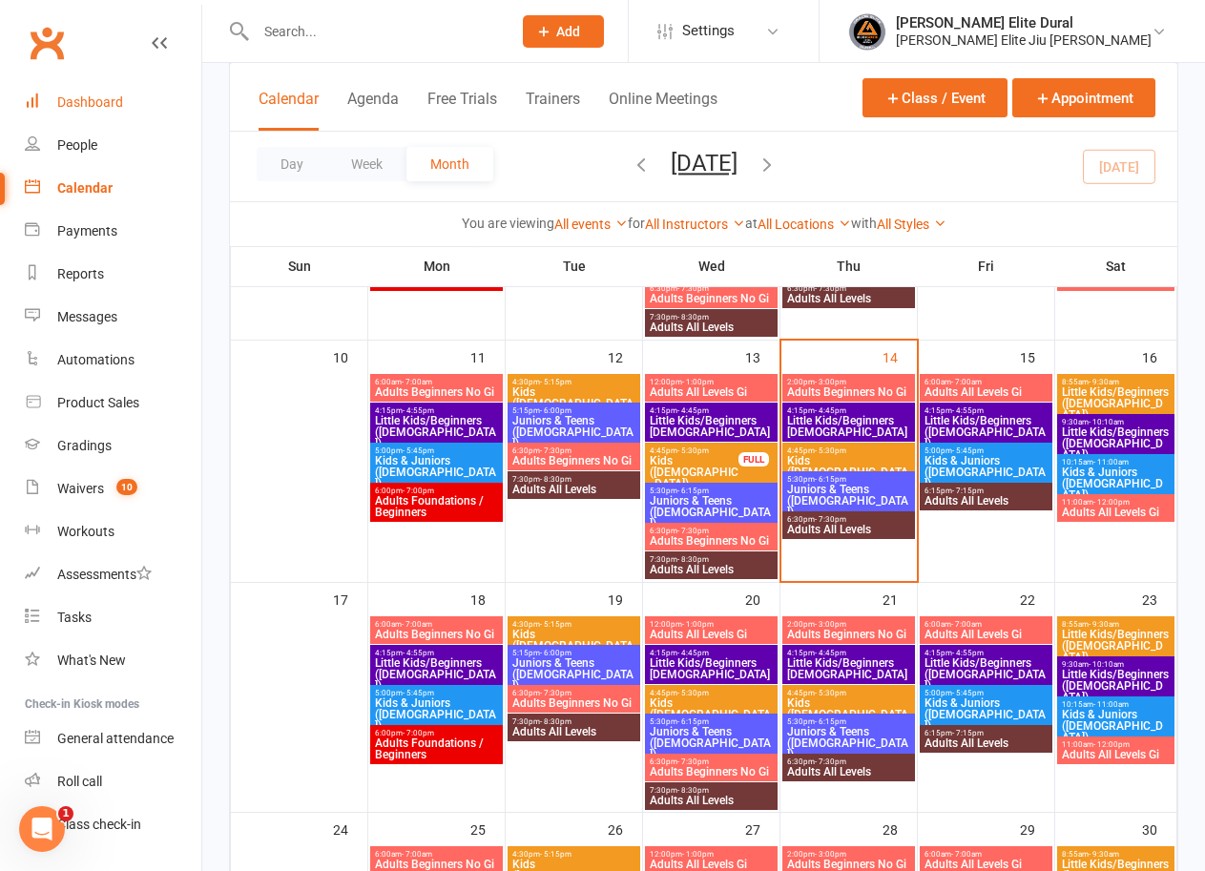
click at [98, 98] on div "Dashboard" at bounding box center [90, 101] width 66 height 15
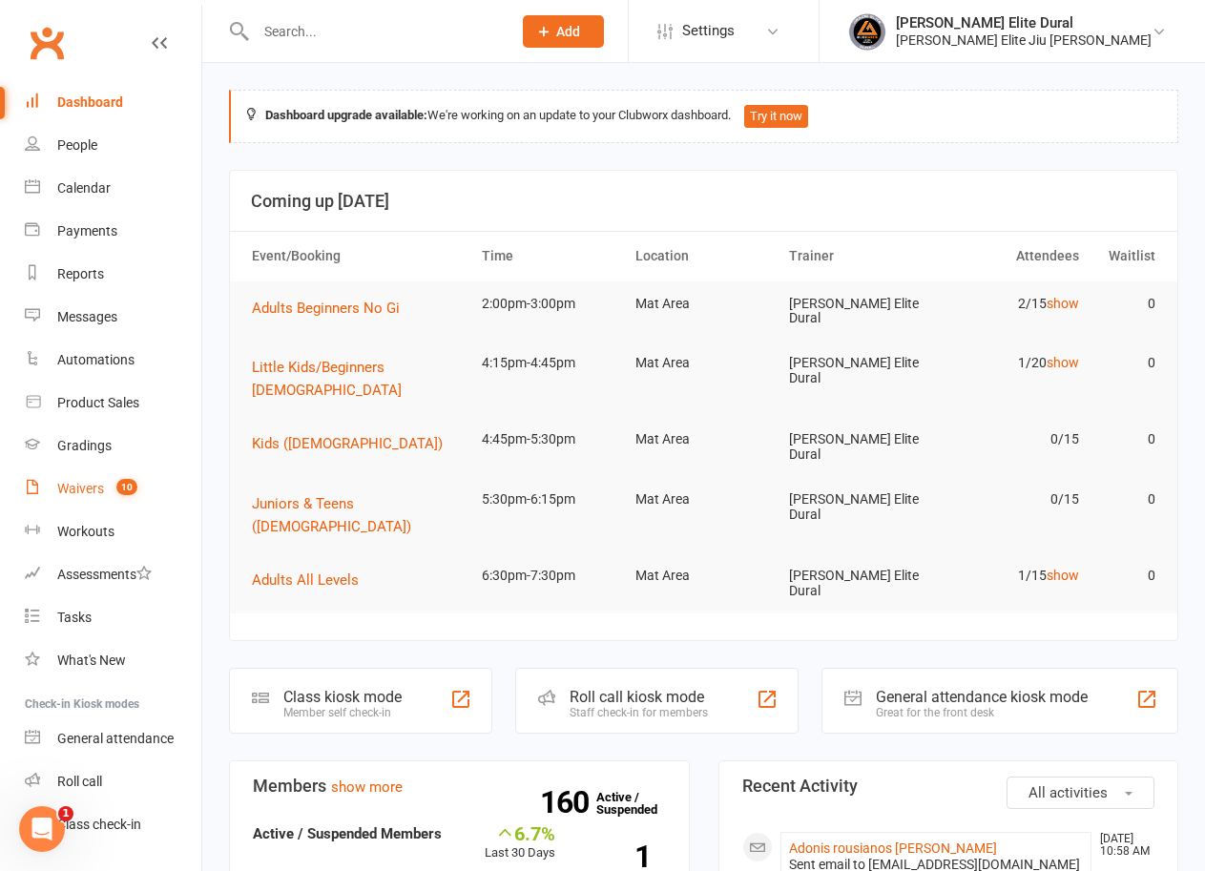
click at [79, 487] on div "Waivers" at bounding box center [80, 488] width 47 height 15
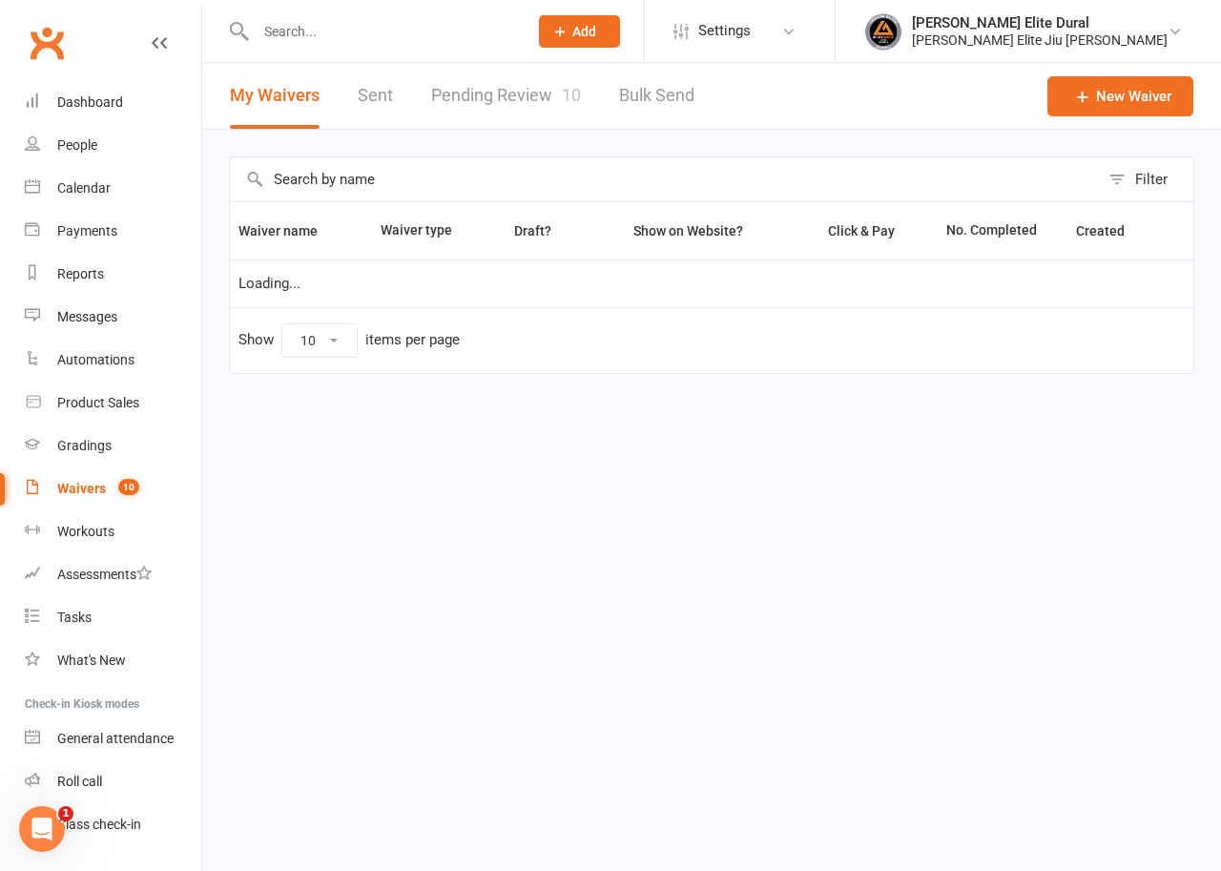
select select "100"
click at [517, 98] on link "Pending Review 10" at bounding box center [506, 96] width 150 height 66
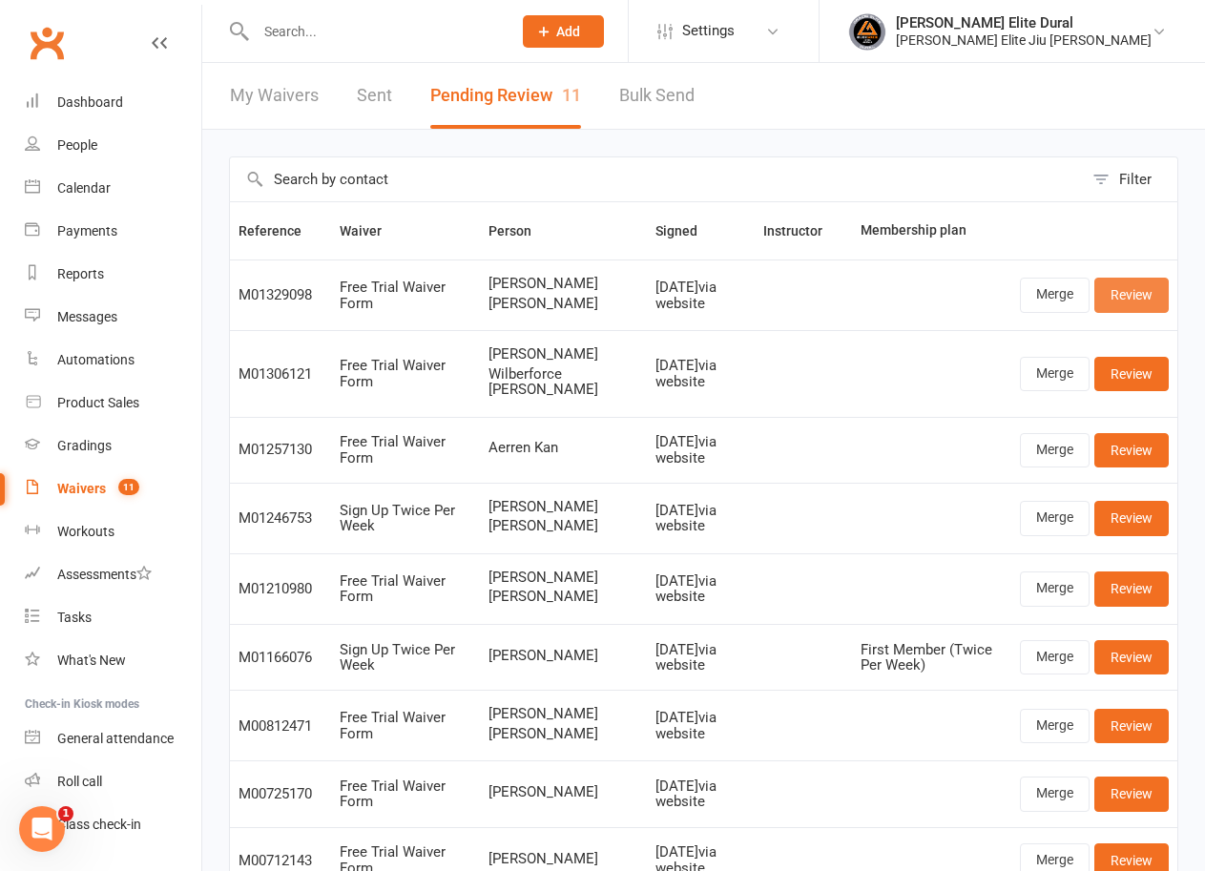
click at [1126, 298] on link "Review" at bounding box center [1131, 295] width 74 height 34
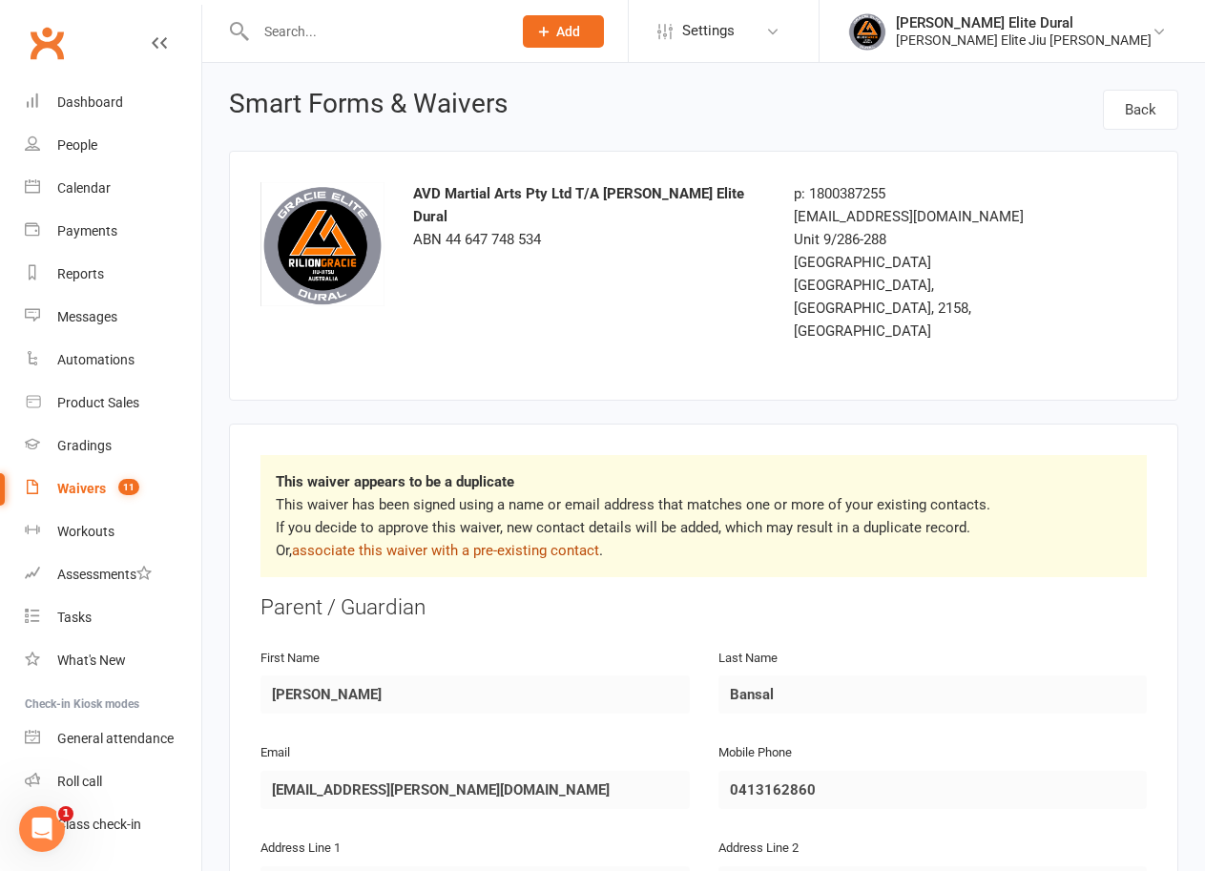
click at [553, 542] on link "associate this waiver with a pre-existing contact" at bounding box center [445, 550] width 307 height 17
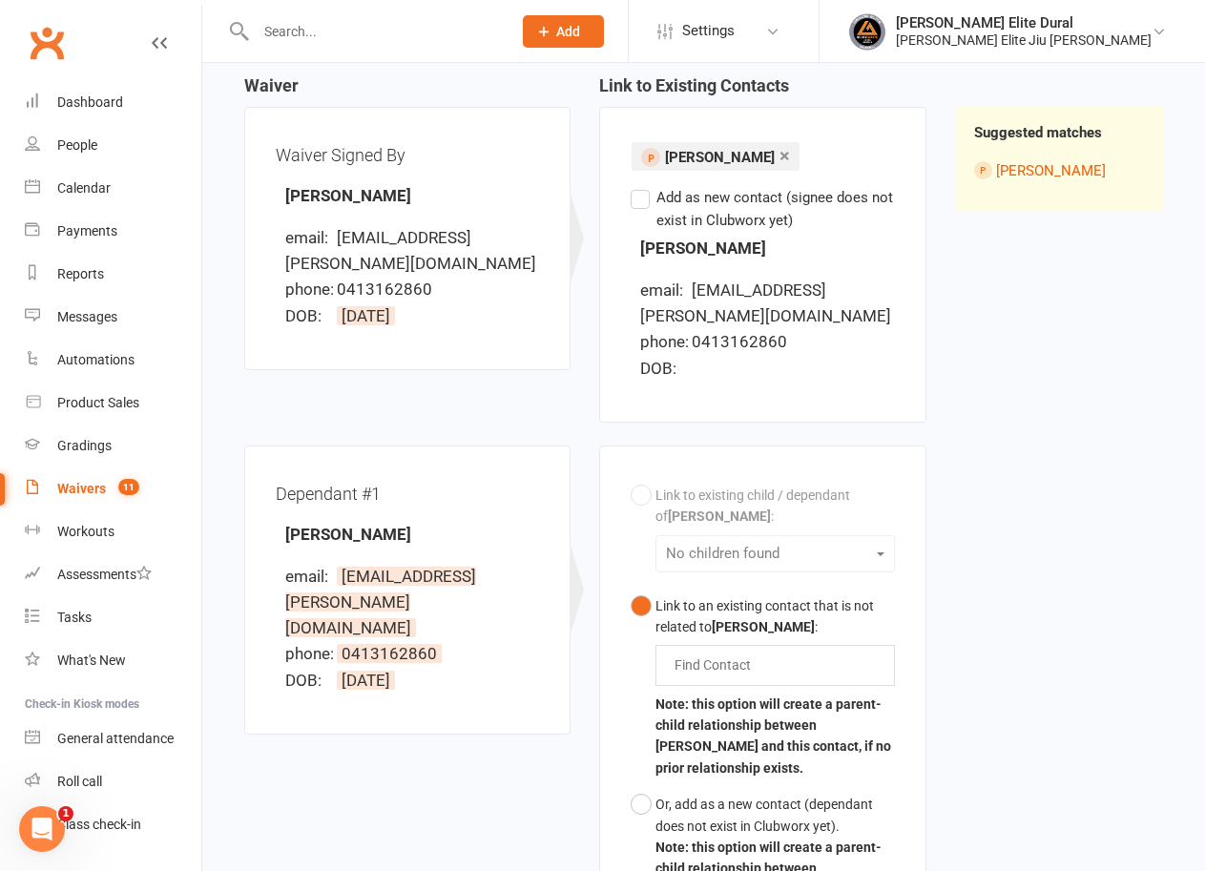
scroll to position [286, 0]
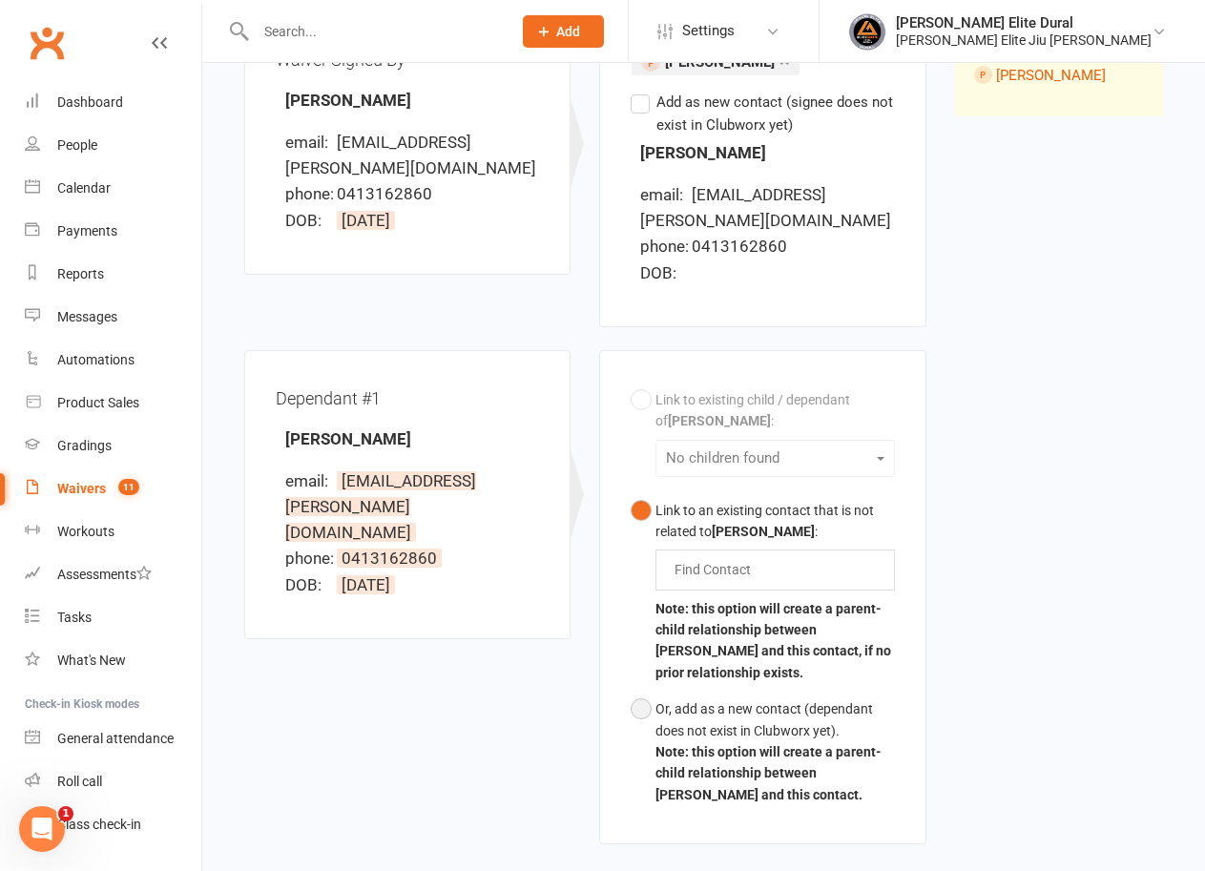
click at [636, 691] on button "Or, add as a new contact (dependant does not exist in Clubworx yet). Note: this…" at bounding box center [762, 752] width 263 height 122
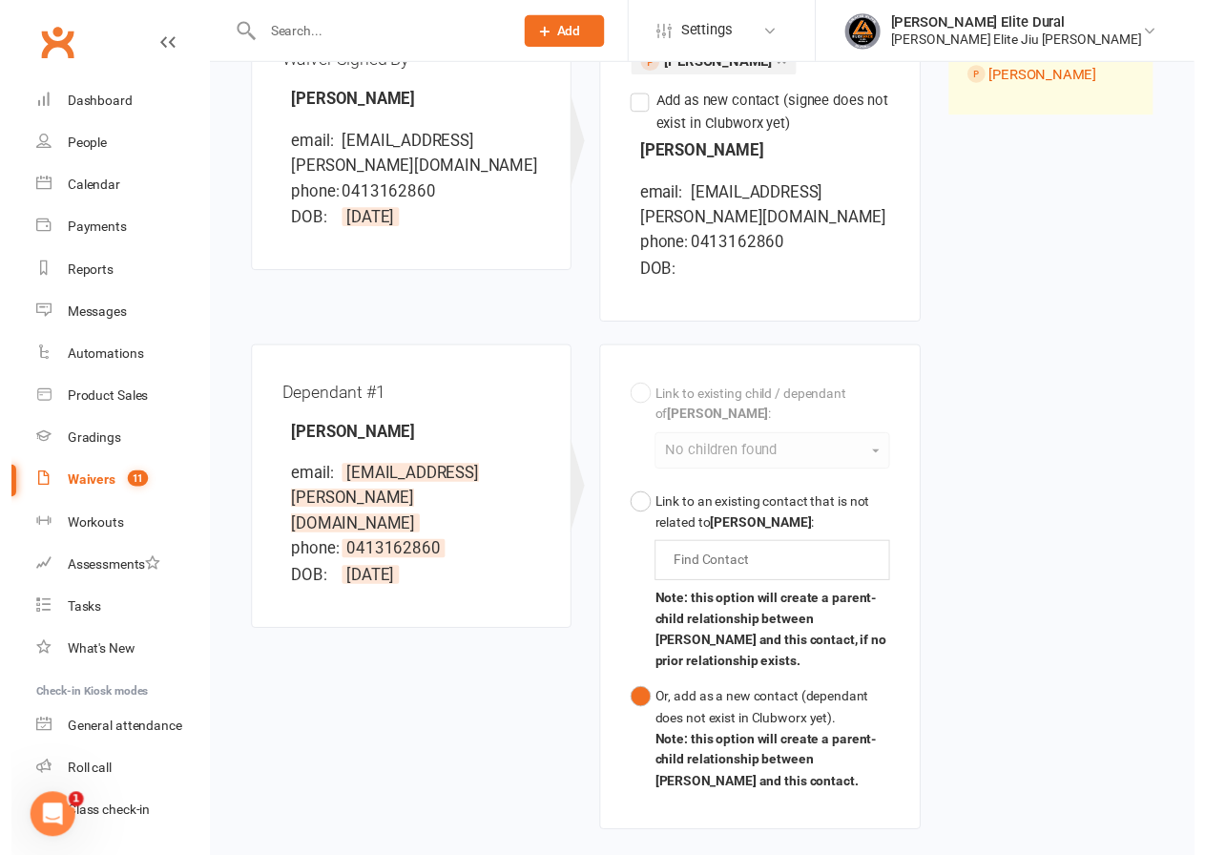
scroll to position [478, 0]
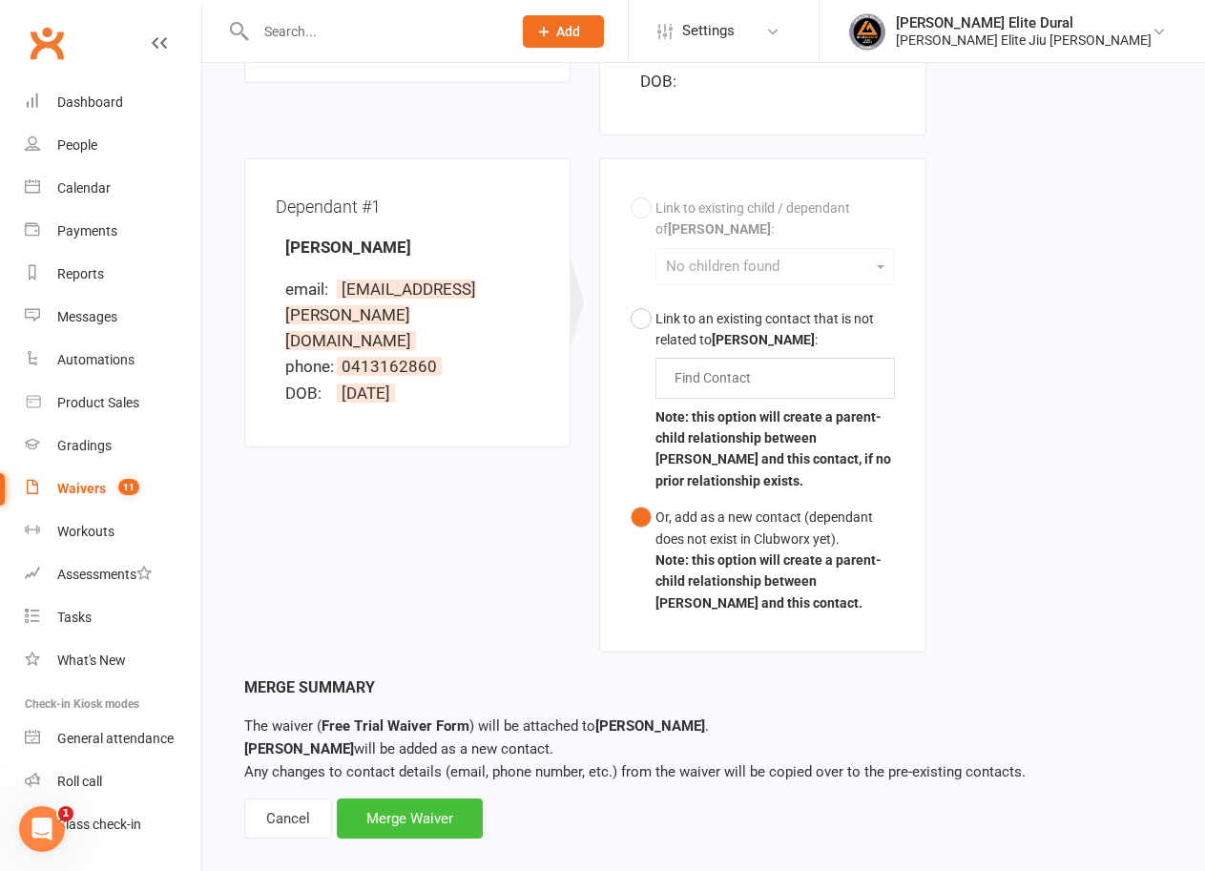
click at [425, 799] on div "Merge Waiver" at bounding box center [410, 819] width 146 height 40
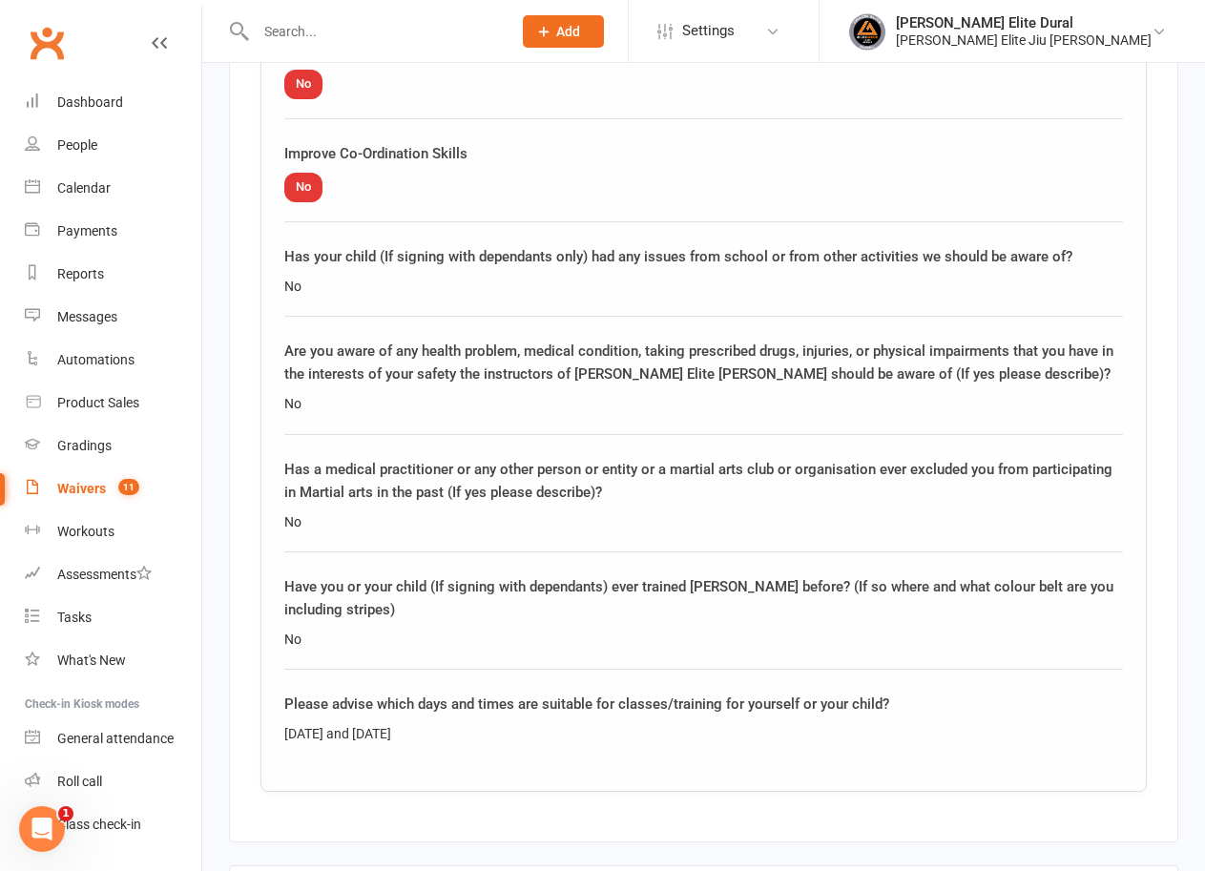
scroll to position [3094, 0]
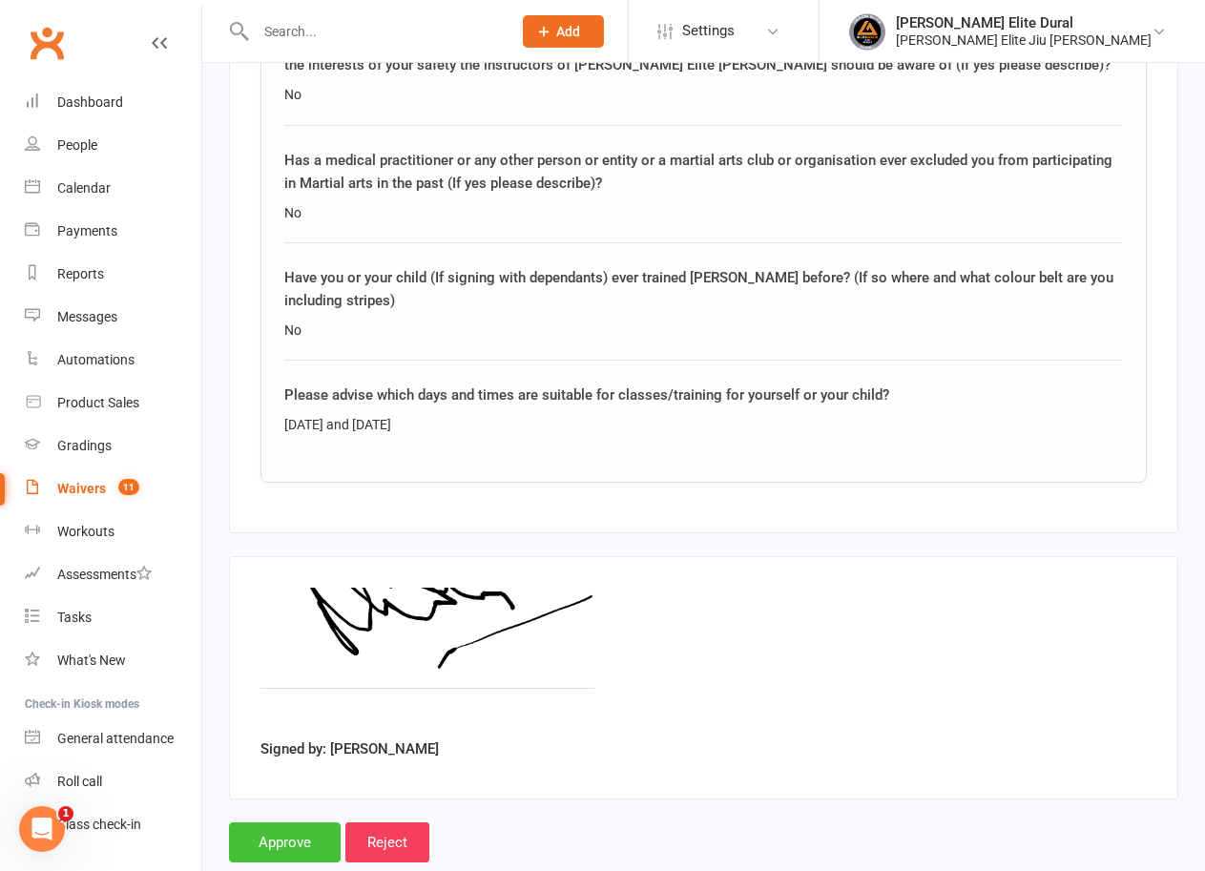
click at [290, 822] on input "Approve" at bounding box center [285, 842] width 112 height 40
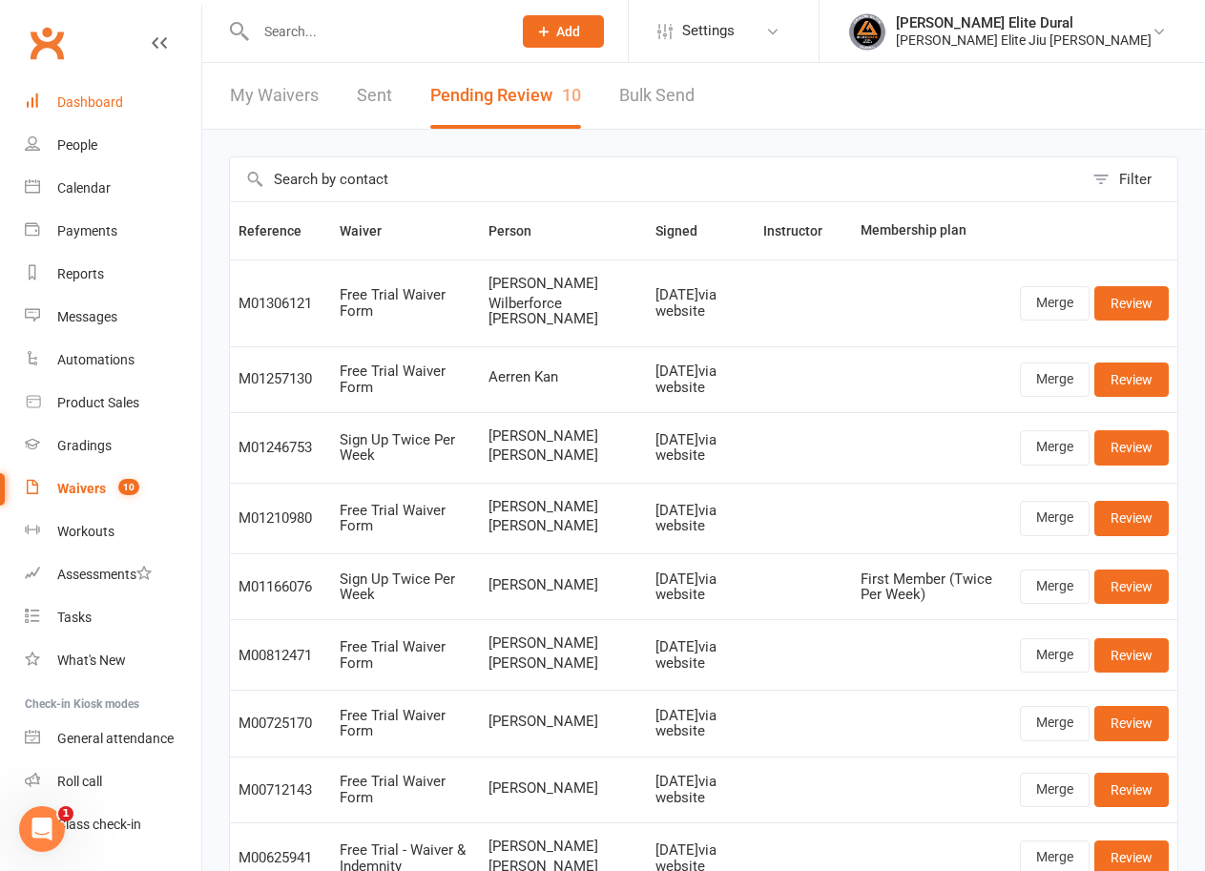
click at [121, 95] on div "Dashboard" at bounding box center [90, 101] width 66 height 15
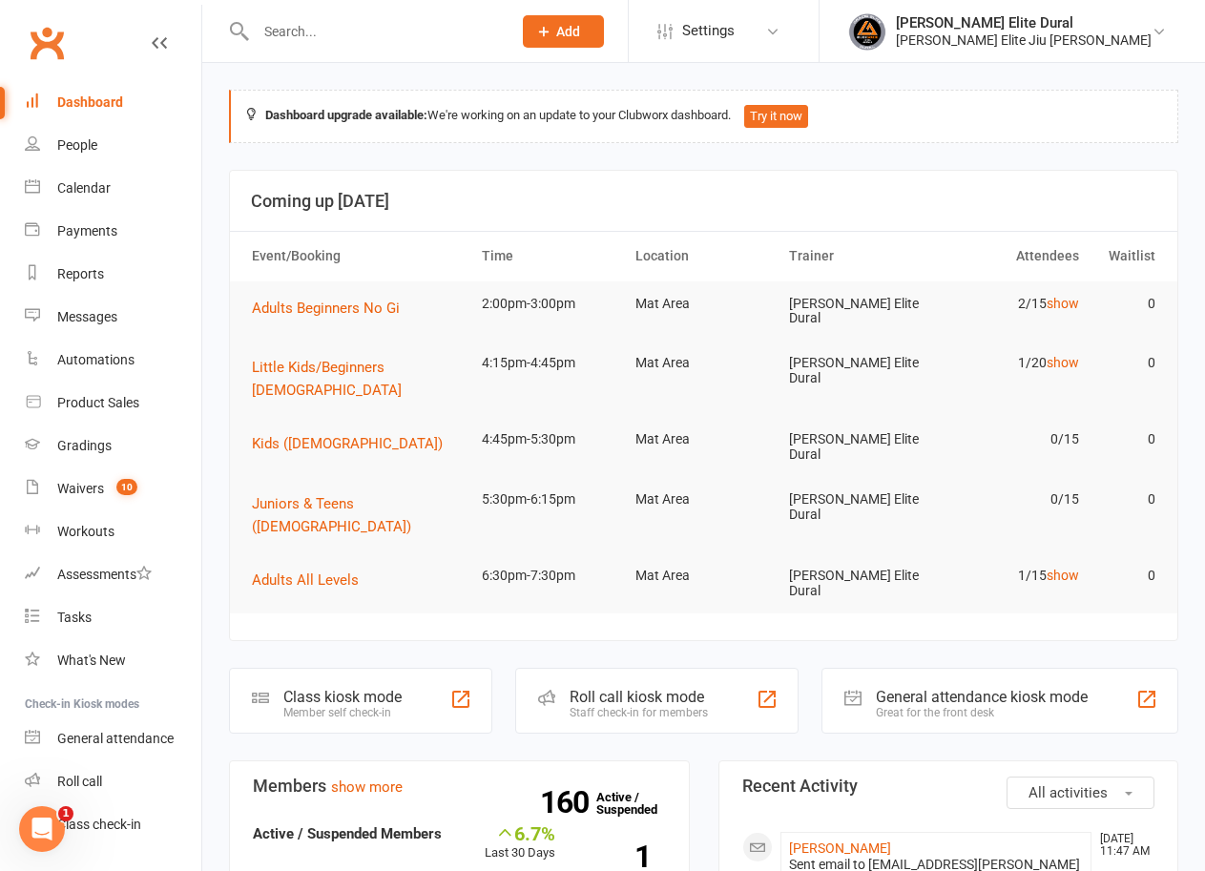
click at [346, 688] on div "Class kiosk mode" at bounding box center [342, 697] width 118 height 18
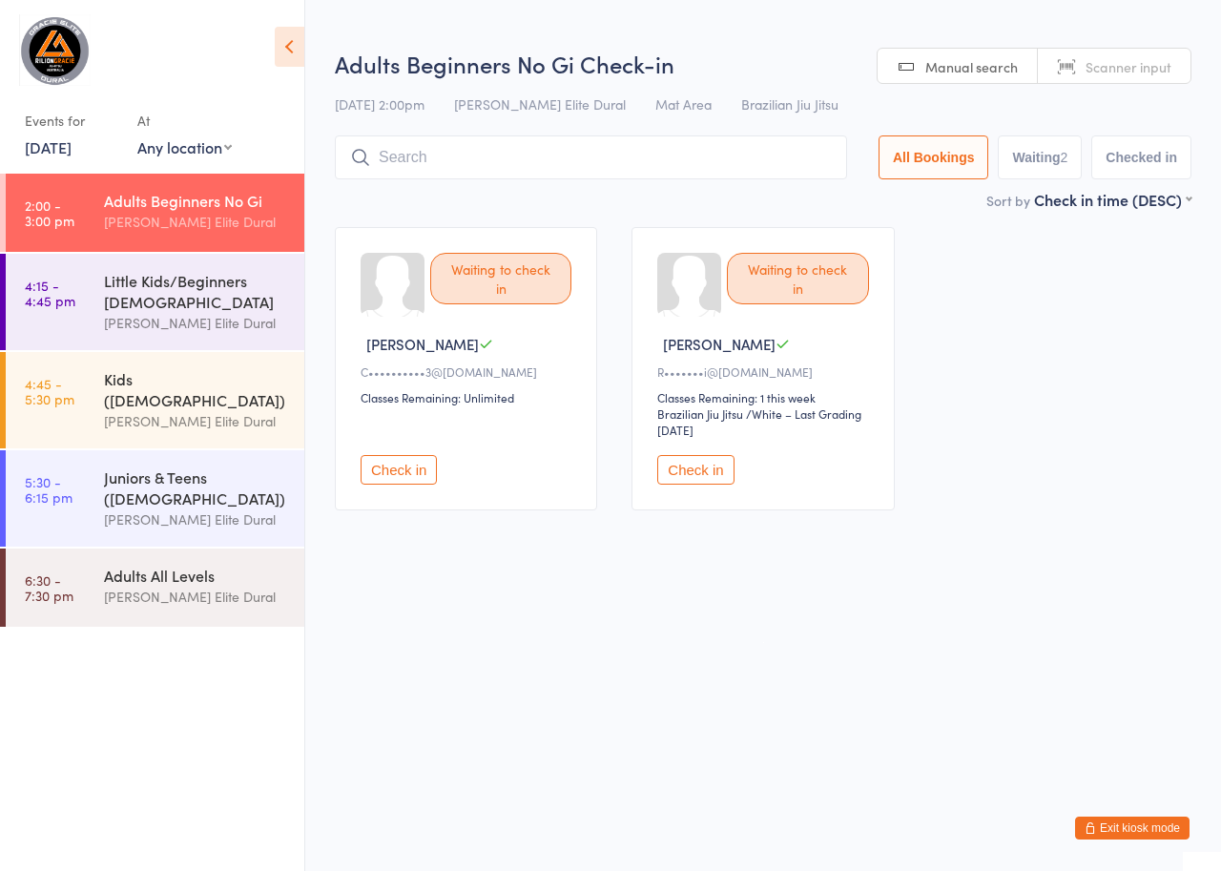
click at [72, 150] on link "[DATE]" at bounding box center [48, 146] width 47 height 21
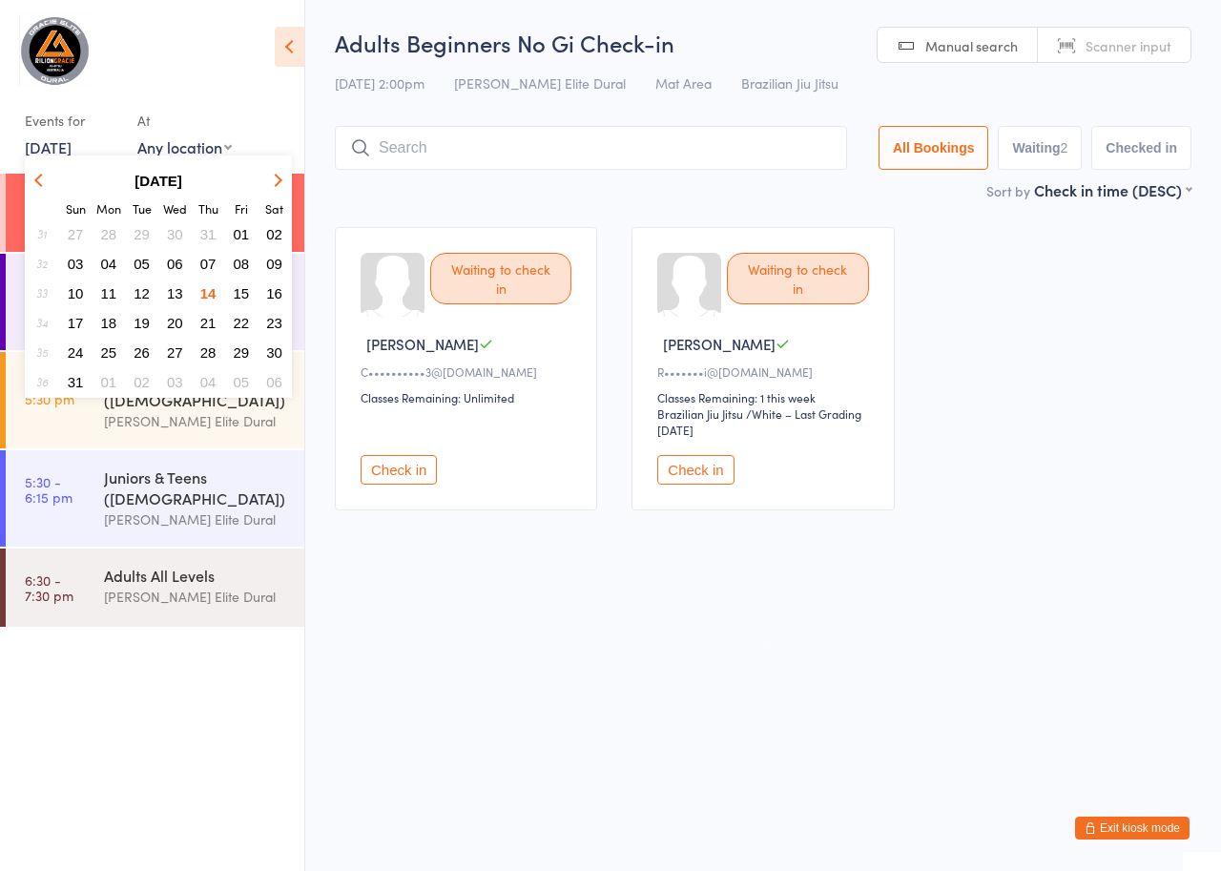
click at [240, 293] on span "15" at bounding box center [242, 293] width 16 height 16
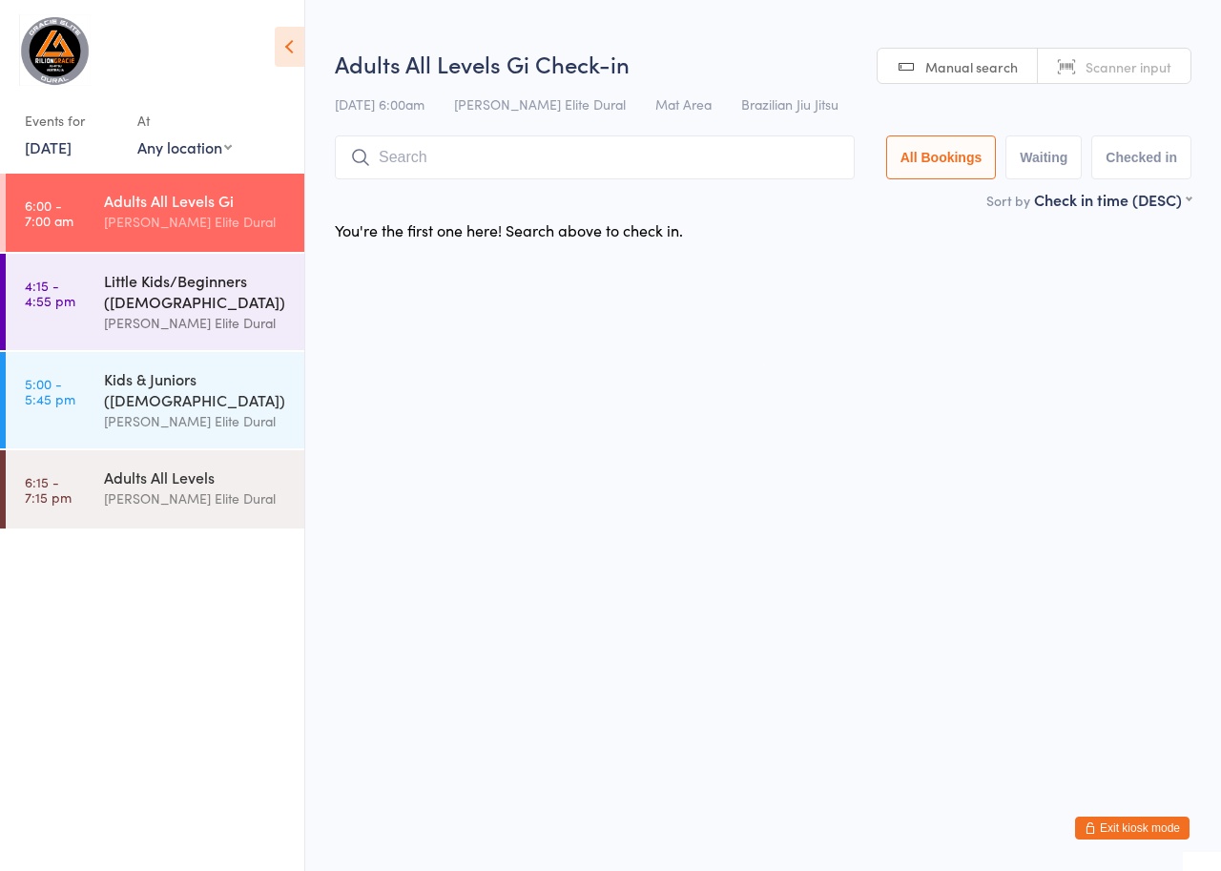
click at [146, 299] on div "Little Kids/Beginners ([DEMOGRAPHIC_DATA])" at bounding box center [196, 291] width 184 height 42
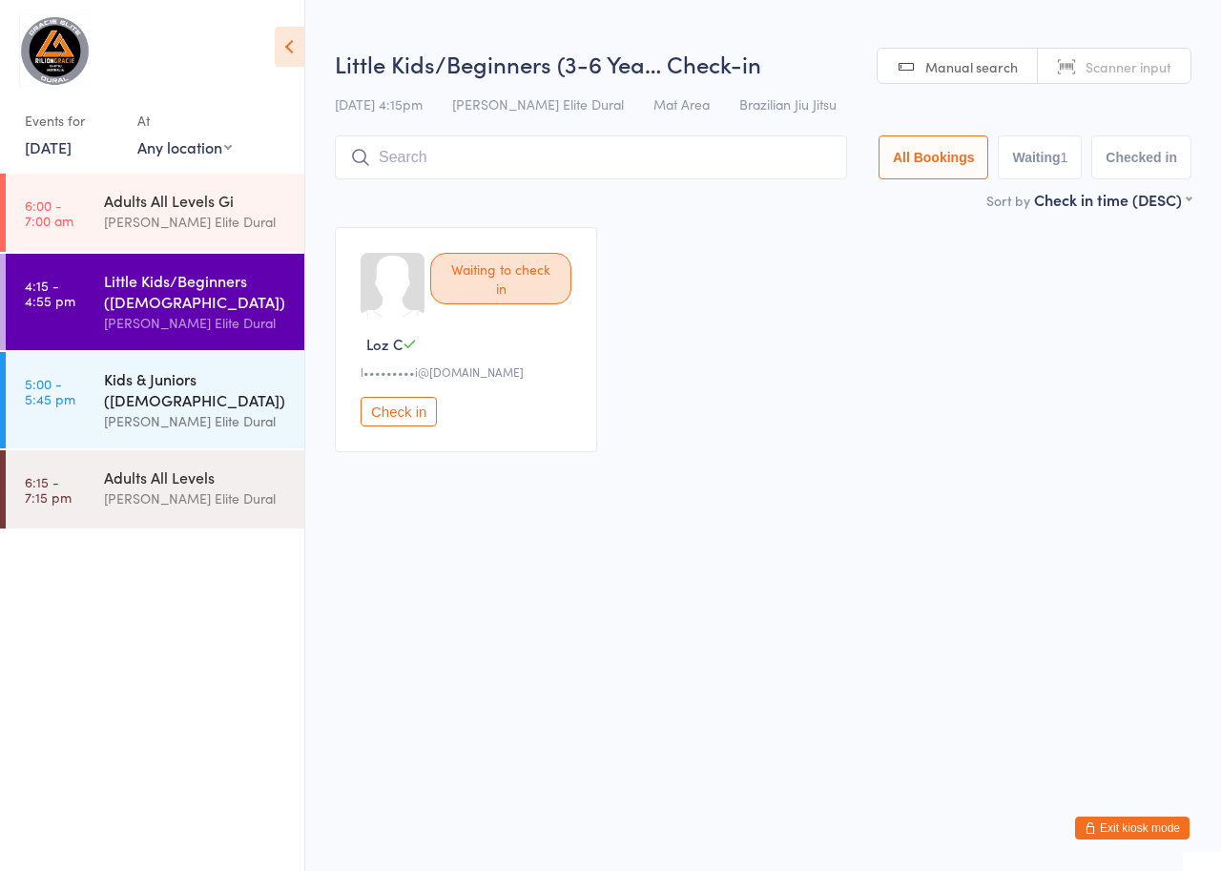
click at [155, 369] on div "Kids & Juniors ([DEMOGRAPHIC_DATA])" at bounding box center [196, 389] width 184 height 42
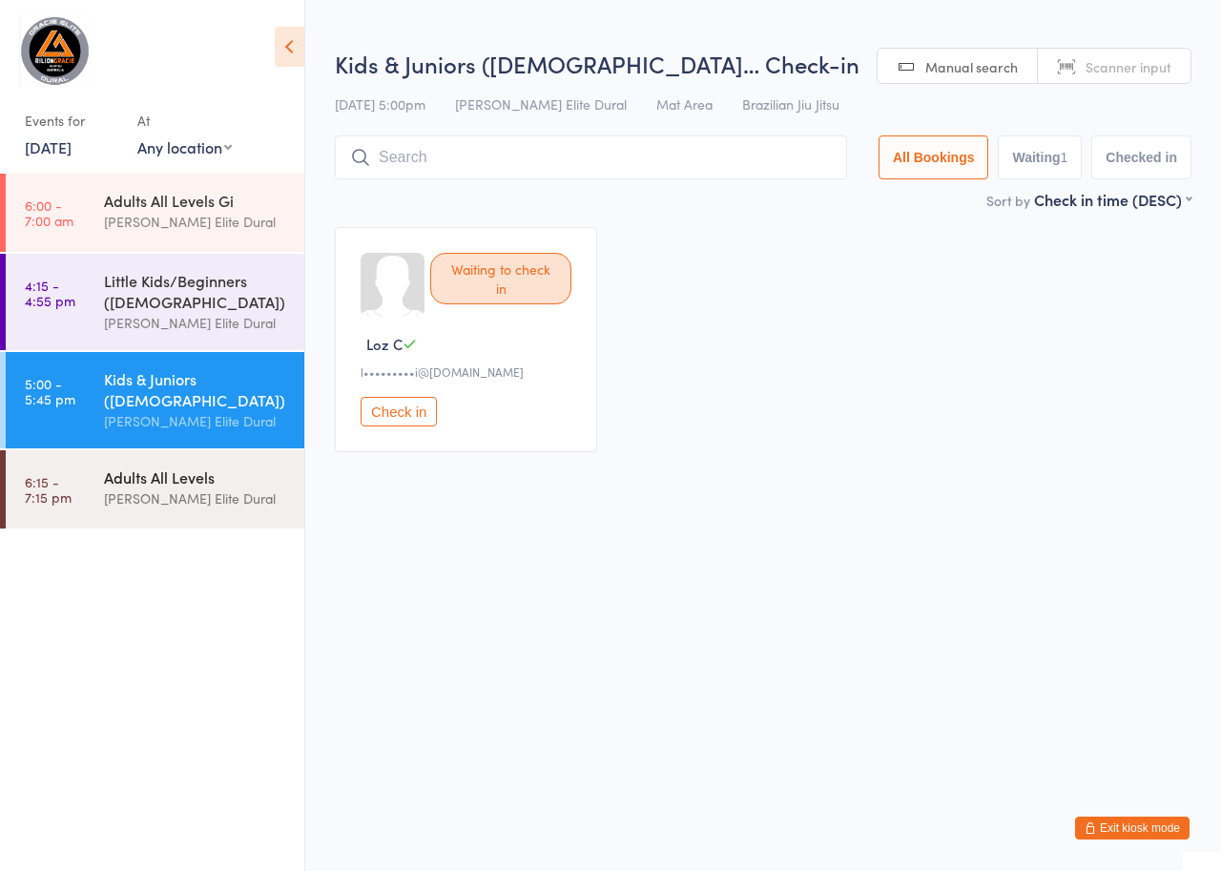
click at [135, 489] on div "[PERSON_NAME] Elite Dural" at bounding box center [196, 499] width 184 height 22
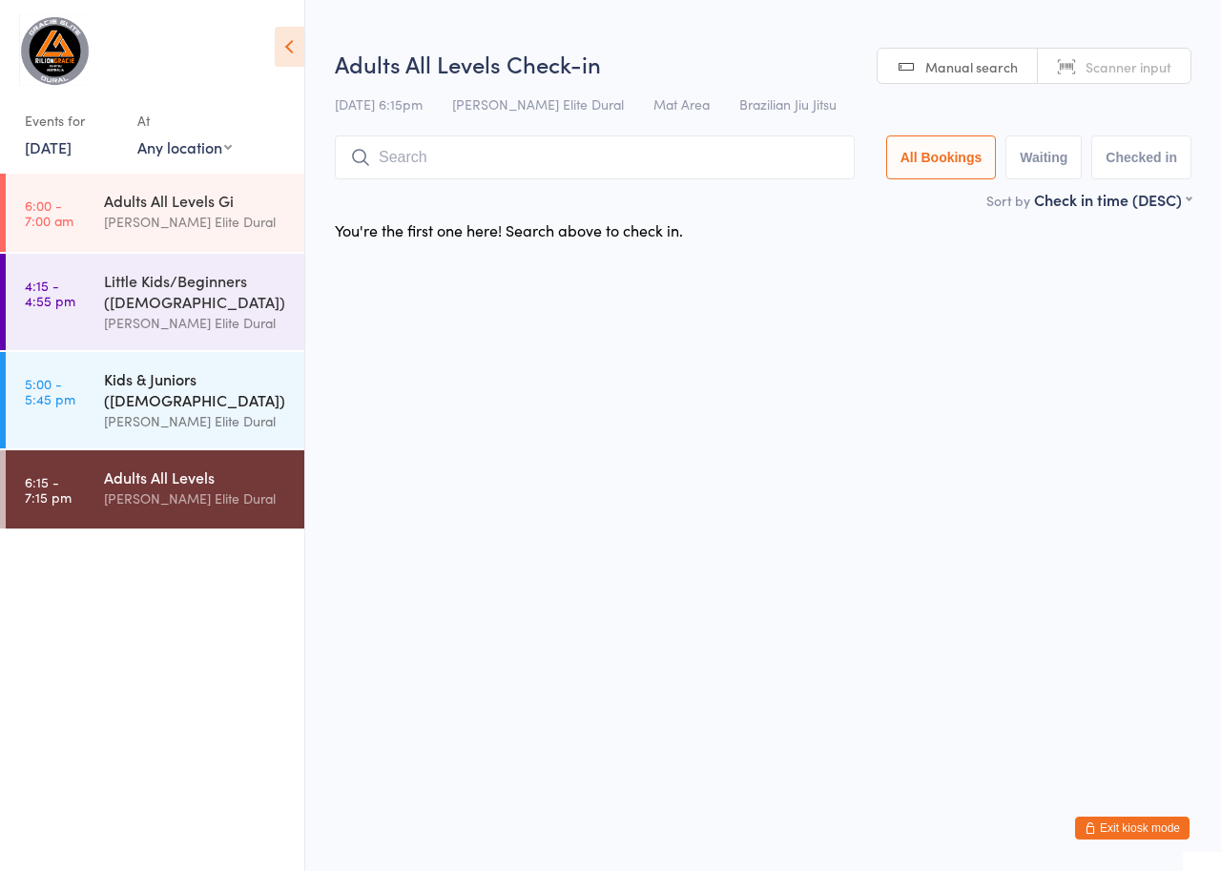
click at [150, 407] on div "Kids & Juniors ([DEMOGRAPHIC_DATA])" at bounding box center [196, 389] width 184 height 42
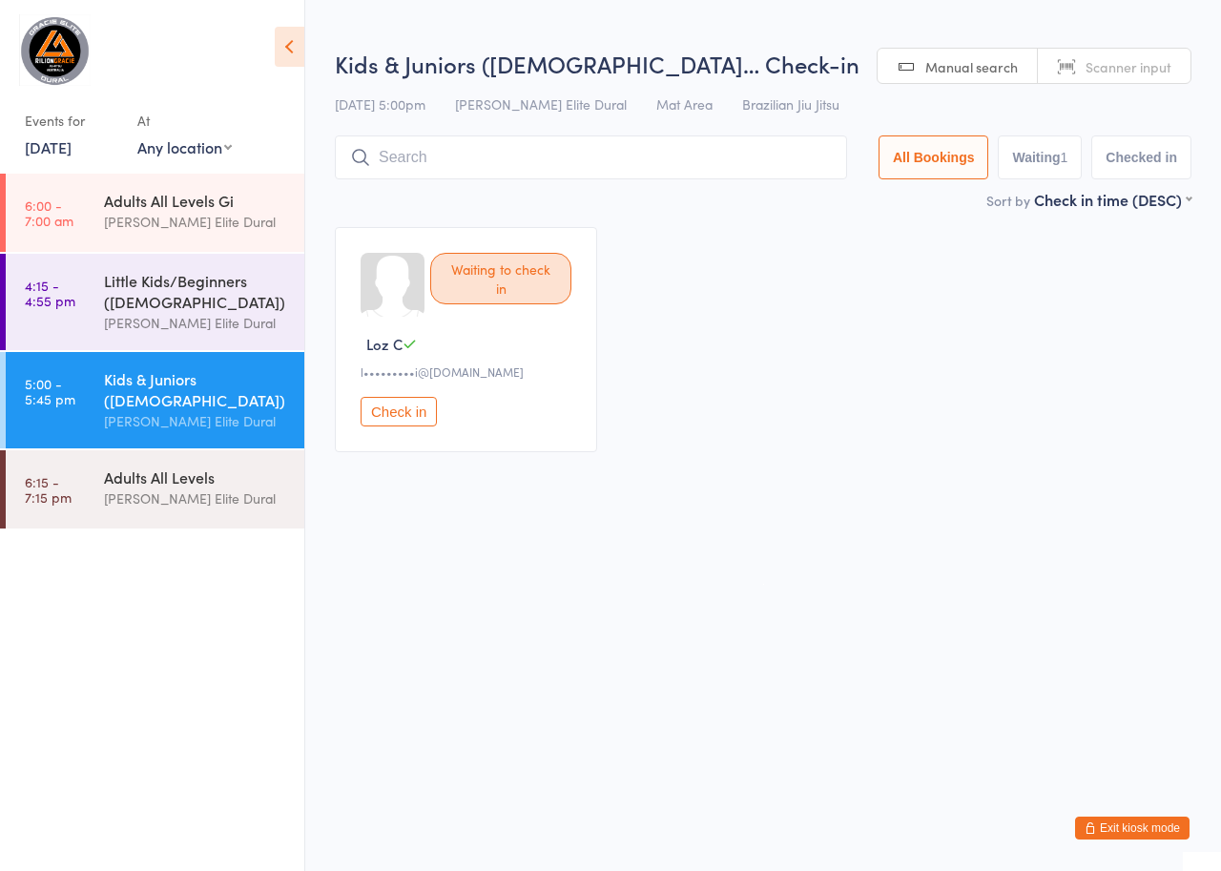
click at [72, 147] on link "[DATE]" at bounding box center [48, 146] width 47 height 21
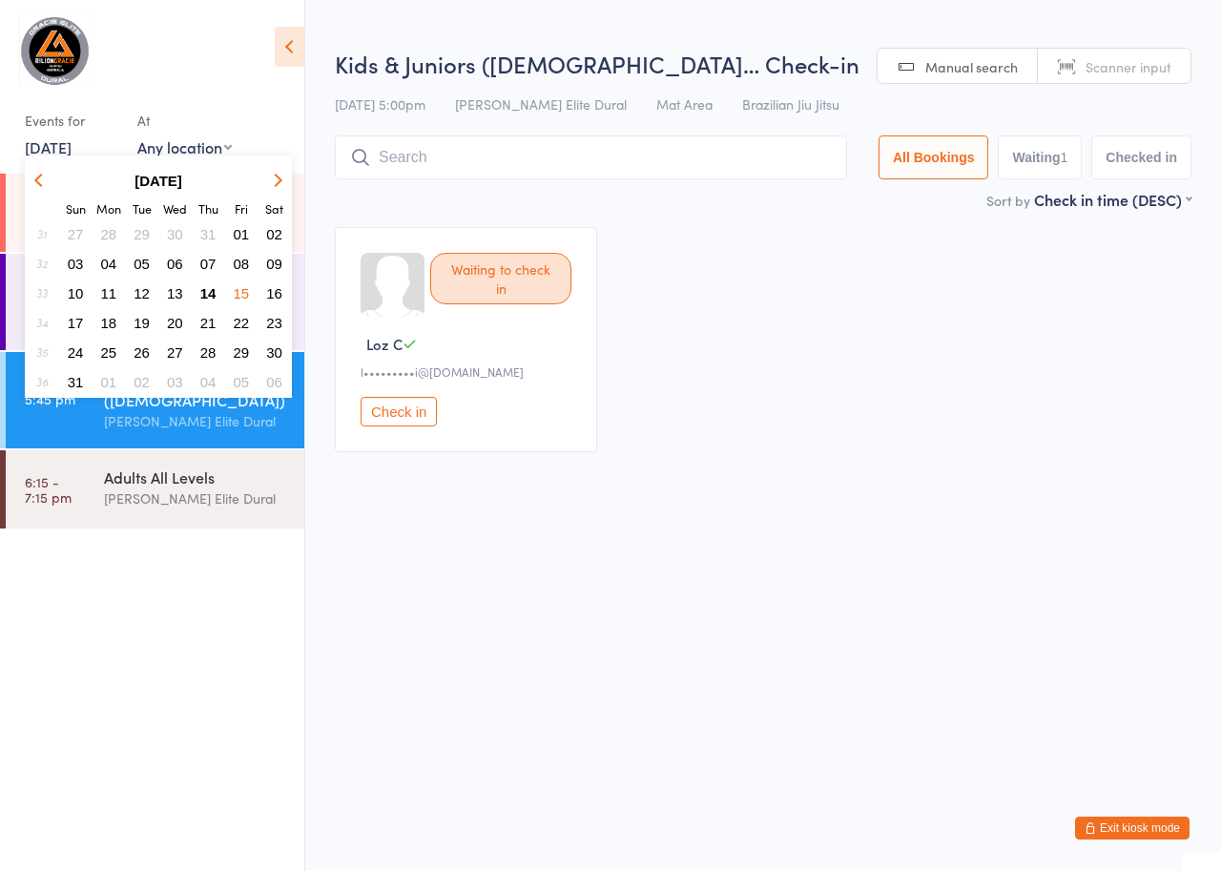
click at [280, 288] on span "16" at bounding box center [274, 293] width 16 height 16
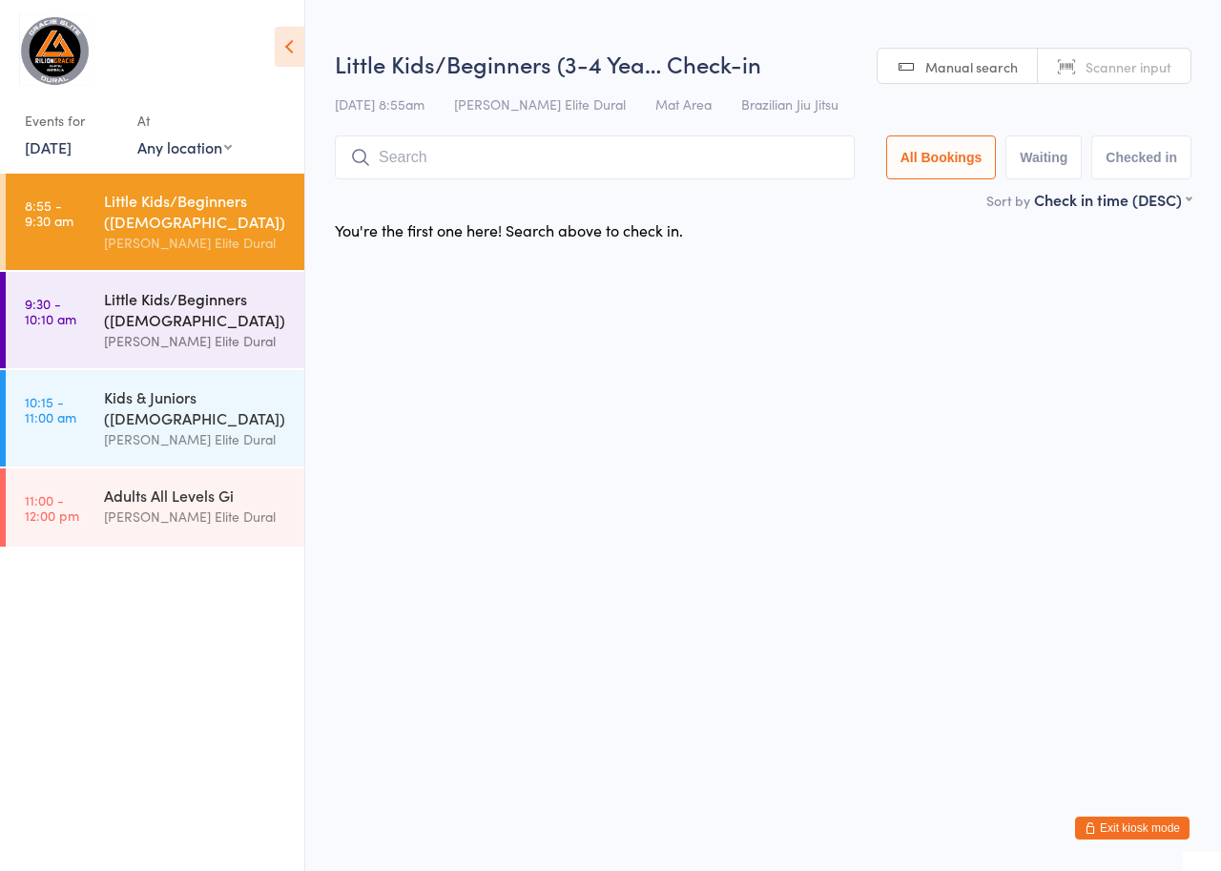
click at [139, 305] on div "Little Kids/Beginners ([DEMOGRAPHIC_DATA])" at bounding box center [196, 309] width 184 height 42
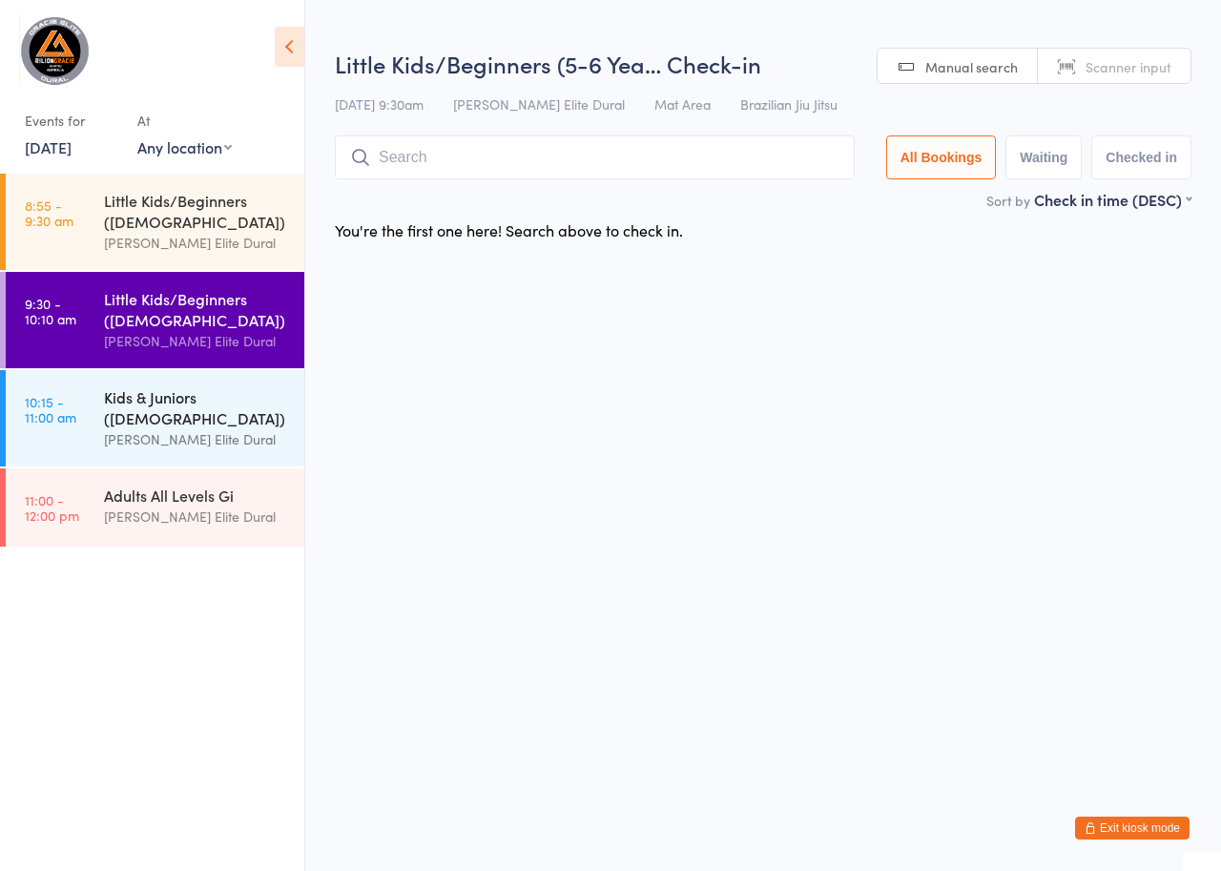
click at [156, 398] on div "Kids & Juniors ([DEMOGRAPHIC_DATA])" at bounding box center [196, 407] width 184 height 42
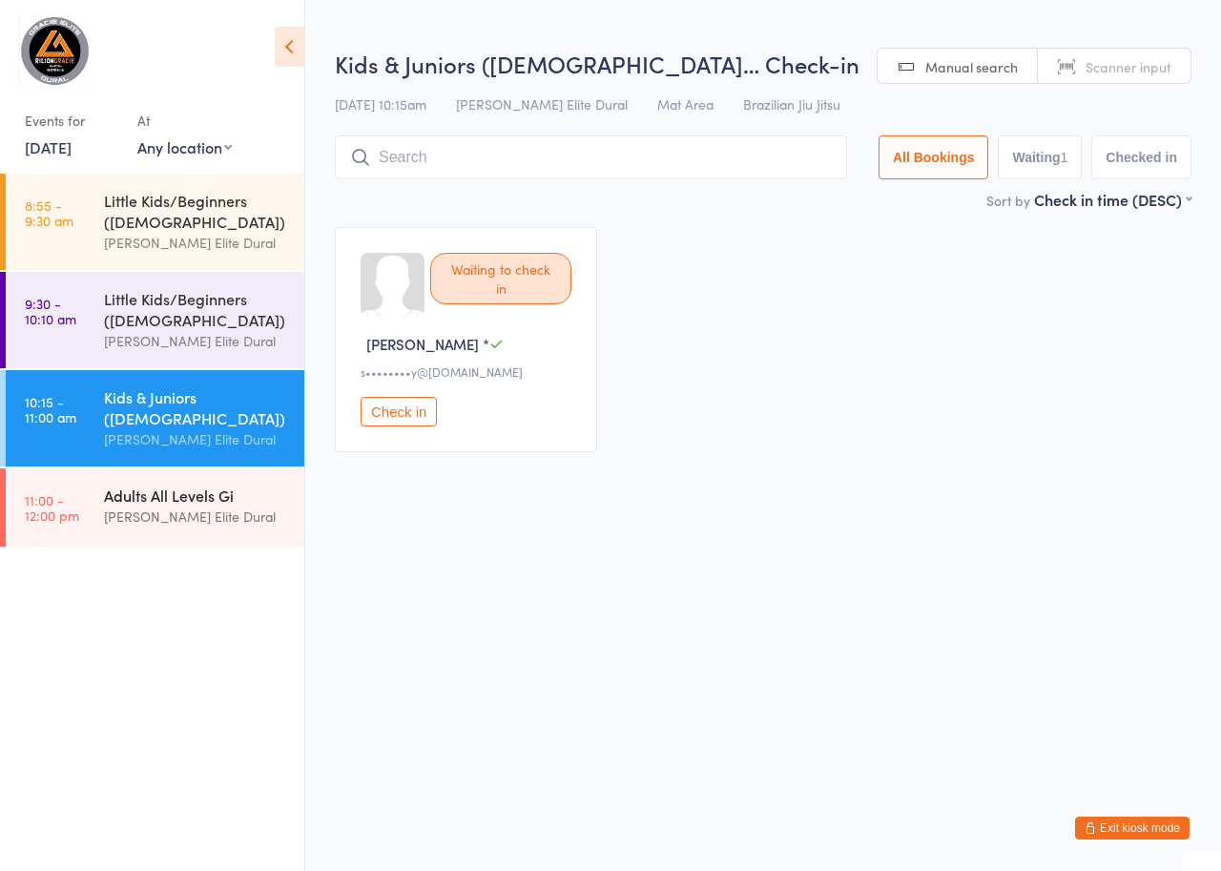
click at [159, 476] on div "Adults All Levels Gi [PERSON_NAME] Elite Dural" at bounding box center [204, 505] width 200 height 75
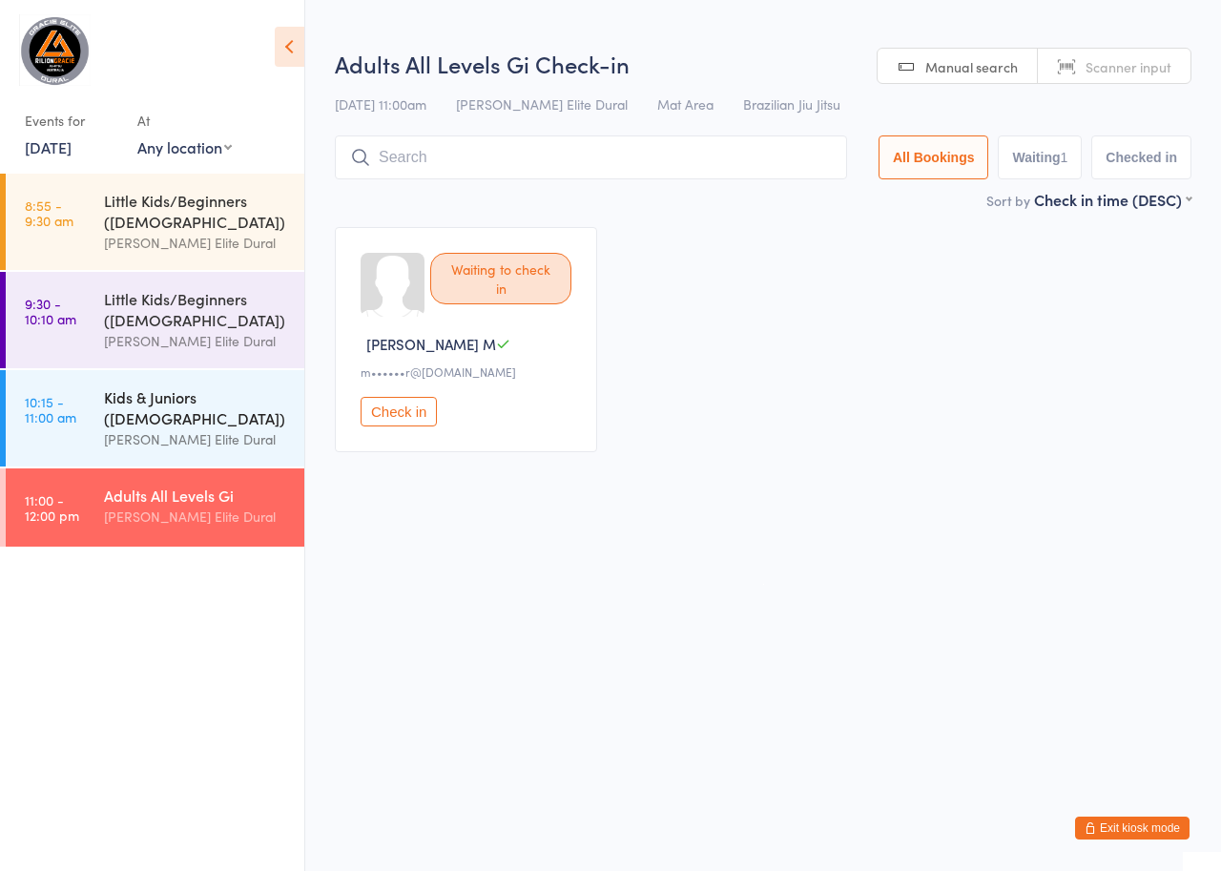
click at [156, 422] on div "Kids & Juniors ([DEMOGRAPHIC_DATA])" at bounding box center [196, 407] width 184 height 42
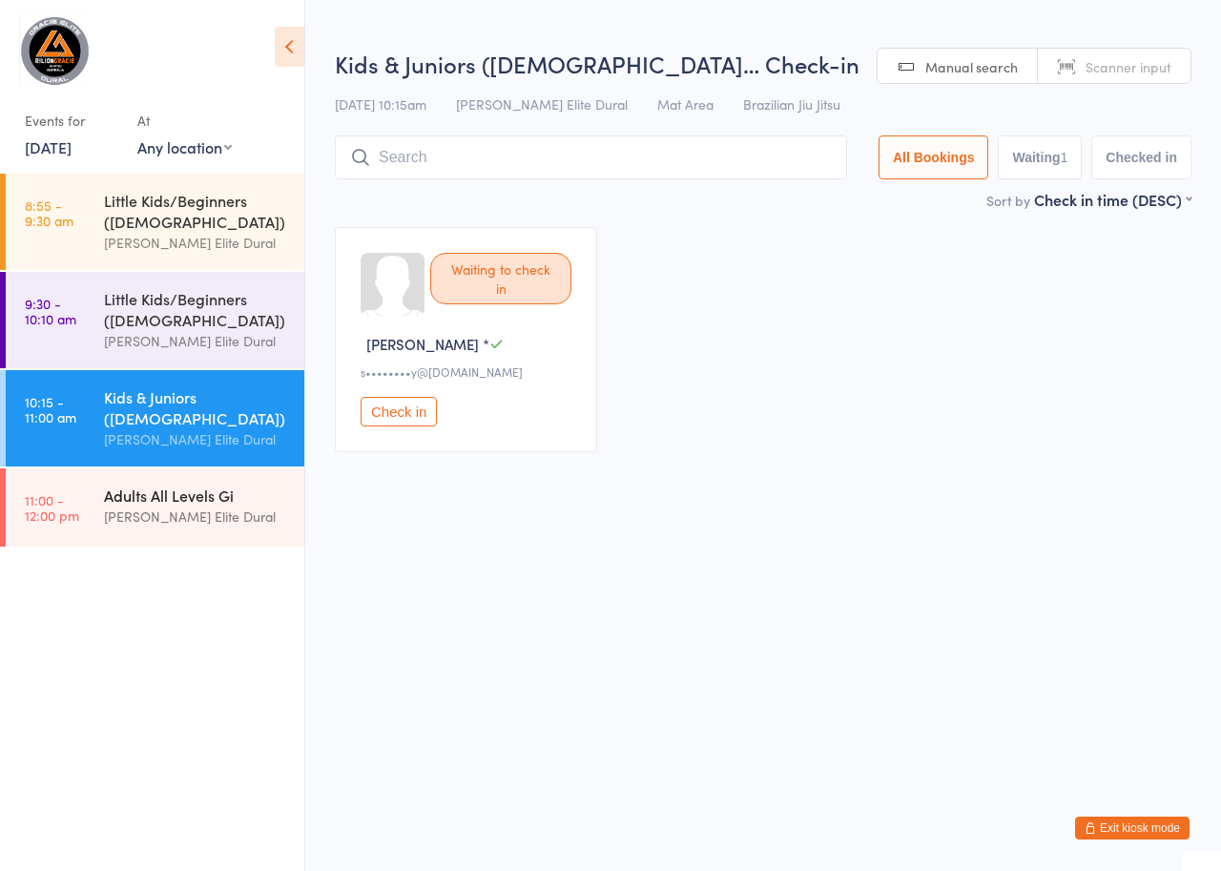
click at [161, 501] on div "Adults All Levels Gi" at bounding box center [196, 495] width 184 height 21
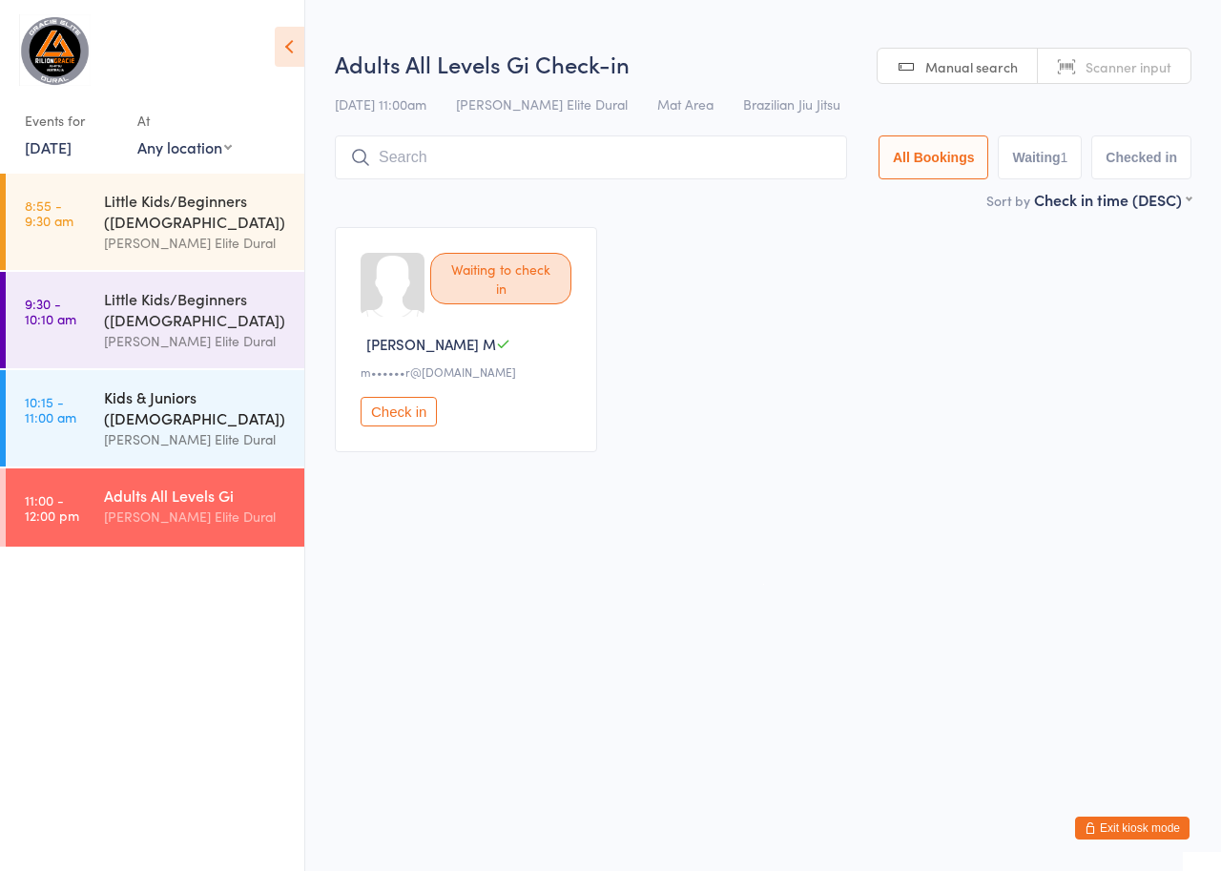
click at [191, 418] on div "Kids & Juniors ([DEMOGRAPHIC_DATA])" at bounding box center [196, 407] width 184 height 42
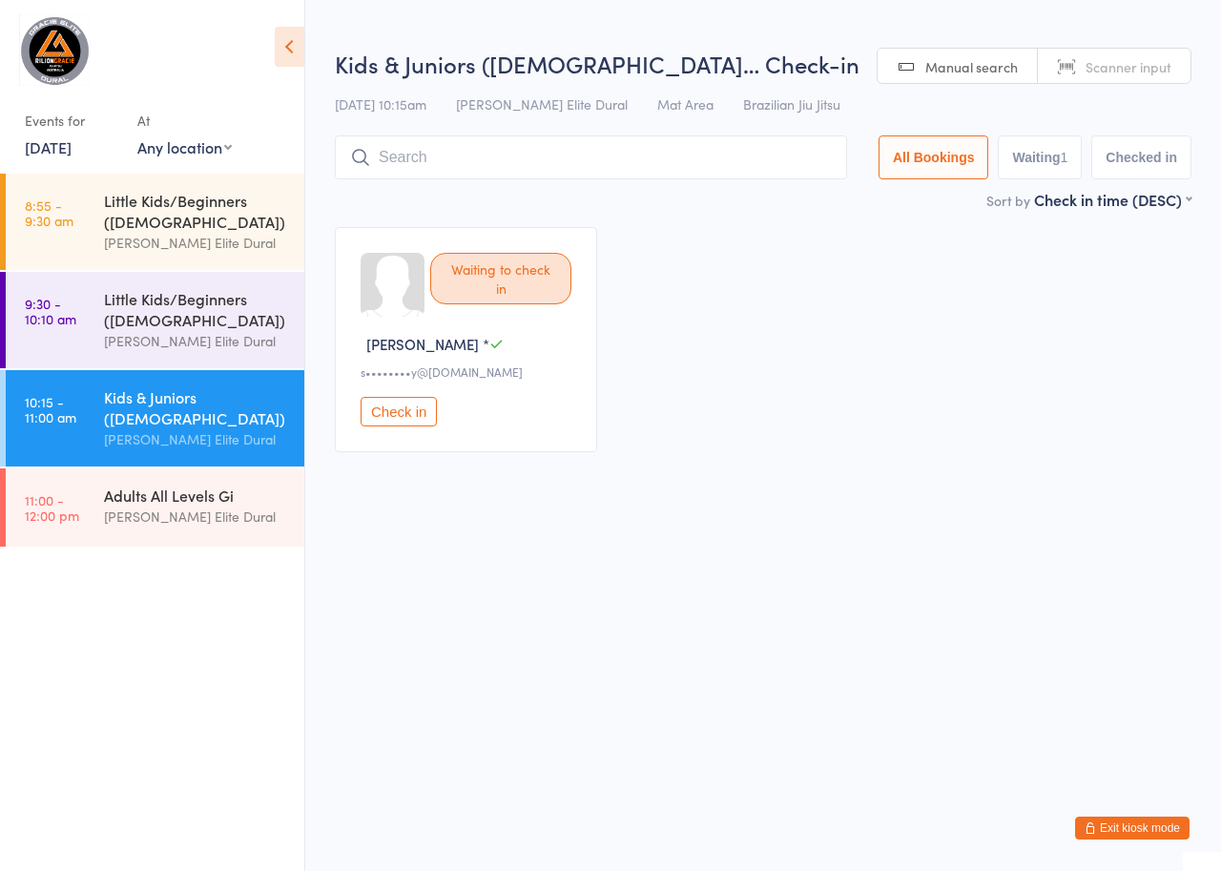
click at [72, 147] on link "[DATE]" at bounding box center [48, 146] width 47 height 21
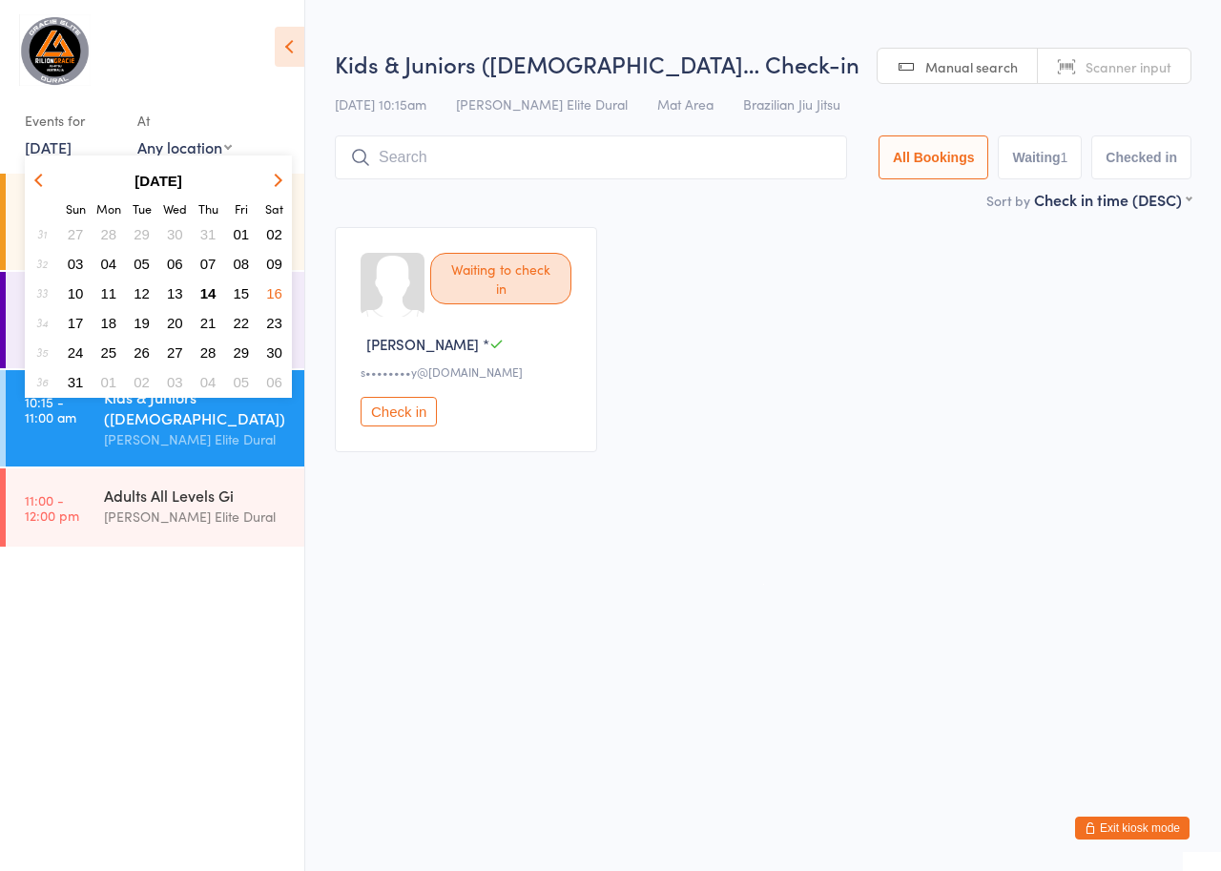
click at [110, 324] on span "18" at bounding box center [109, 323] width 16 height 16
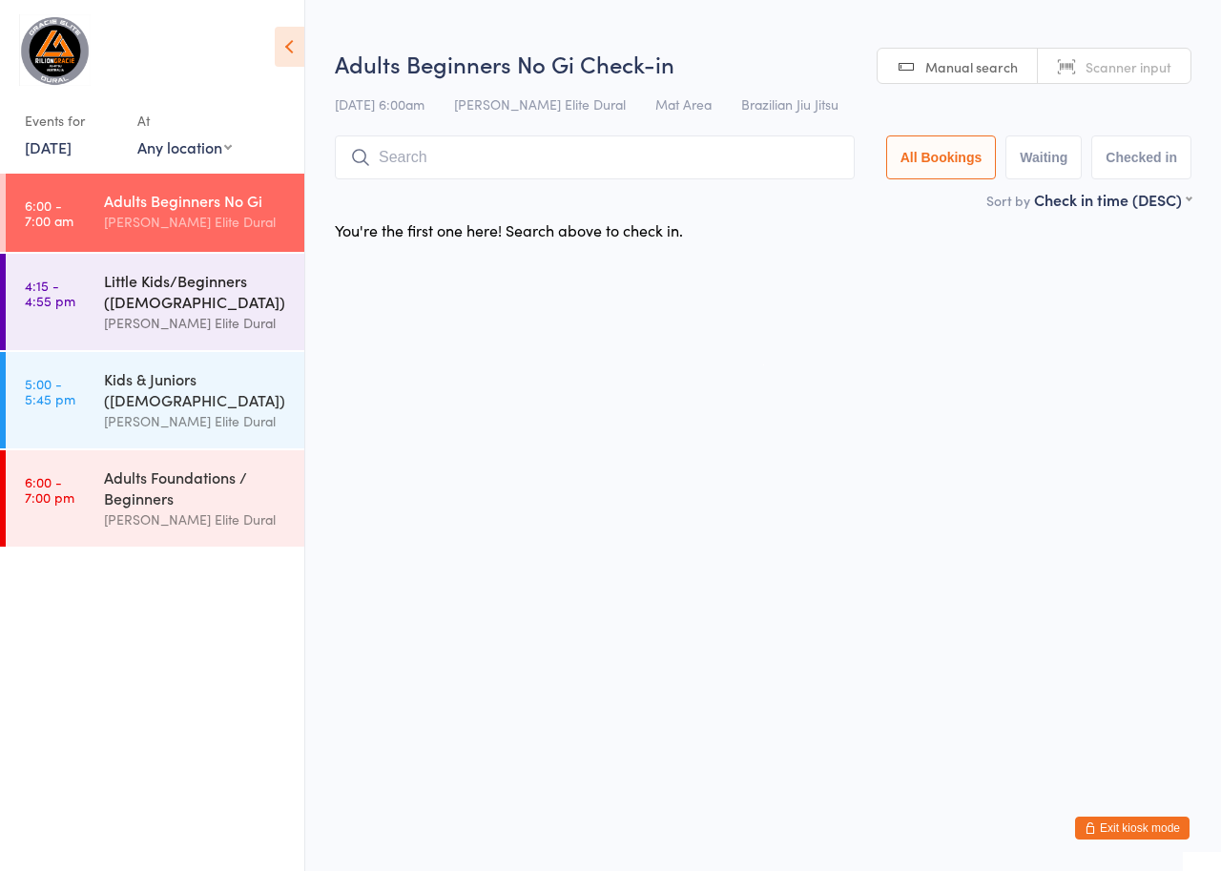
click at [103, 310] on link "4:15 - 4:55 pm Little Kids/Beginners ([DEMOGRAPHIC_DATA]) [PERSON_NAME] Elite D…" at bounding box center [155, 302] width 299 height 96
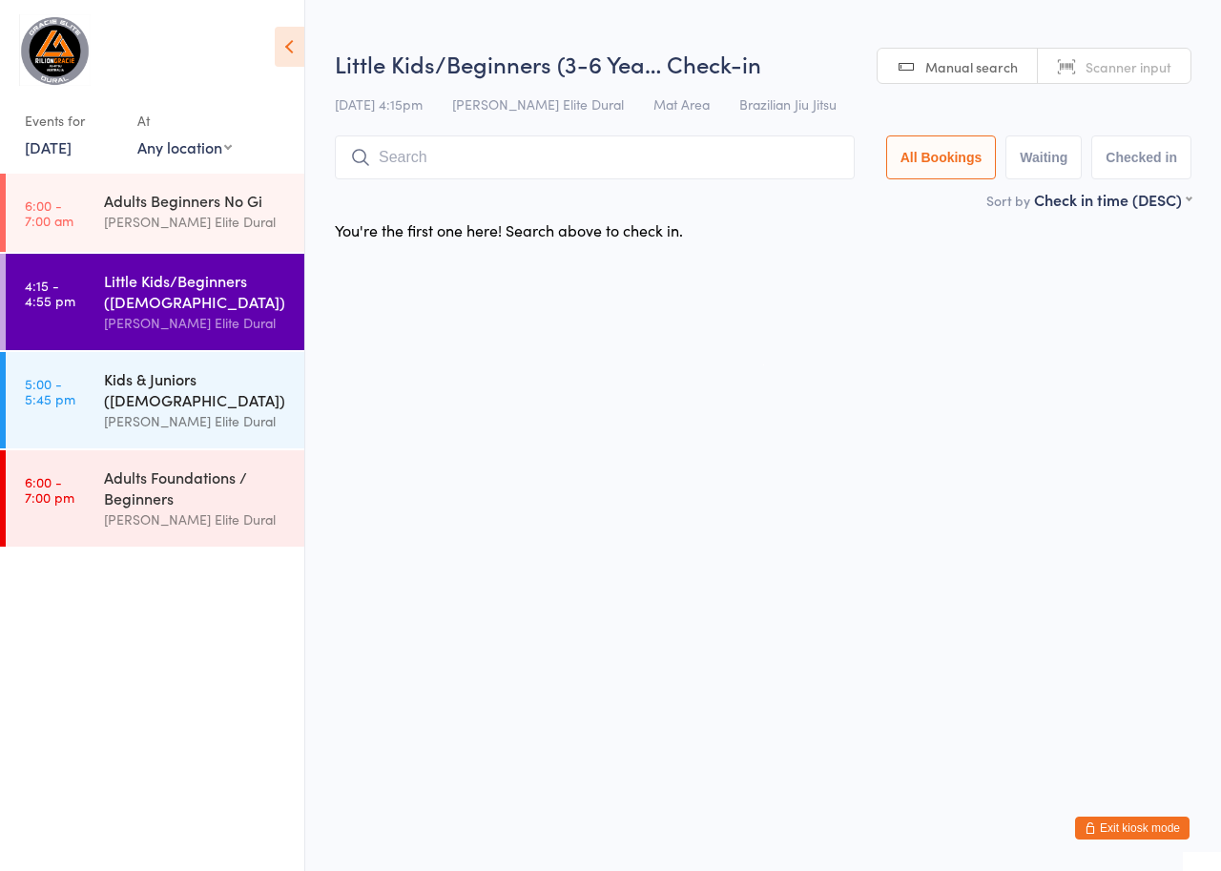
click at [117, 391] on div "Kids & Juniors ([DEMOGRAPHIC_DATA])" at bounding box center [196, 389] width 184 height 42
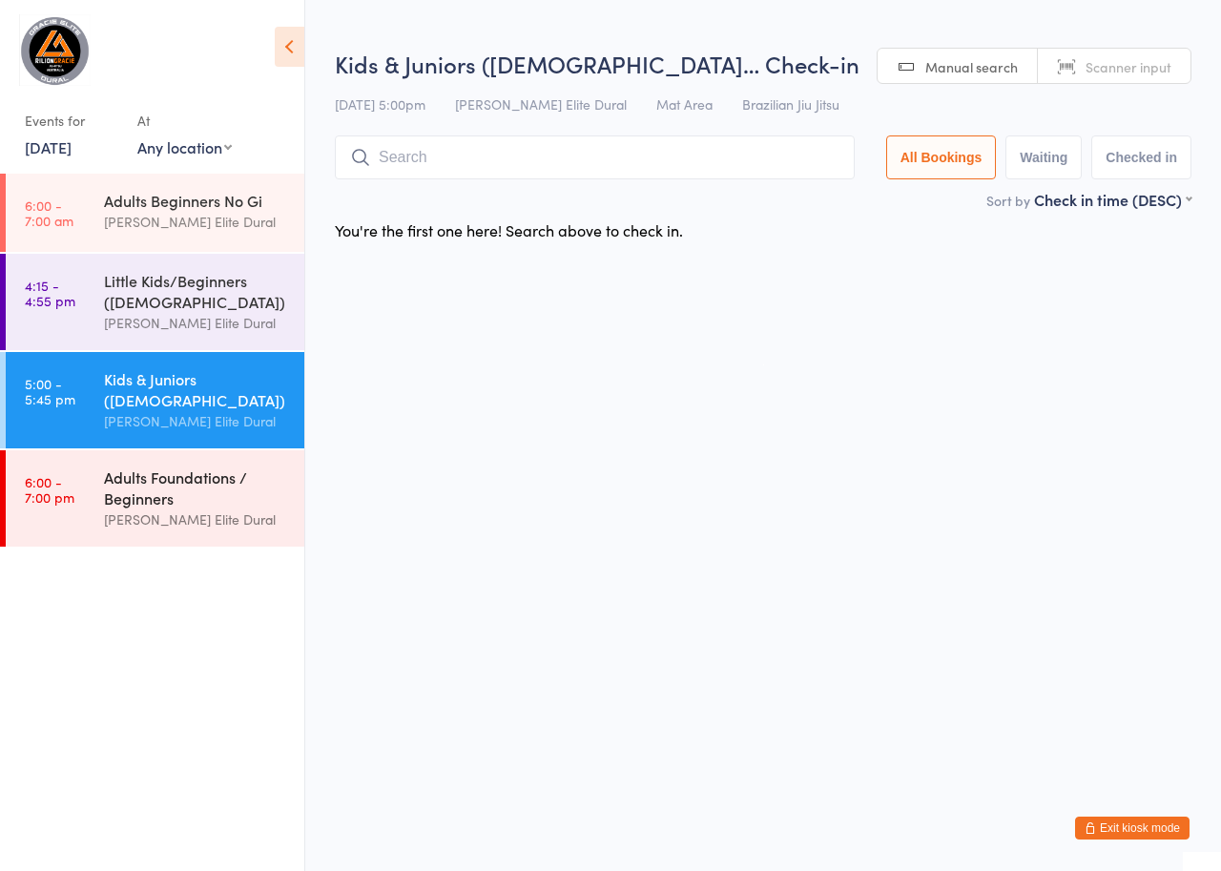
click at [161, 488] on div "Adults Foundations / Beginners" at bounding box center [196, 488] width 184 height 42
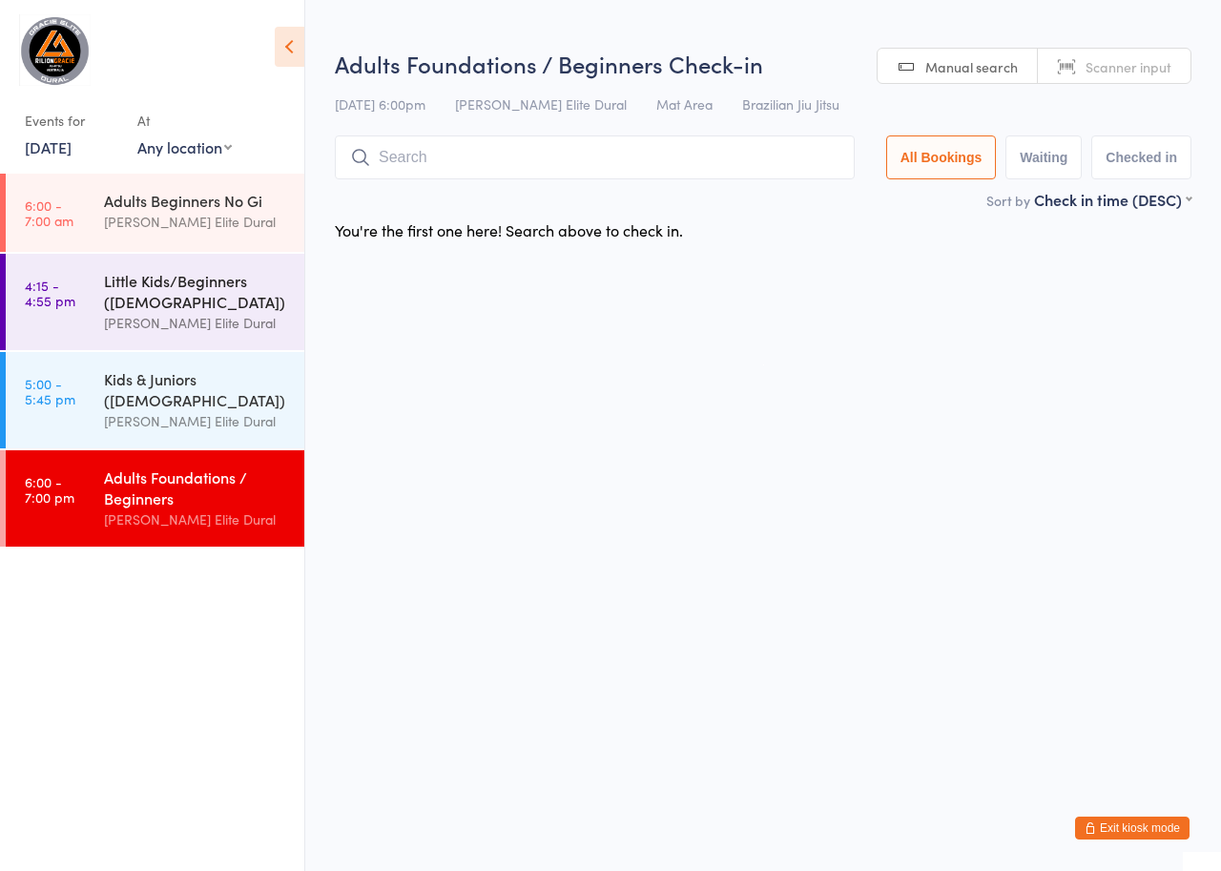
click at [143, 328] on div "[PERSON_NAME] Elite Dural" at bounding box center [196, 323] width 184 height 22
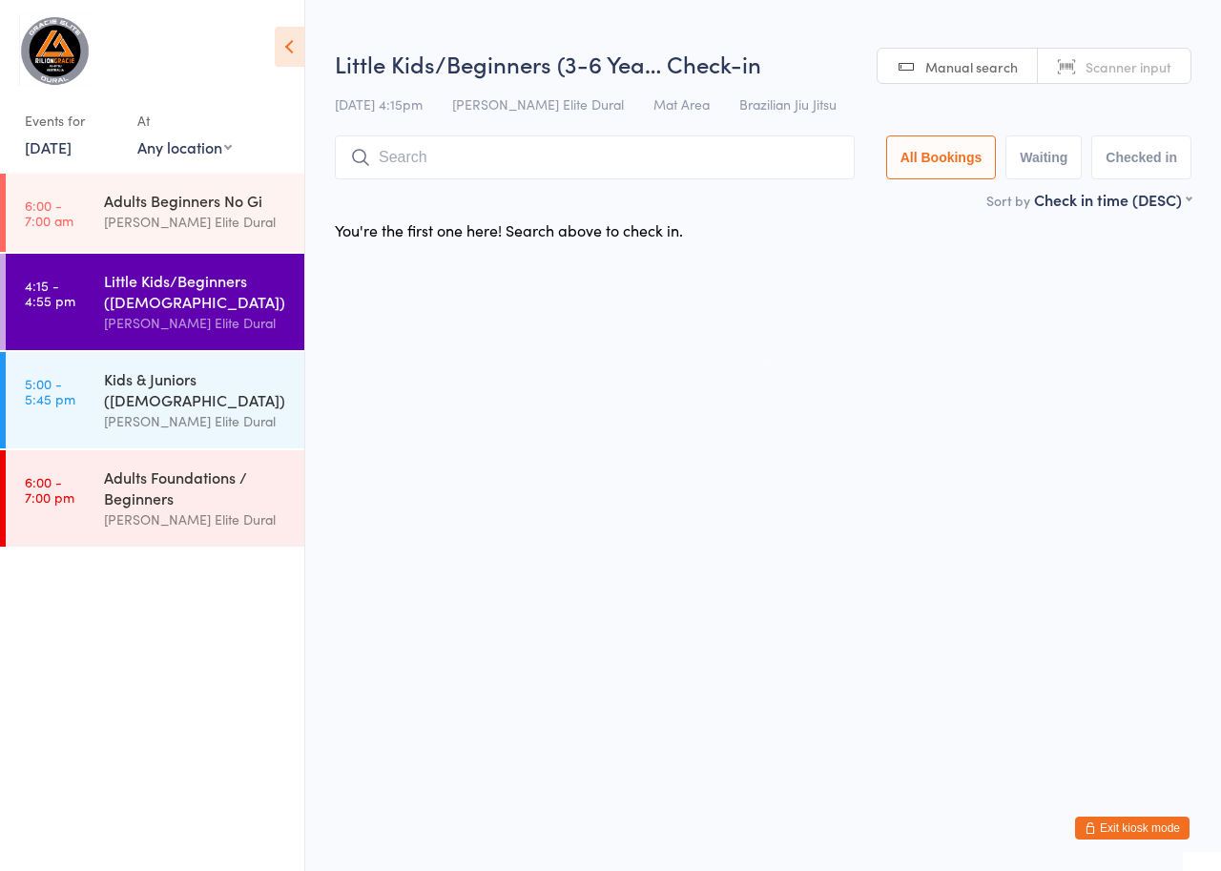
click at [65, 147] on link "[DATE]" at bounding box center [48, 146] width 47 height 21
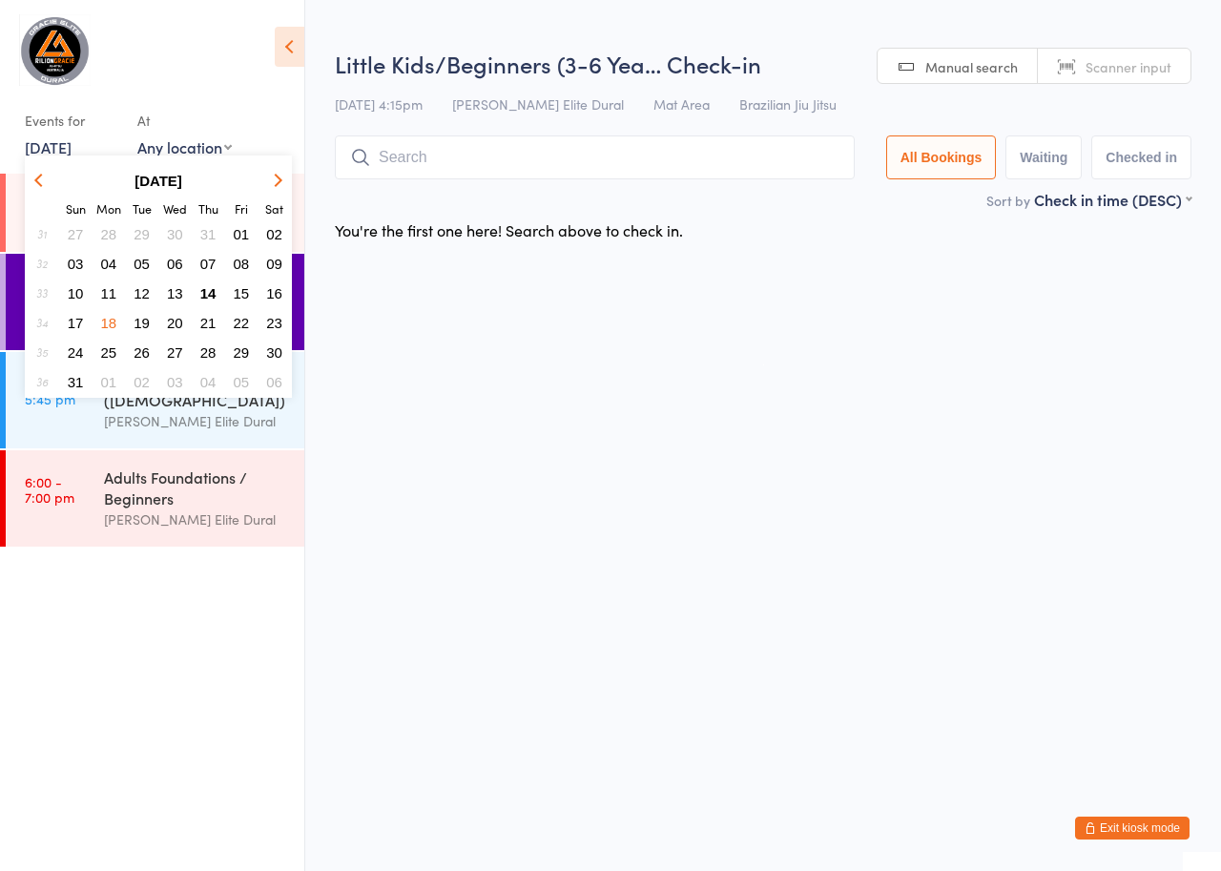
click at [141, 317] on span "19" at bounding box center [142, 323] width 16 height 16
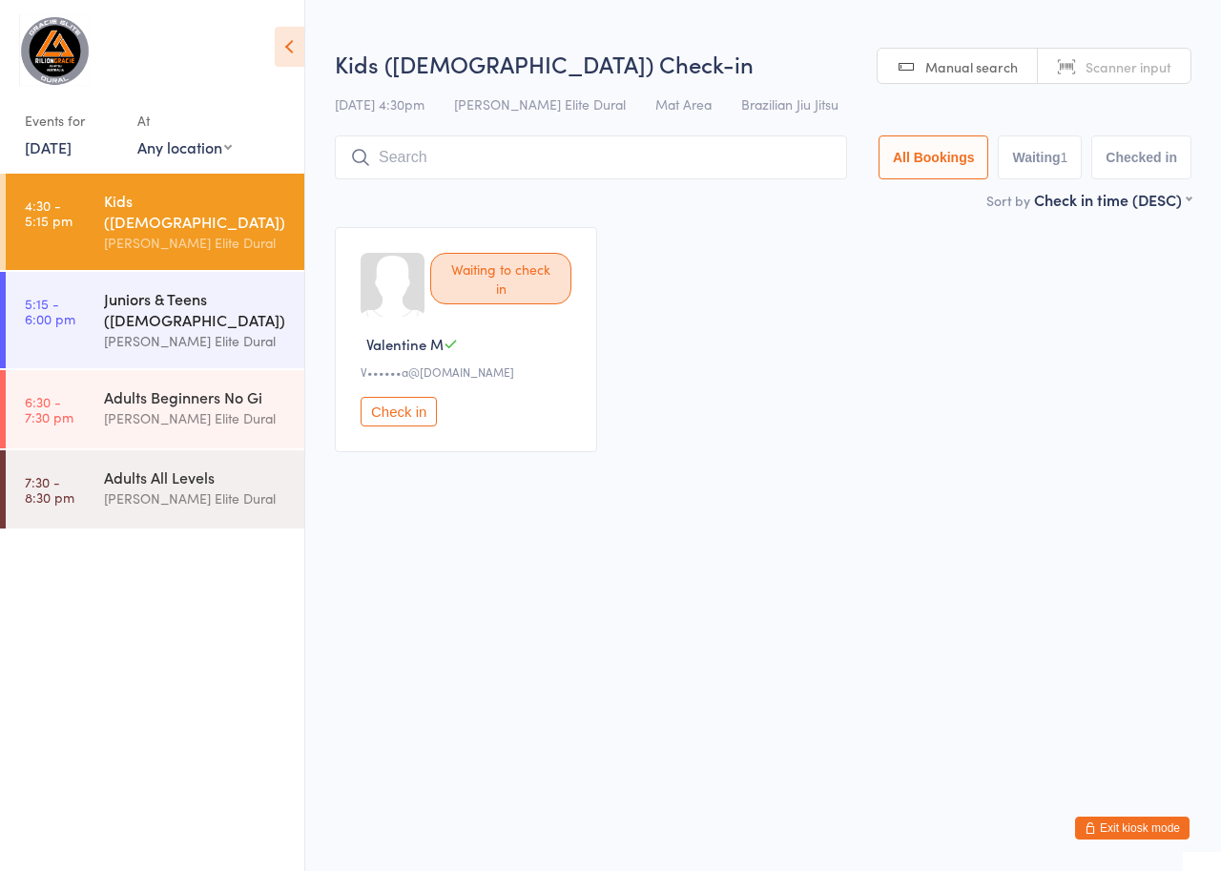
click at [127, 330] on div "[PERSON_NAME] Elite Dural" at bounding box center [196, 341] width 184 height 22
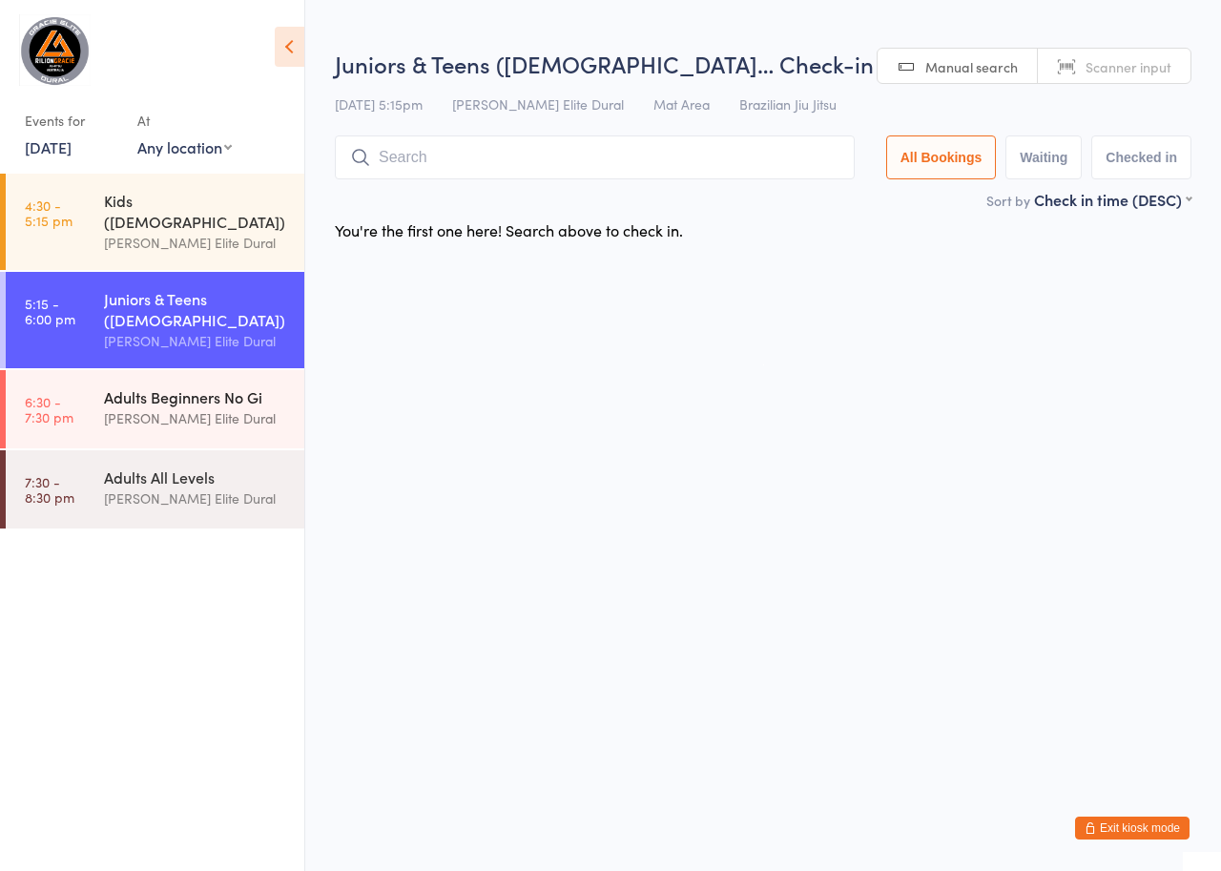
click at [146, 386] on div "Adults Beginners No Gi" at bounding box center [196, 396] width 184 height 21
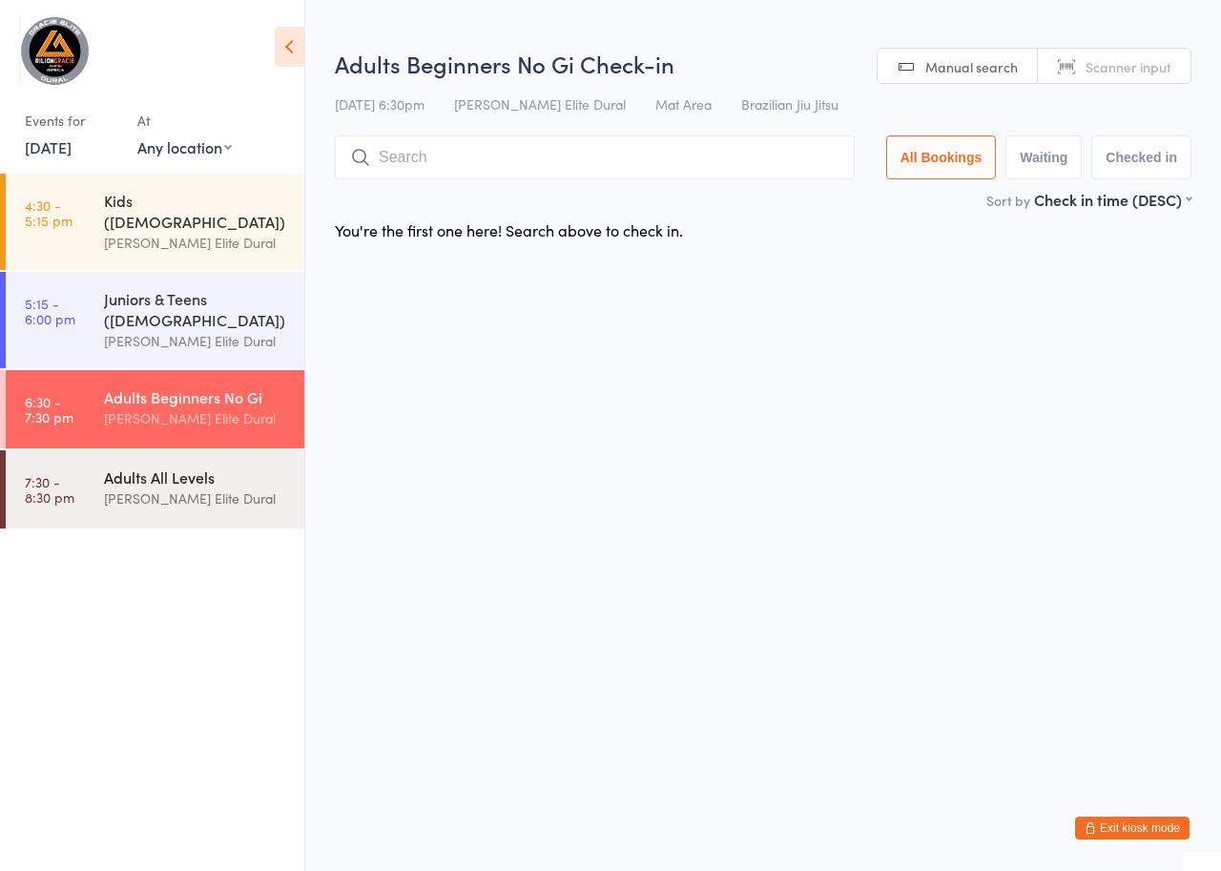
click at [146, 467] on div "Adults All Levels" at bounding box center [196, 477] width 184 height 21
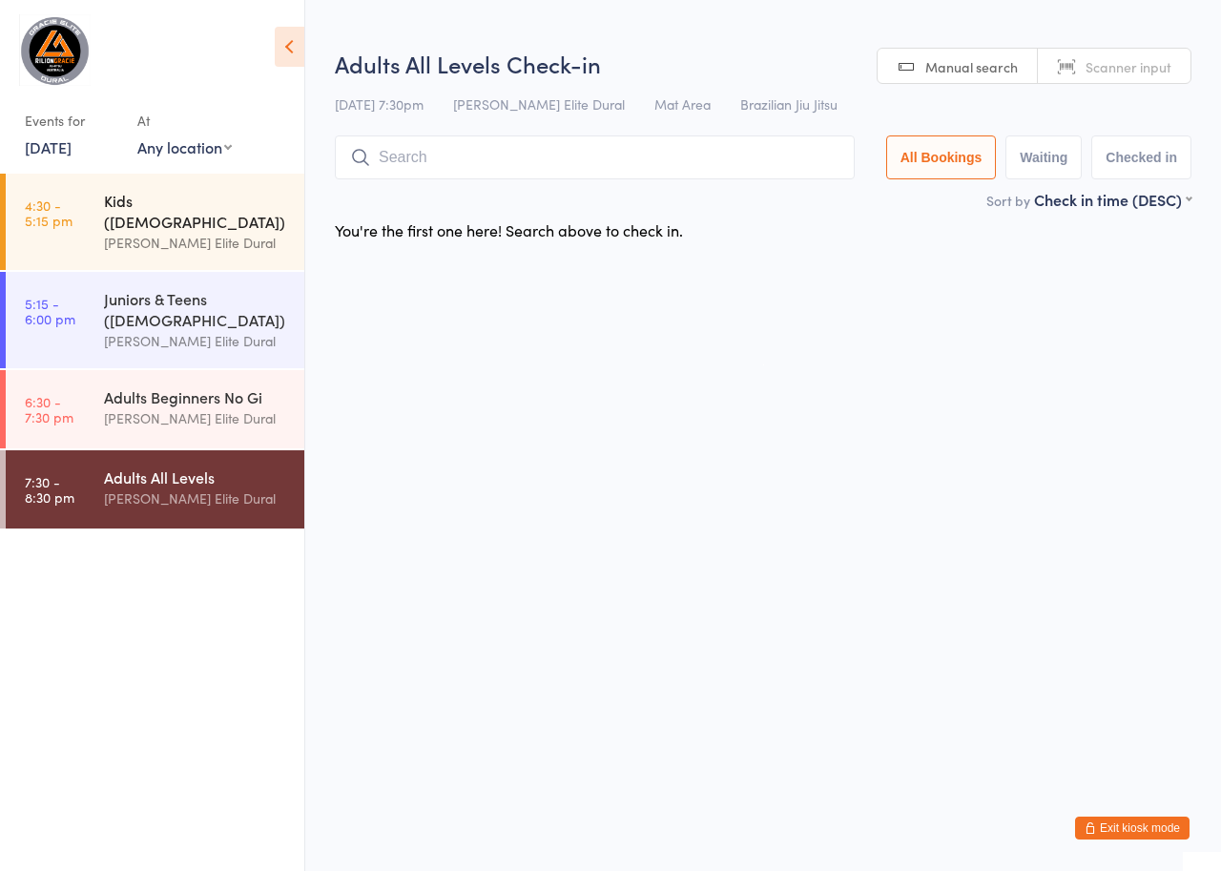
click at [163, 232] on div "[PERSON_NAME] Elite Dural" at bounding box center [196, 243] width 184 height 22
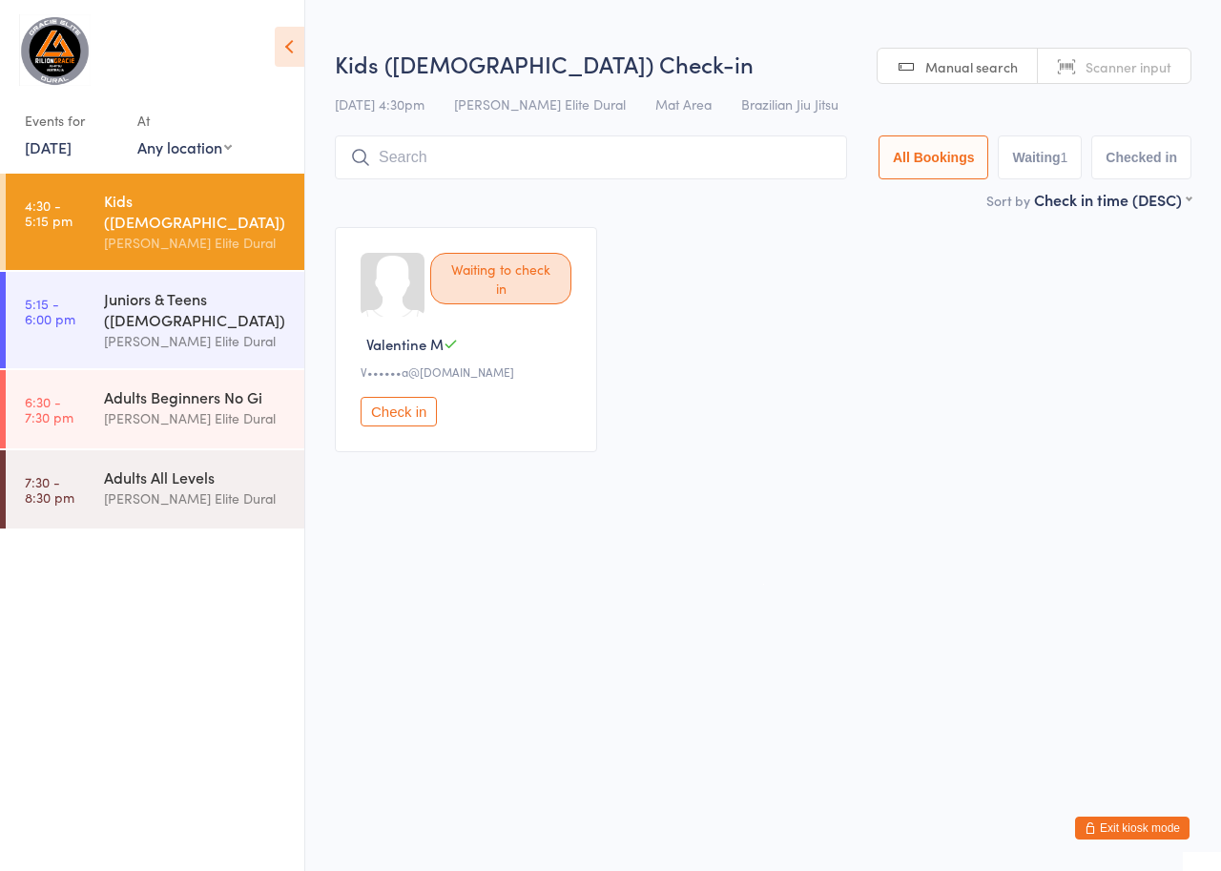
click at [72, 147] on link "[DATE]" at bounding box center [48, 146] width 47 height 21
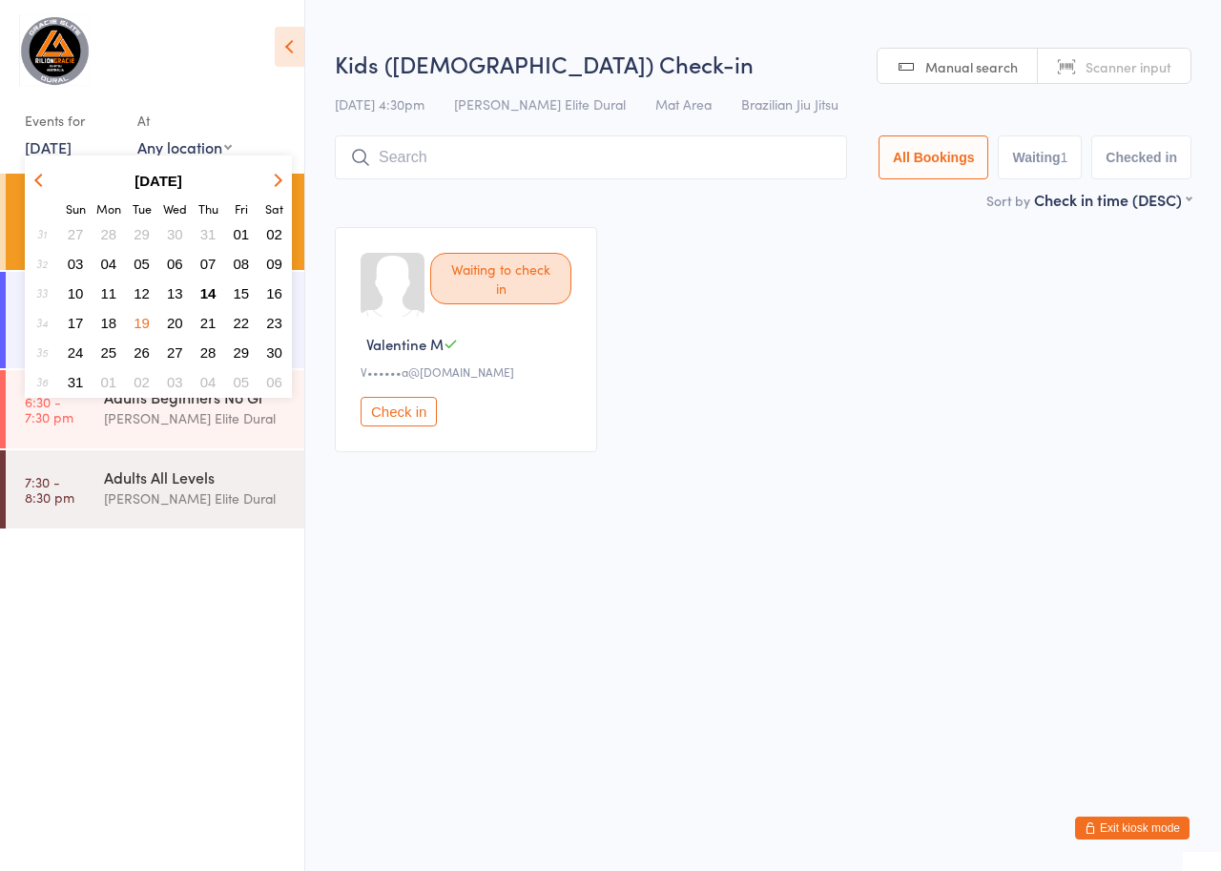
click at [174, 321] on span "20" at bounding box center [175, 323] width 16 height 16
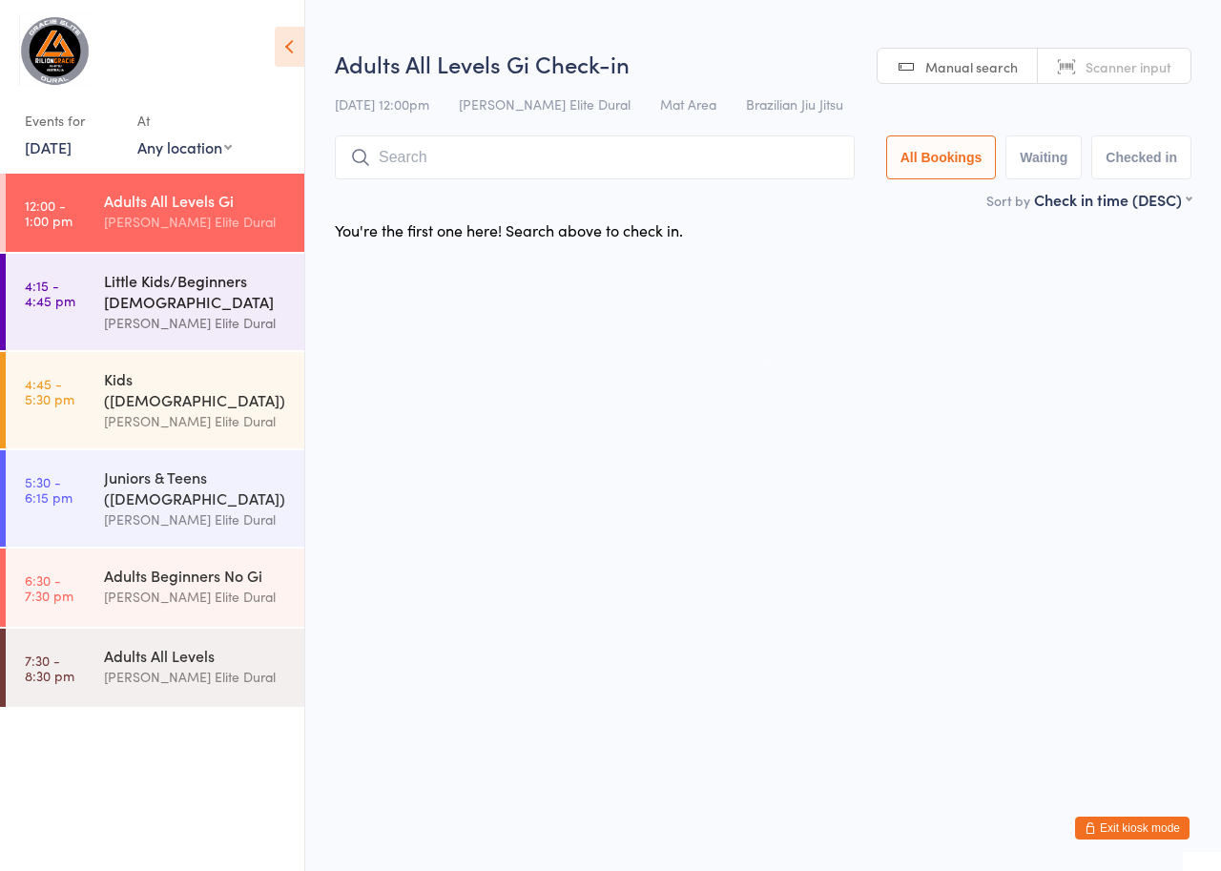
click at [113, 282] on div "Little Kids/Beginners [DEMOGRAPHIC_DATA]" at bounding box center [196, 291] width 184 height 42
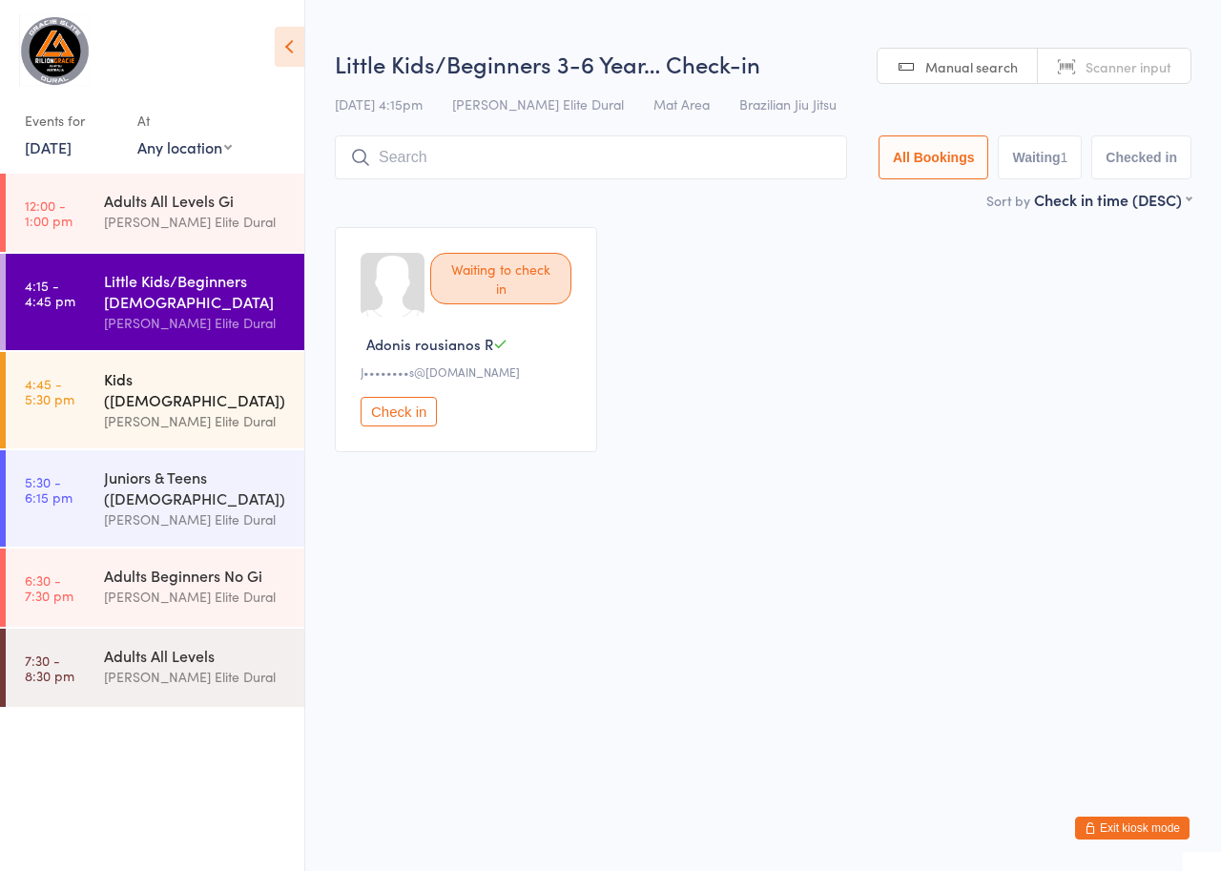
click at [138, 372] on div "Kids ([DEMOGRAPHIC_DATA])" at bounding box center [196, 389] width 184 height 42
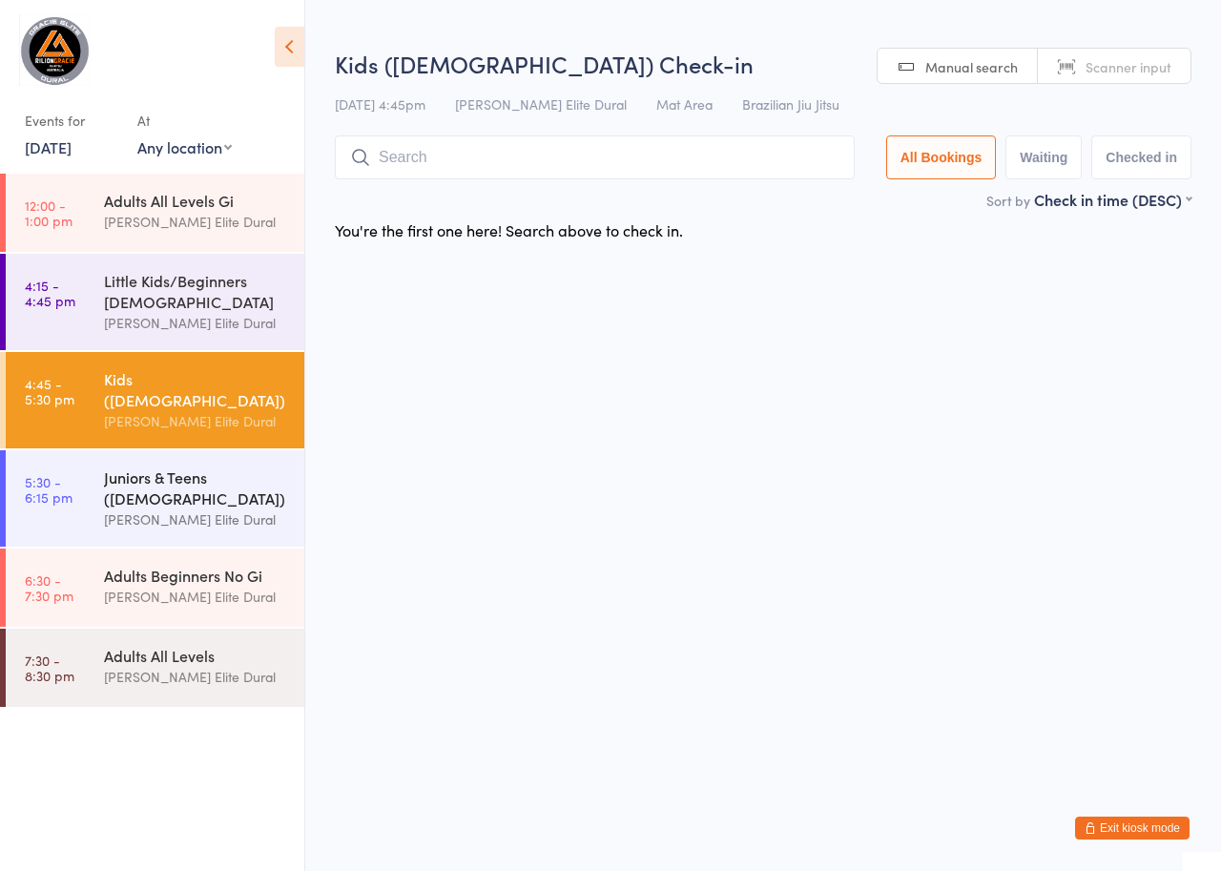
click at [168, 467] on div "Juniors & Teens ([DEMOGRAPHIC_DATA])" at bounding box center [196, 488] width 184 height 42
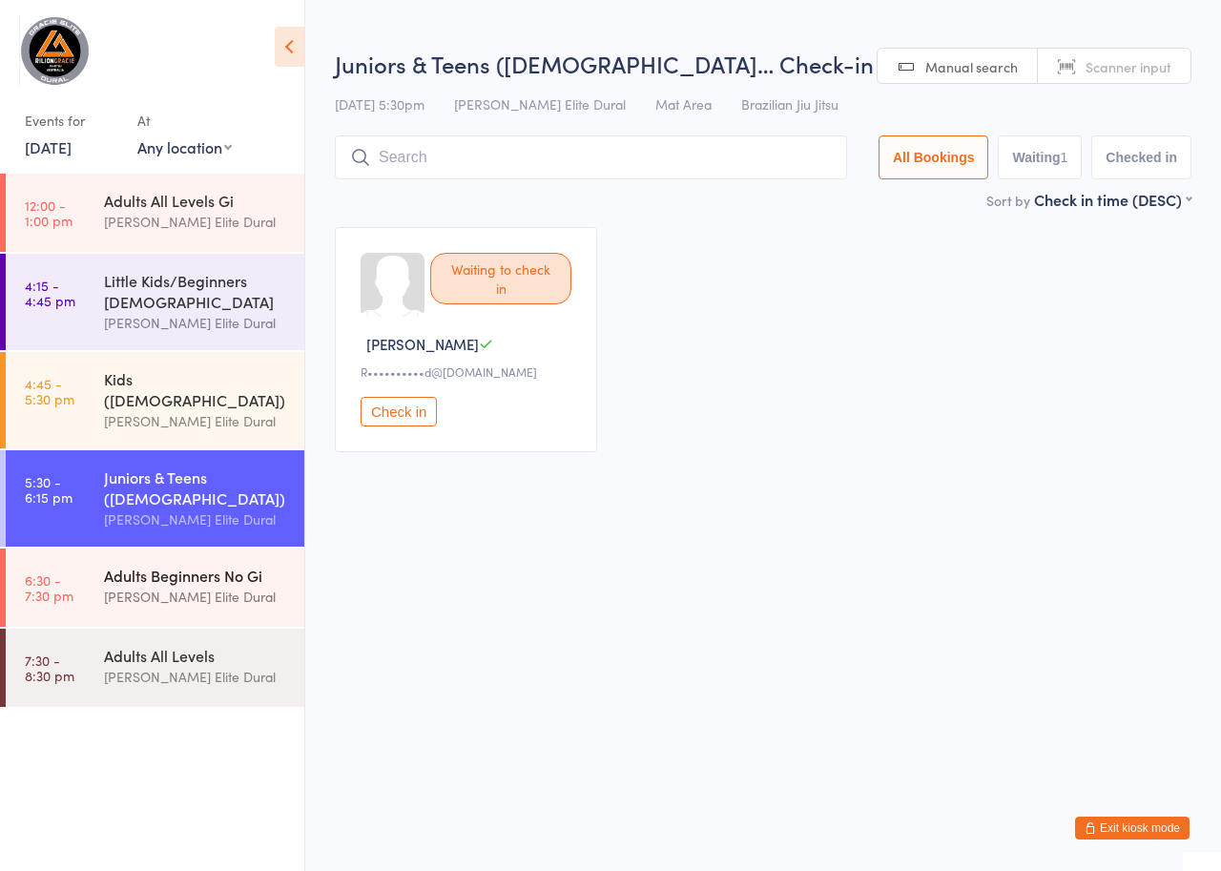
click at [182, 549] on div "Adults Beginners No Gi [PERSON_NAME] Elite Dural" at bounding box center [204, 586] width 200 height 75
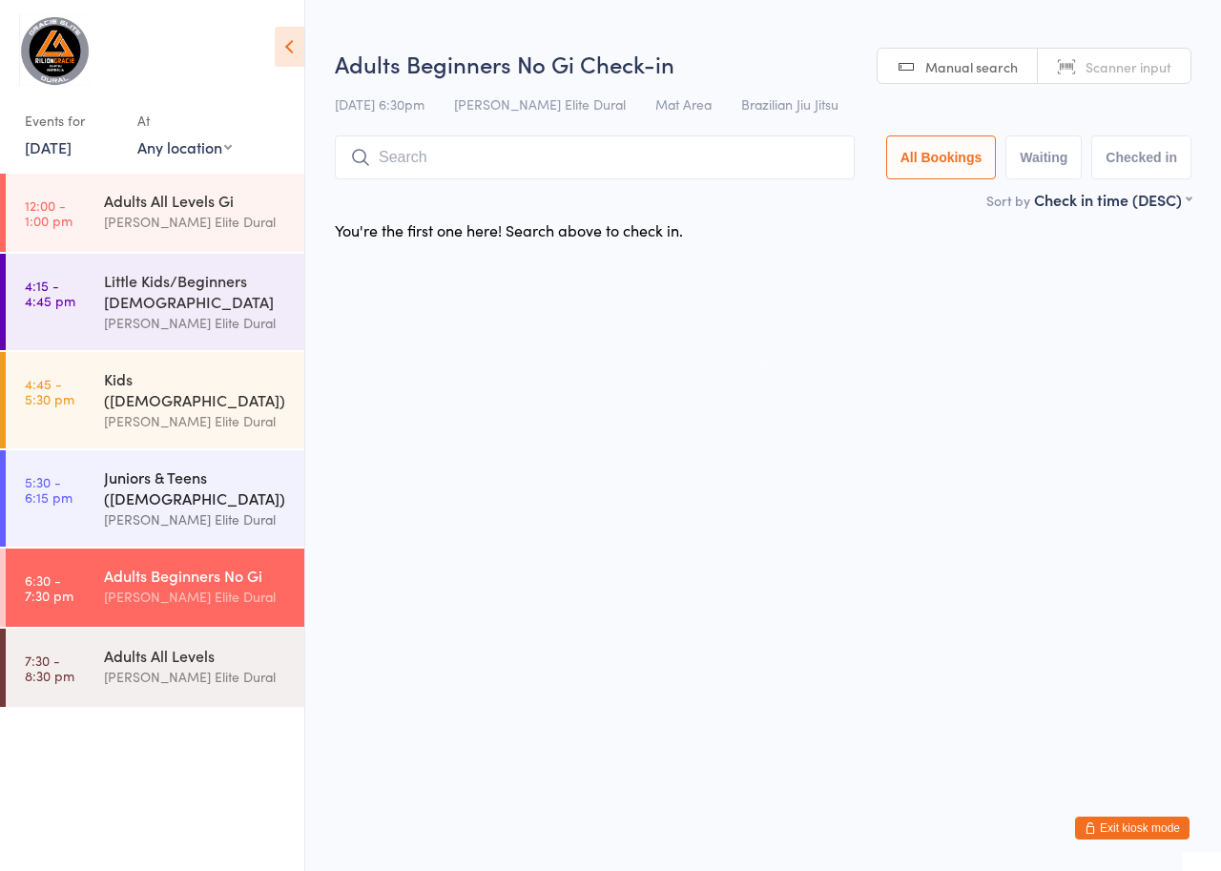
click at [158, 479] on div "Juniors & Teens ([DEMOGRAPHIC_DATA])" at bounding box center [196, 488] width 184 height 42
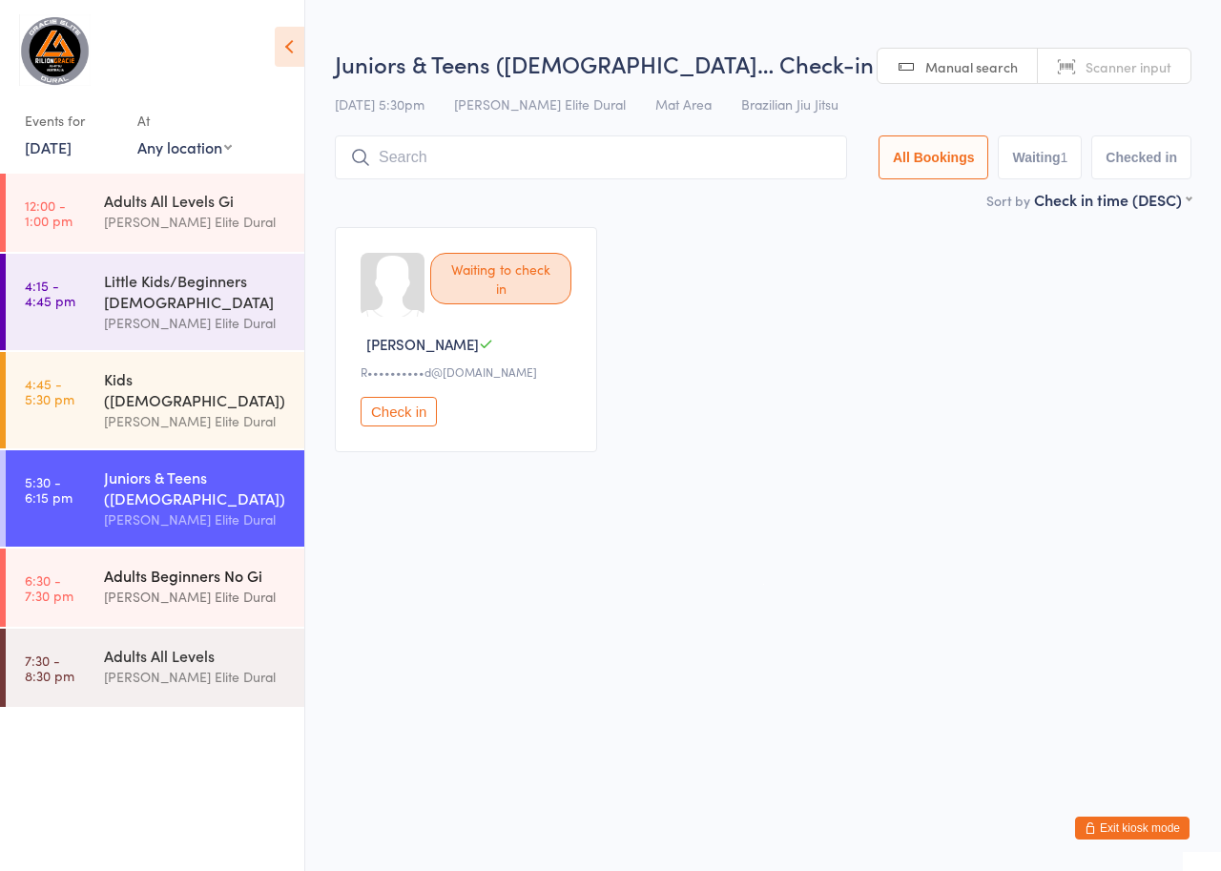
click at [156, 565] on div "Adults Beginners No Gi" at bounding box center [196, 575] width 184 height 21
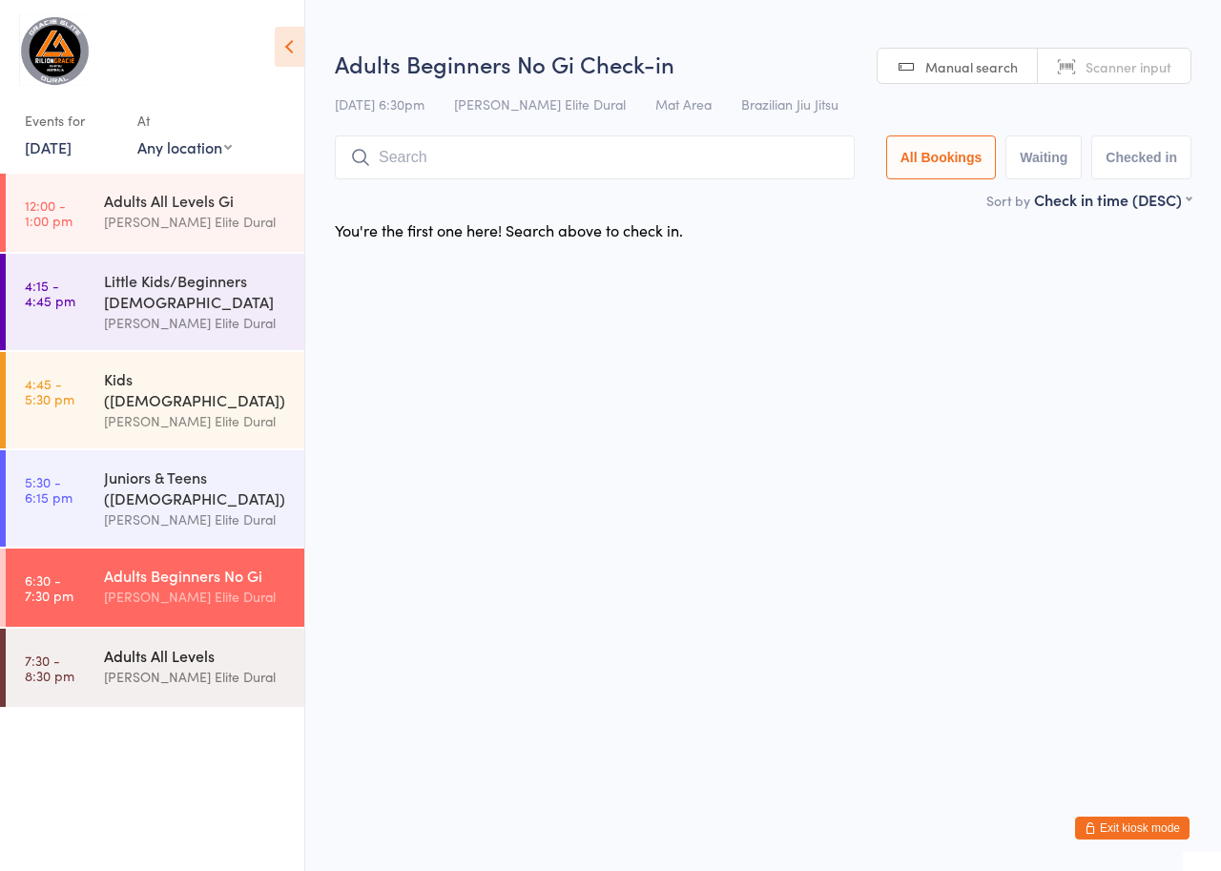
click at [153, 645] on div "Adults All Levels" at bounding box center [196, 655] width 184 height 21
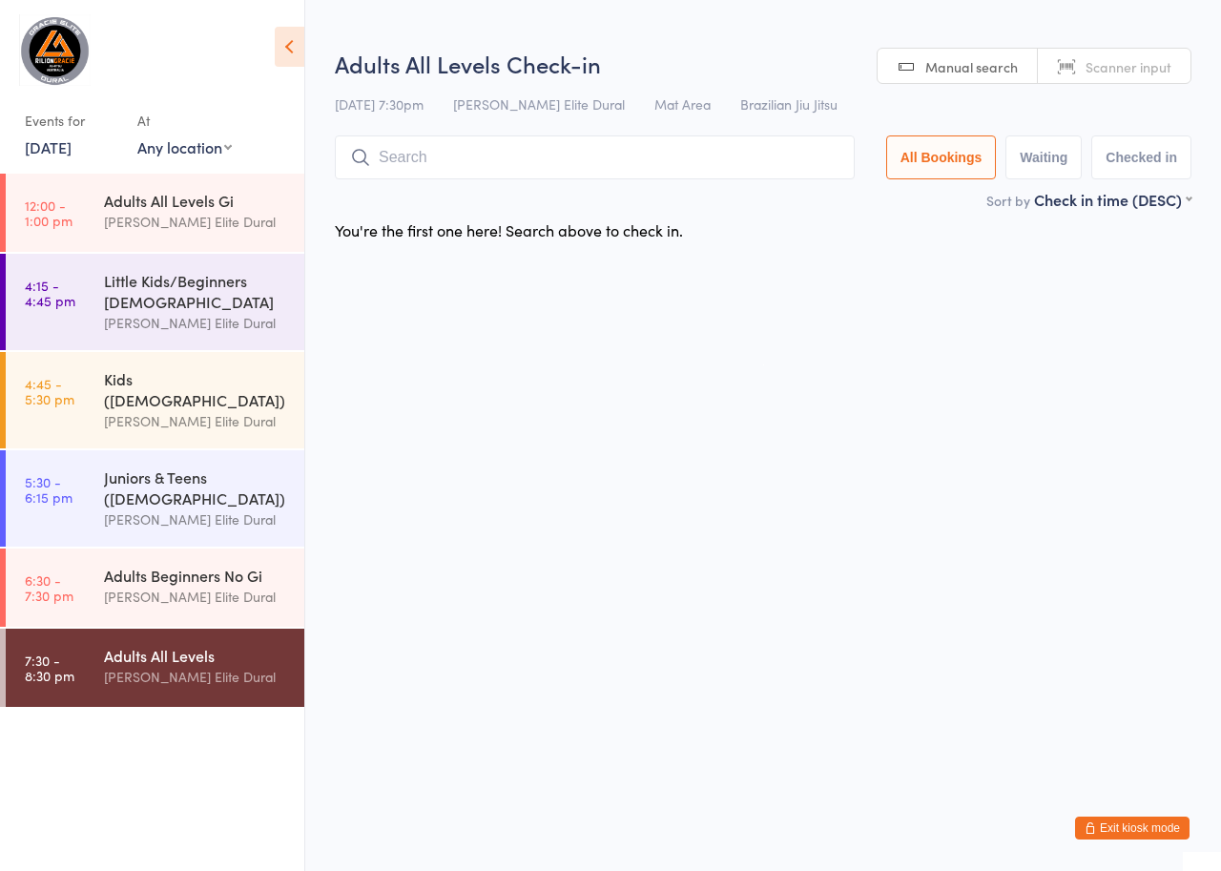
click at [72, 140] on link "[DATE]" at bounding box center [48, 146] width 47 height 21
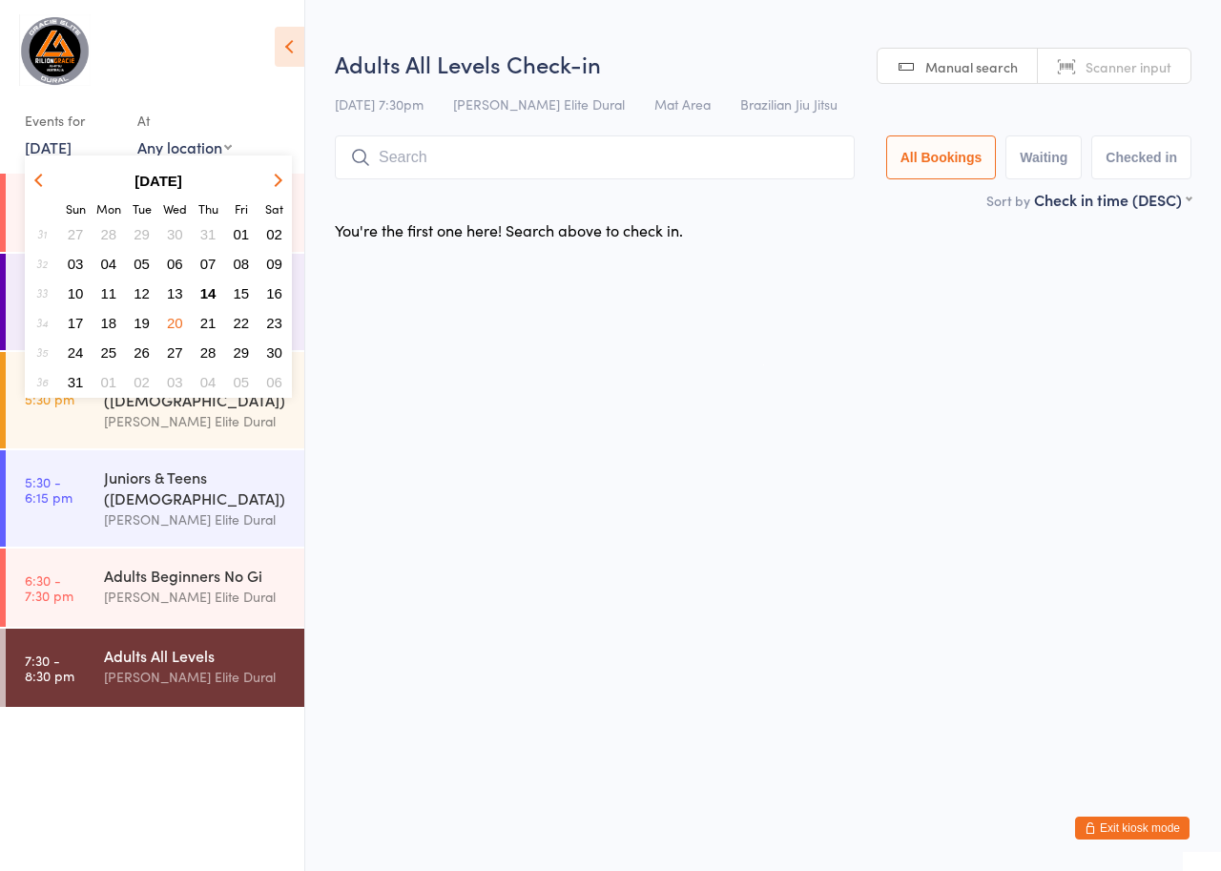
click at [209, 326] on span "21" at bounding box center [208, 323] width 16 height 16
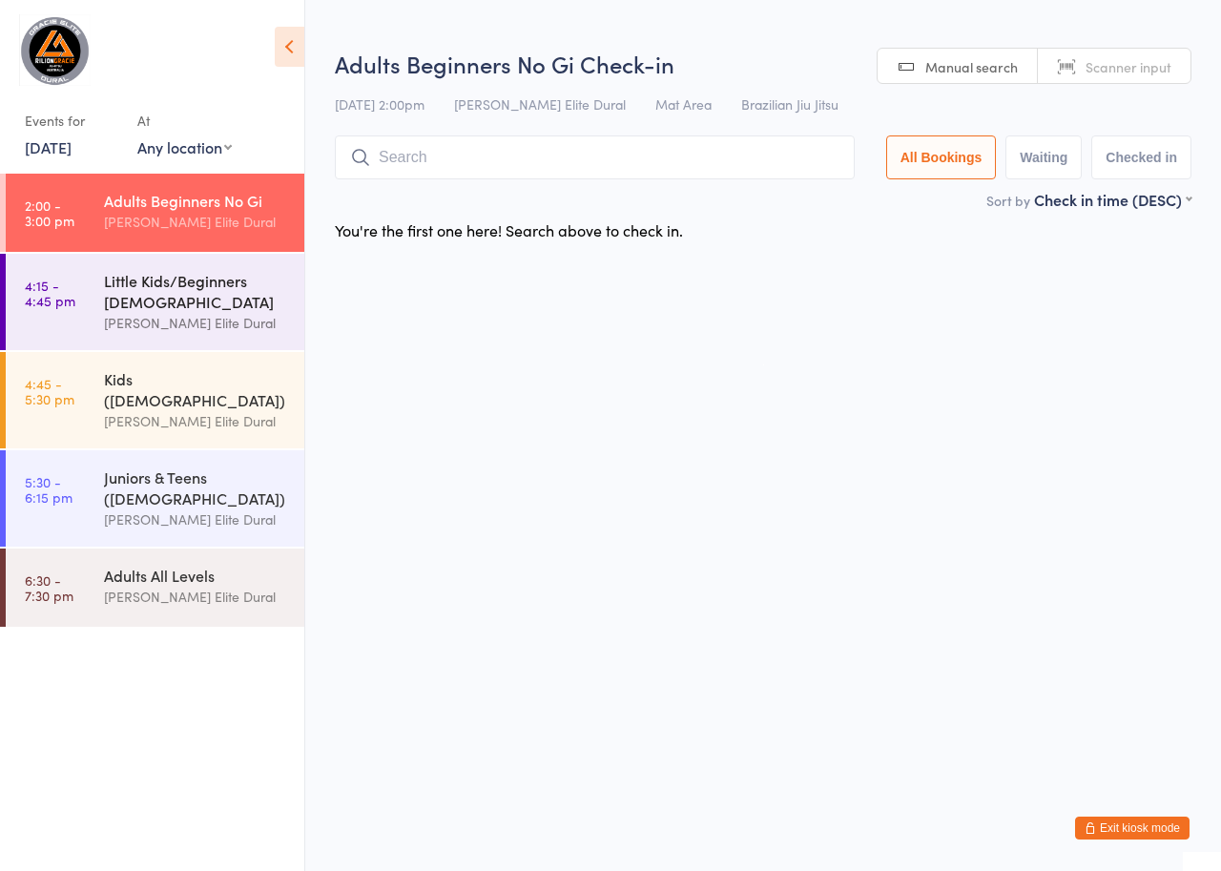
click at [154, 307] on div "Little Kids/Beginners [DEMOGRAPHIC_DATA]" at bounding box center [196, 291] width 184 height 42
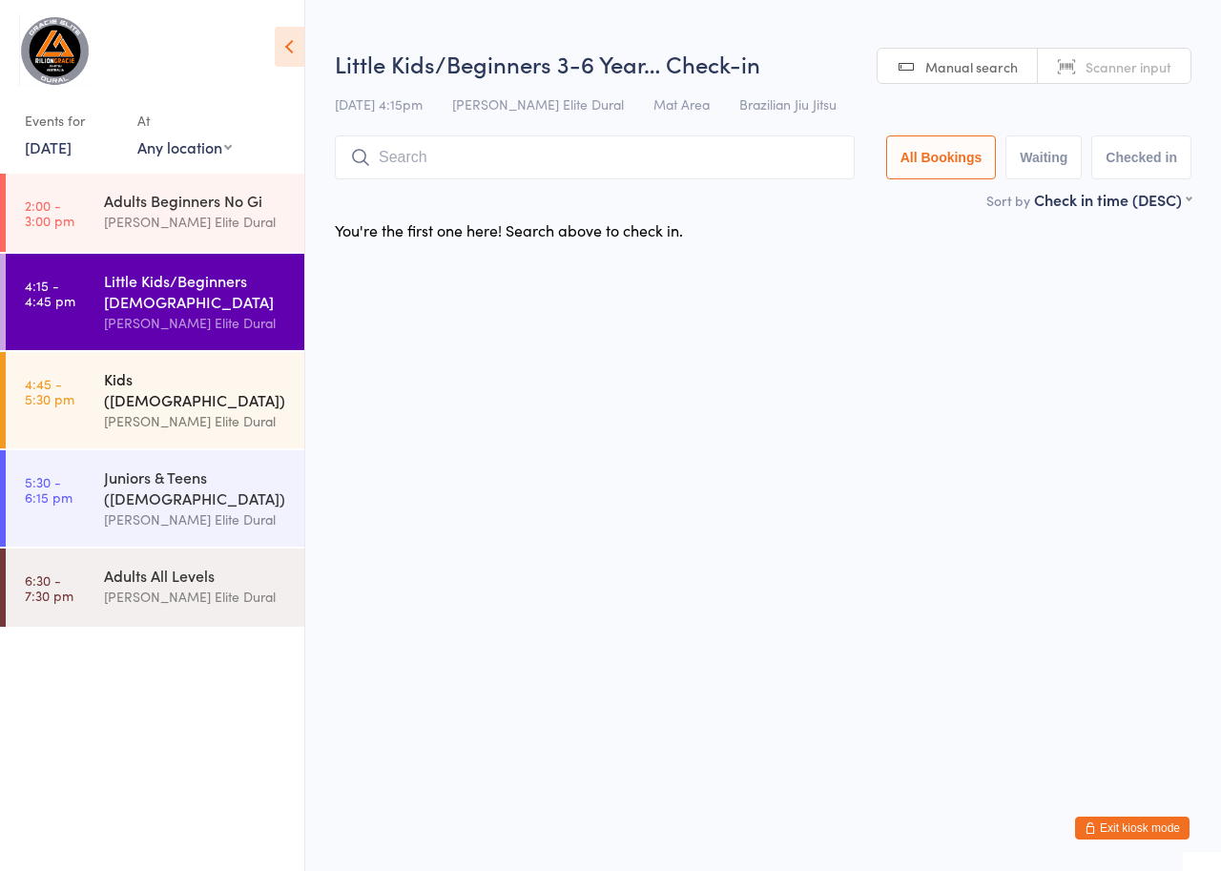
click at [159, 410] on div "[PERSON_NAME] Elite Dural" at bounding box center [196, 421] width 184 height 22
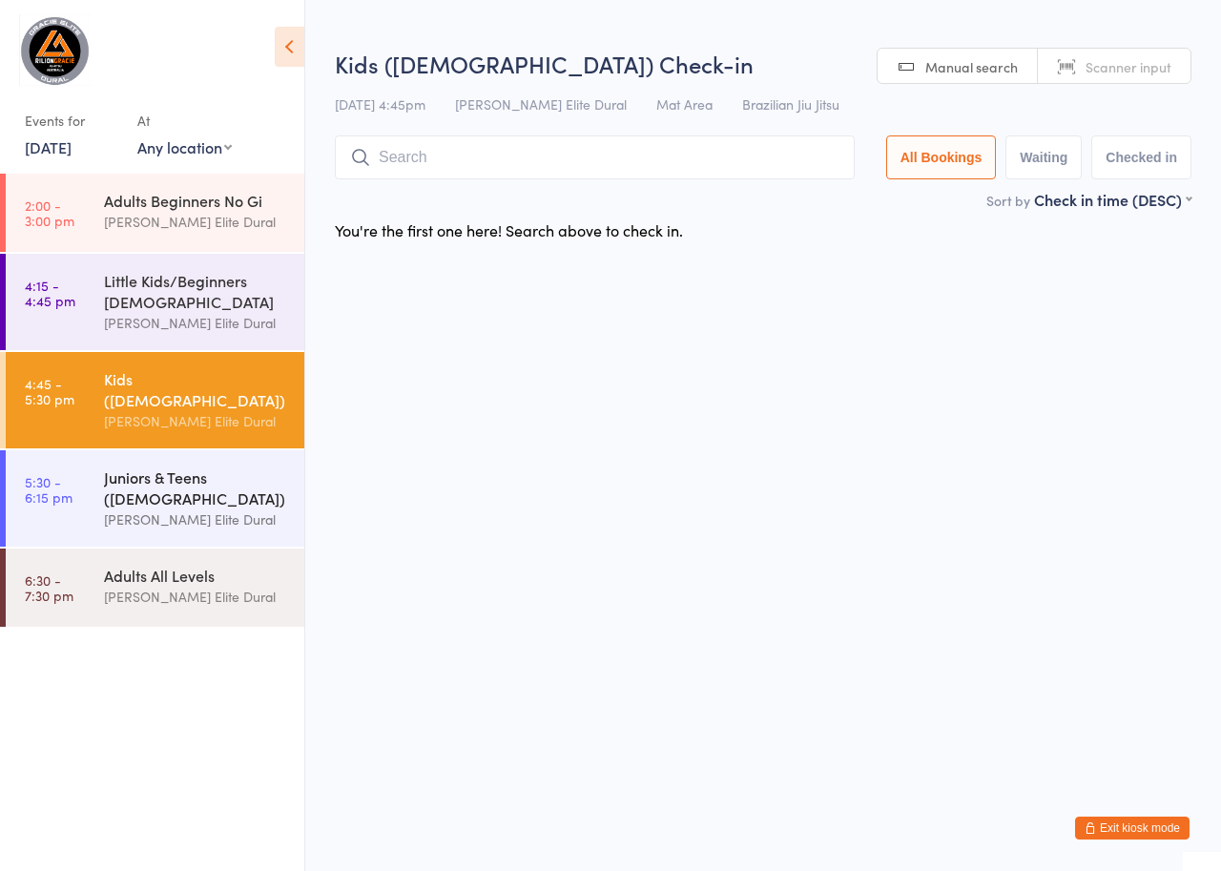
click at [170, 467] on div "Juniors & Teens ([DEMOGRAPHIC_DATA])" at bounding box center [196, 488] width 184 height 42
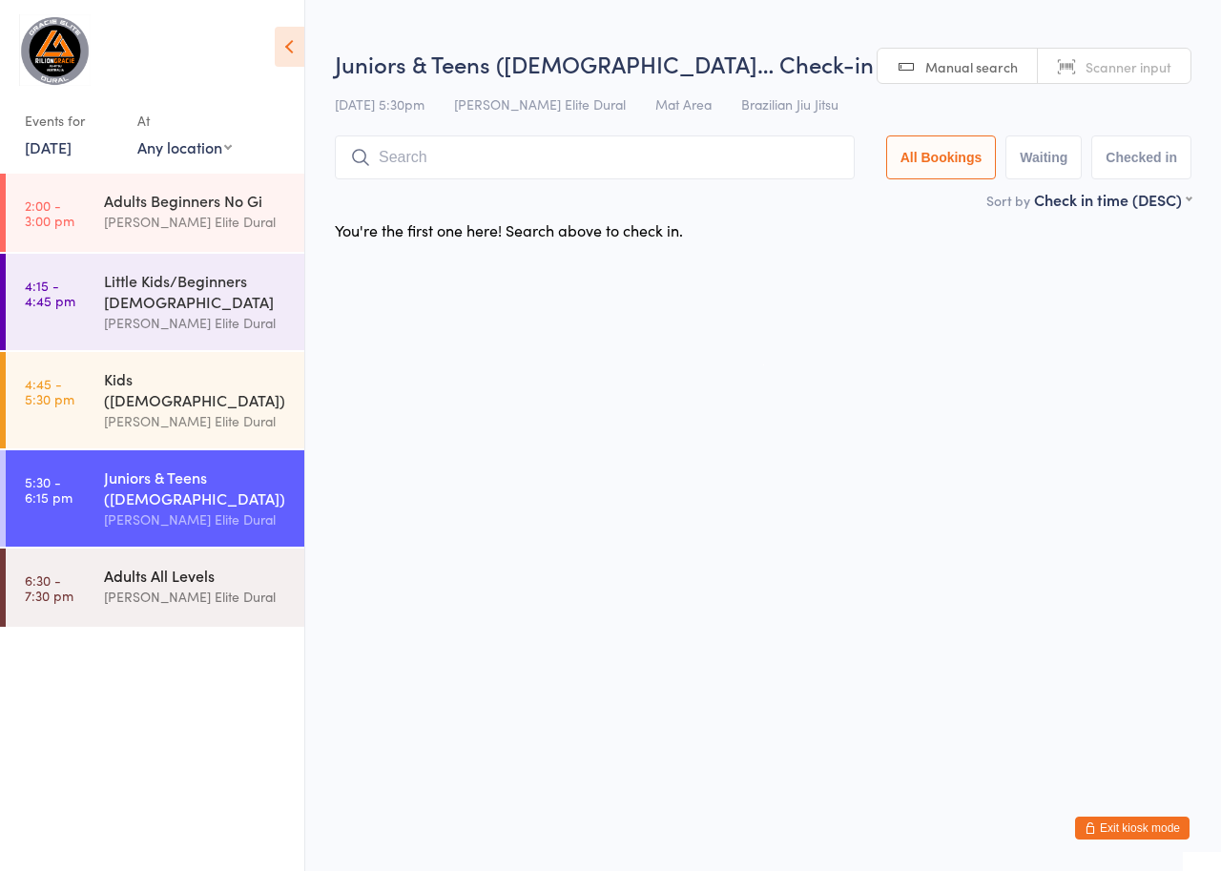
click at [174, 586] on div "[PERSON_NAME] Elite Dural" at bounding box center [196, 597] width 184 height 22
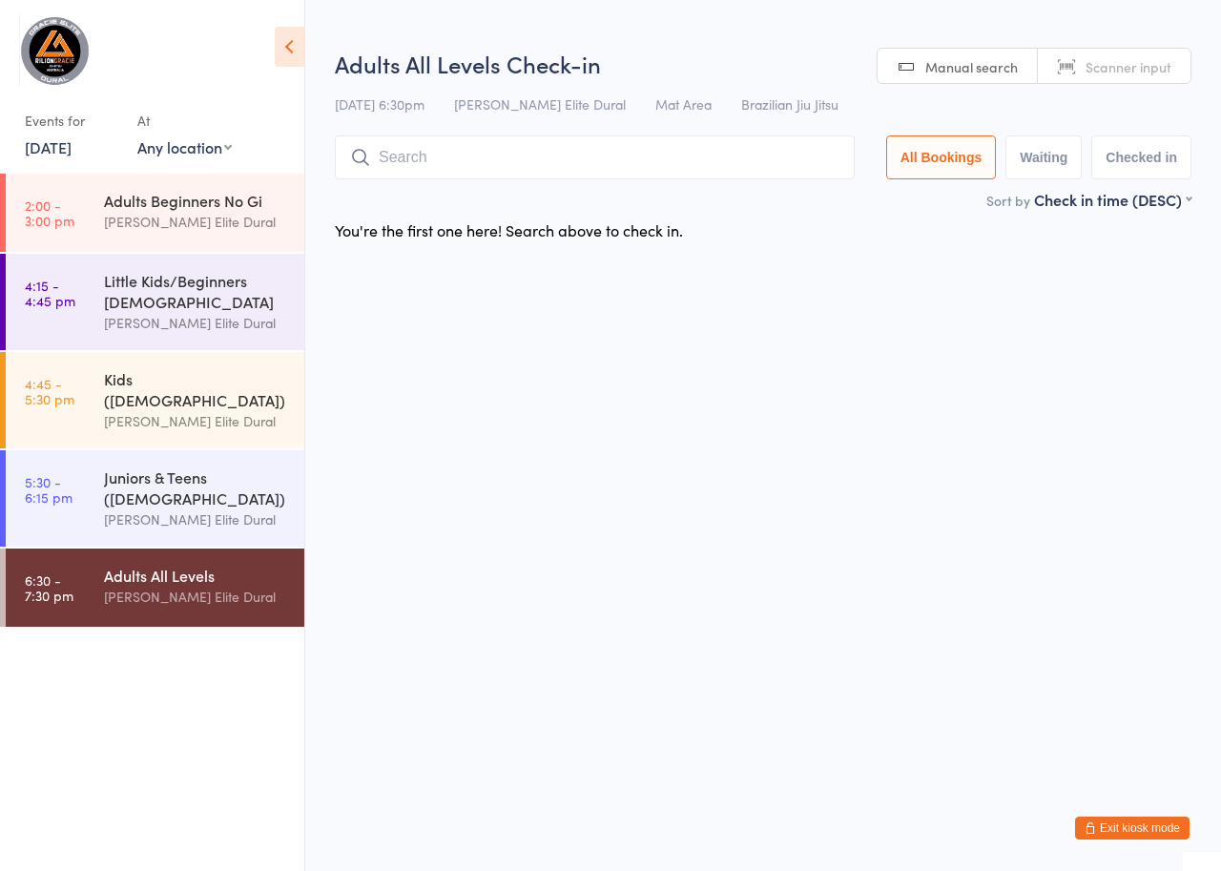
click at [71, 150] on link "[DATE]" at bounding box center [48, 146] width 47 height 21
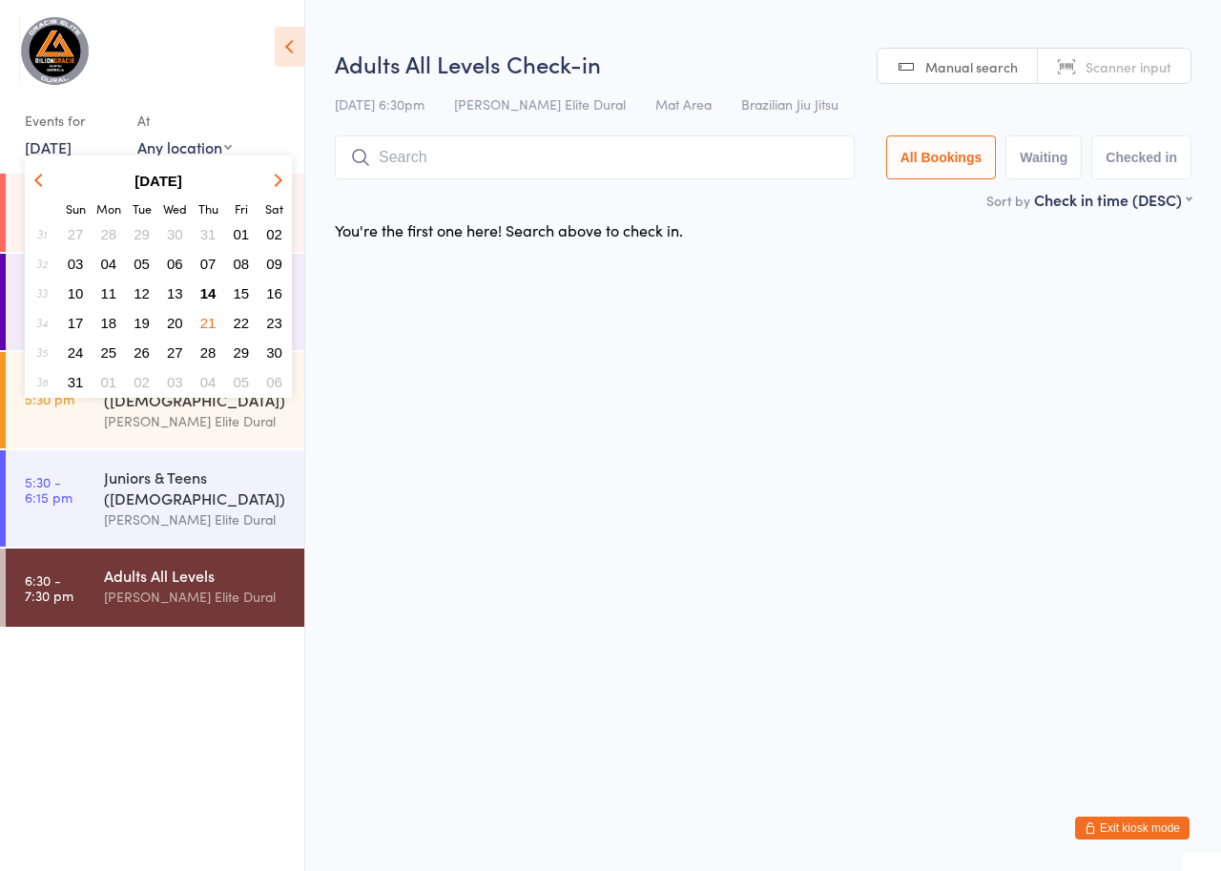
click at [247, 323] on span "22" at bounding box center [242, 323] width 16 height 16
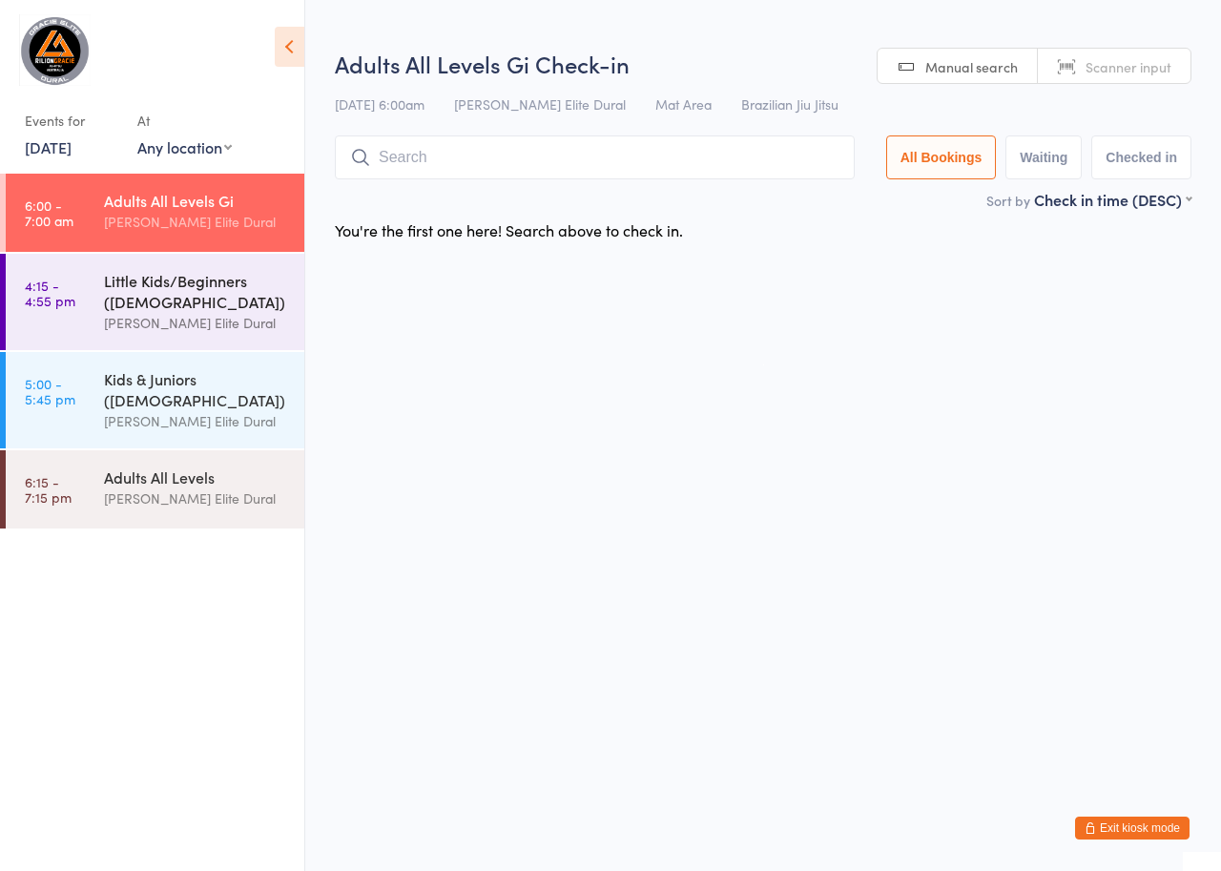
click at [158, 302] on div "Little Kids/Beginners ([DEMOGRAPHIC_DATA])" at bounding box center [196, 291] width 184 height 42
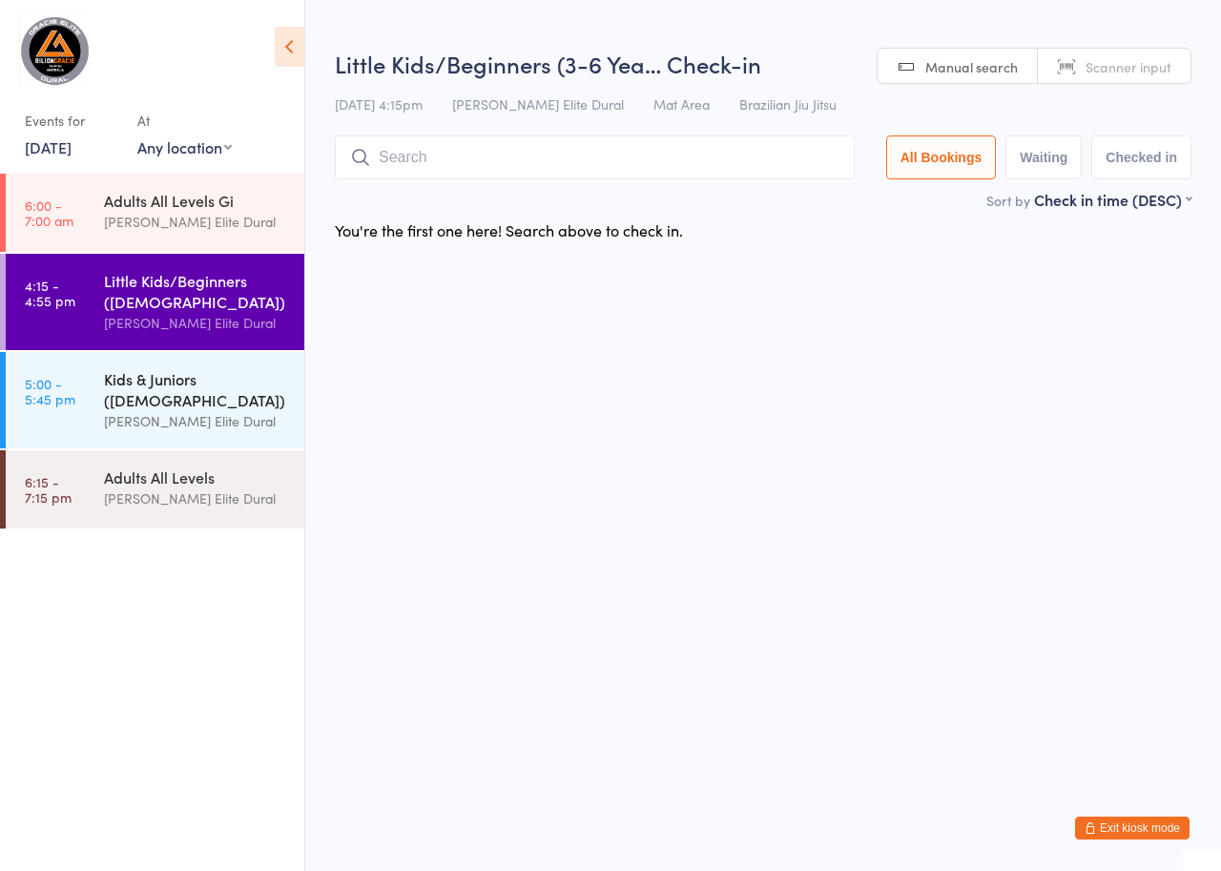
click at [160, 381] on div "Kids & Juniors ([DEMOGRAPHIC_DATA])" at bounding box center [196, 389] width 184 height 42
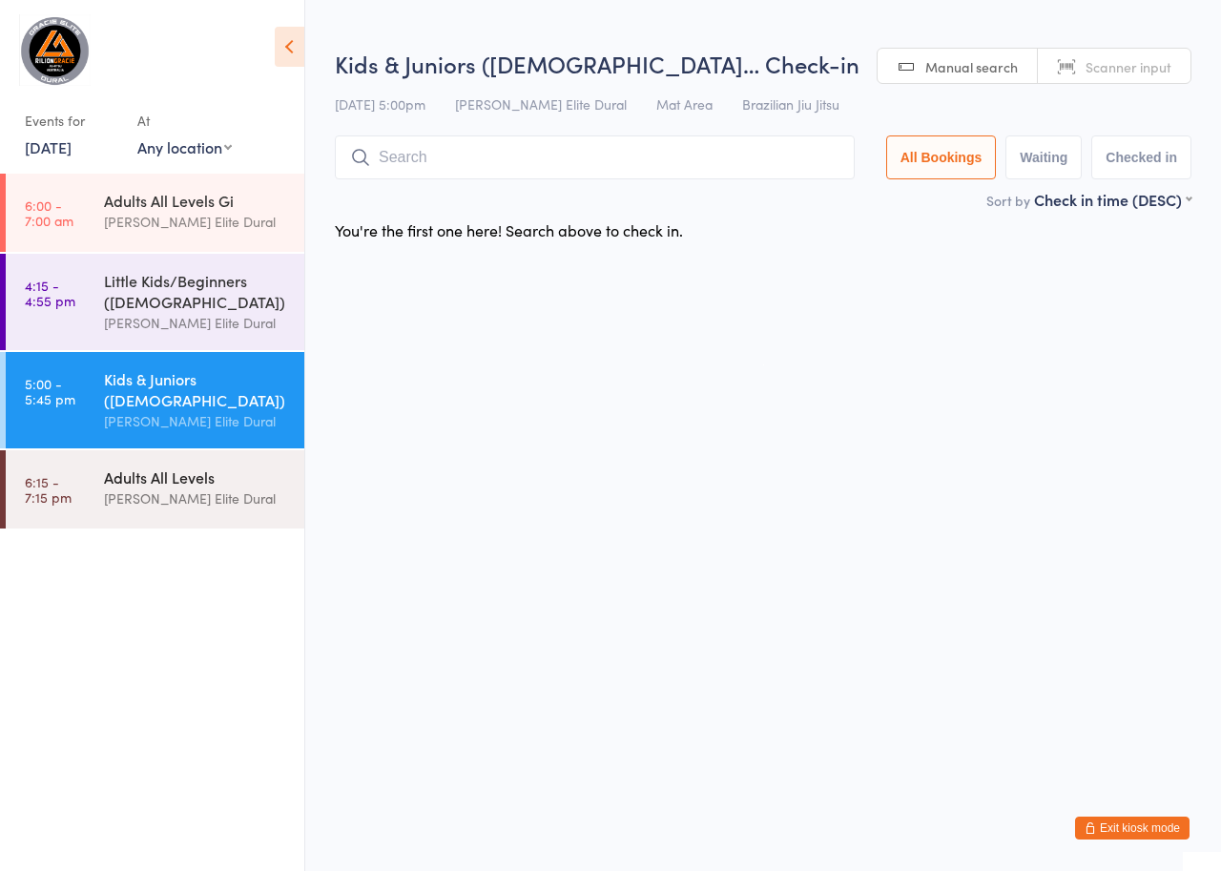
click at [164, 491] on div "[PERSON_NAME] Elite Dural" at bounding box center [196, 499] width 184 height 22
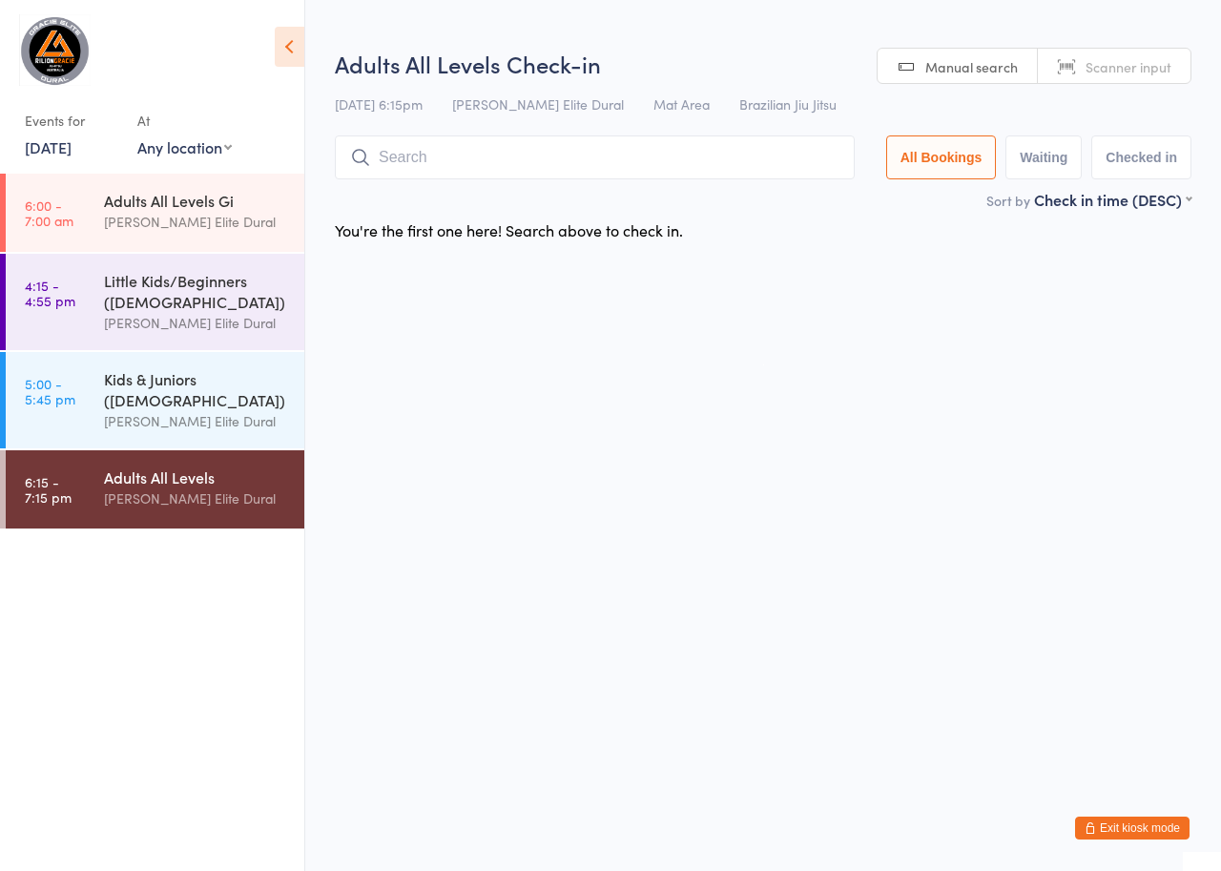
click at [72, 149] on link "[DATE]" at bounding box center [48, 146] width 47 height 21
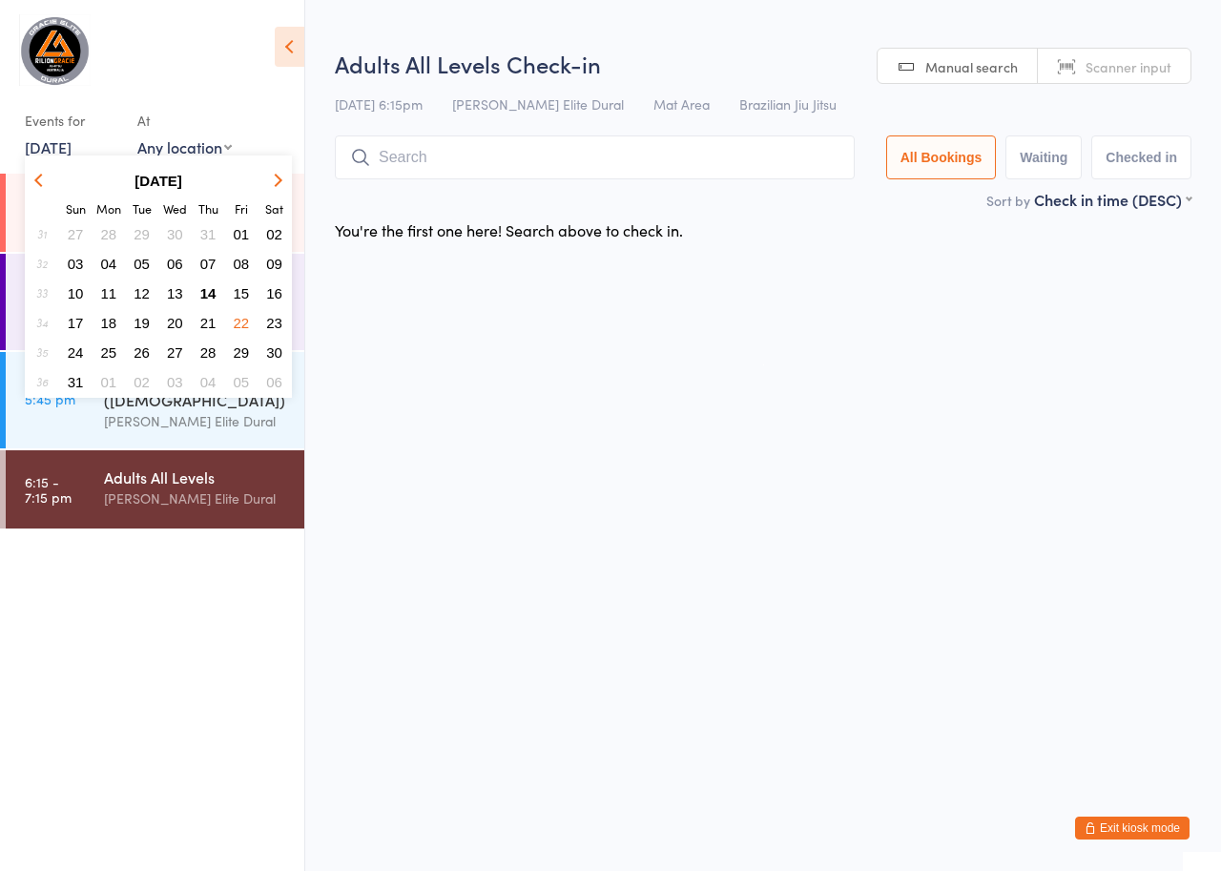
click at [275, 327] on span "23" at bounding box center [274, 323] width 16 height 16
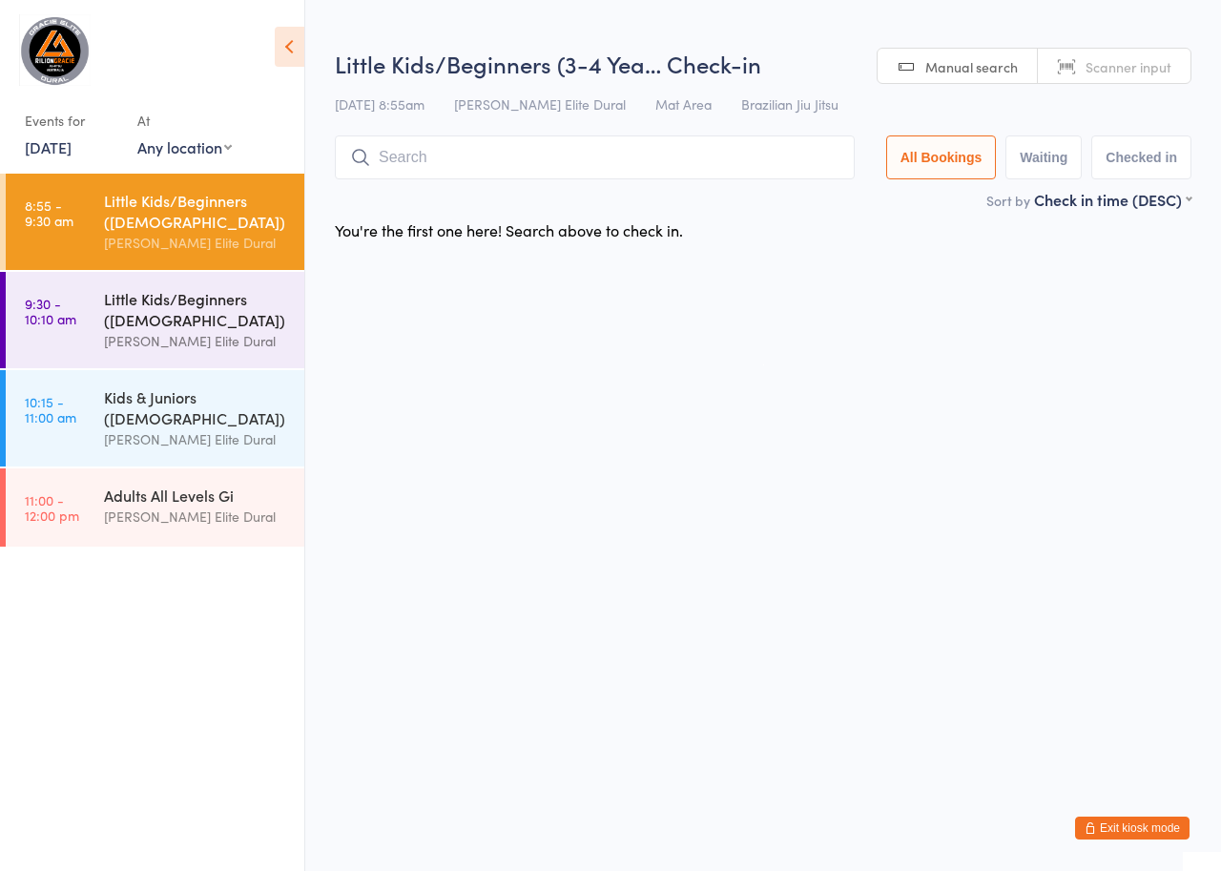
click at [201, 282] on div "Little Kids/Beginners ([DEMOGRAPHIC_DATA]) [PERSON_NAME] Elite Dural" at bounding box center [204, 320] width 200 height 96
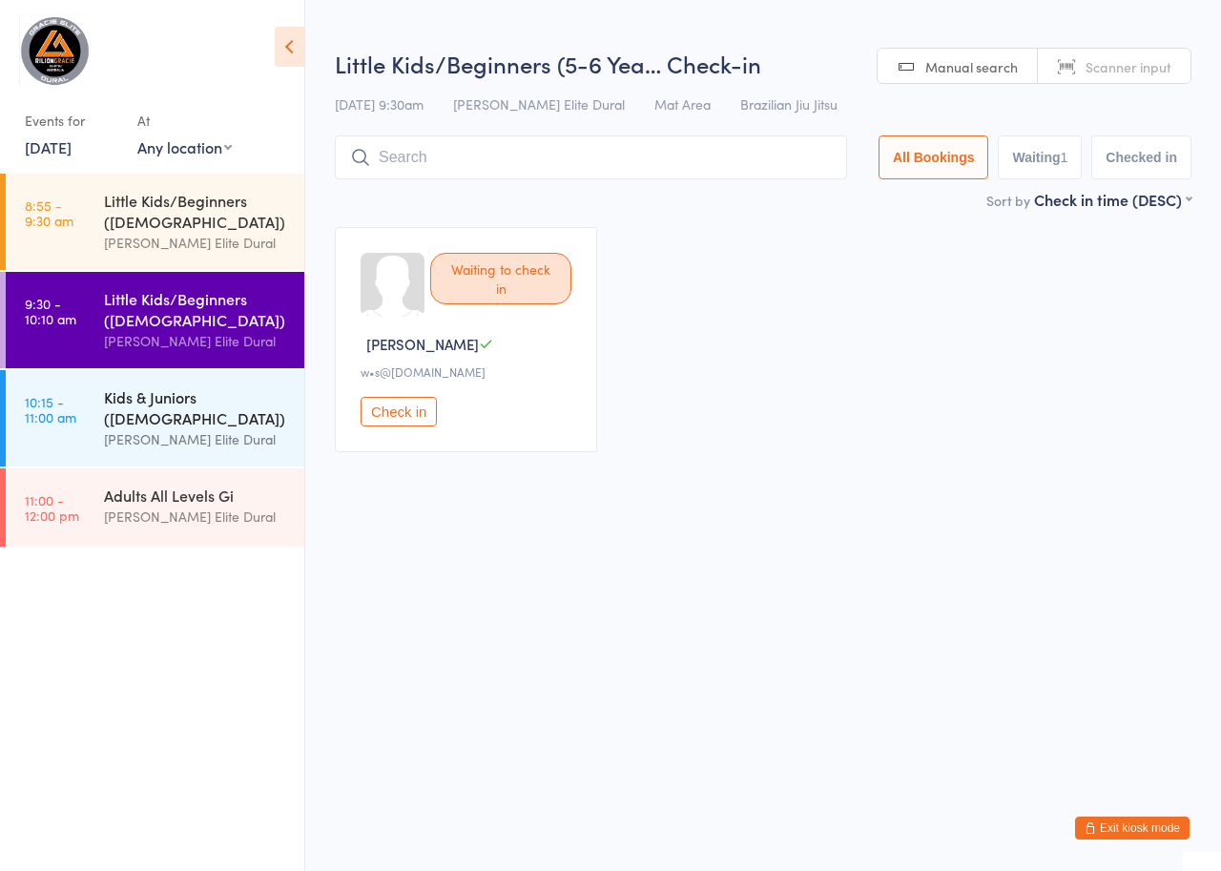
click at [201, 408] on div "Kids & Juniors ([DEMOGRAPHIC_DATA])" at bounding box center [196, 407] width 184 height 42
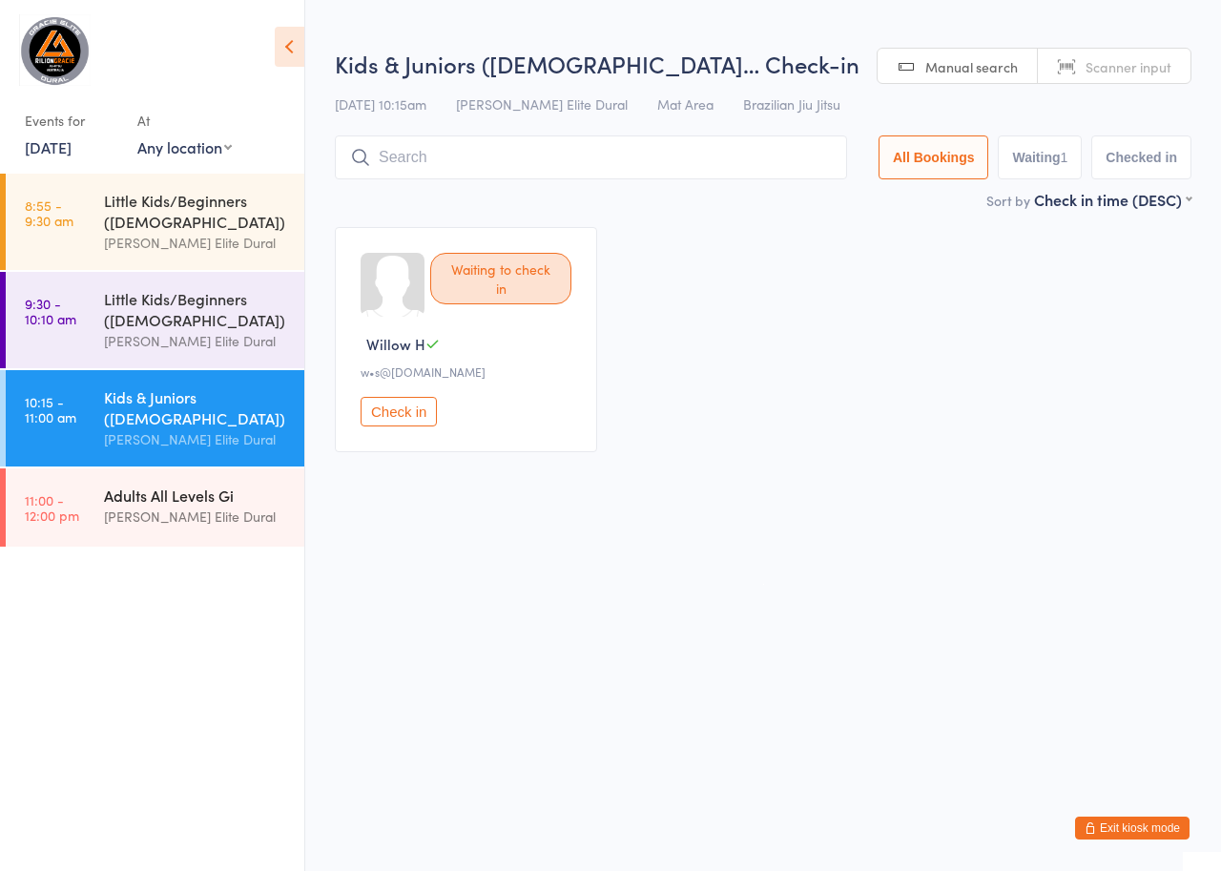
click at [198, 492] on div "Adults All Levels Gi" at bounding box center [196, 495] width 184 height 21
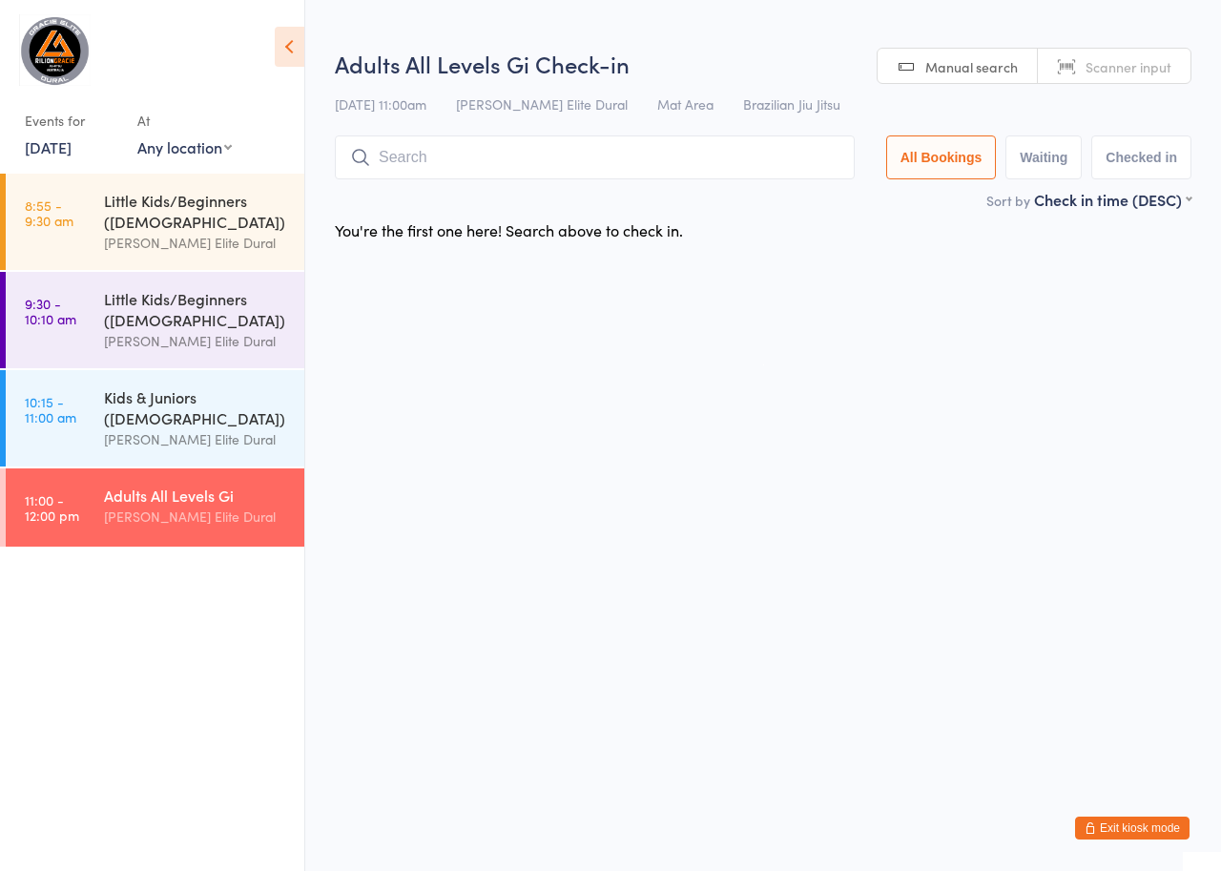
click at [72, 143] on link "[DATE]" at bounding box center [48, 146] width 47 height 21
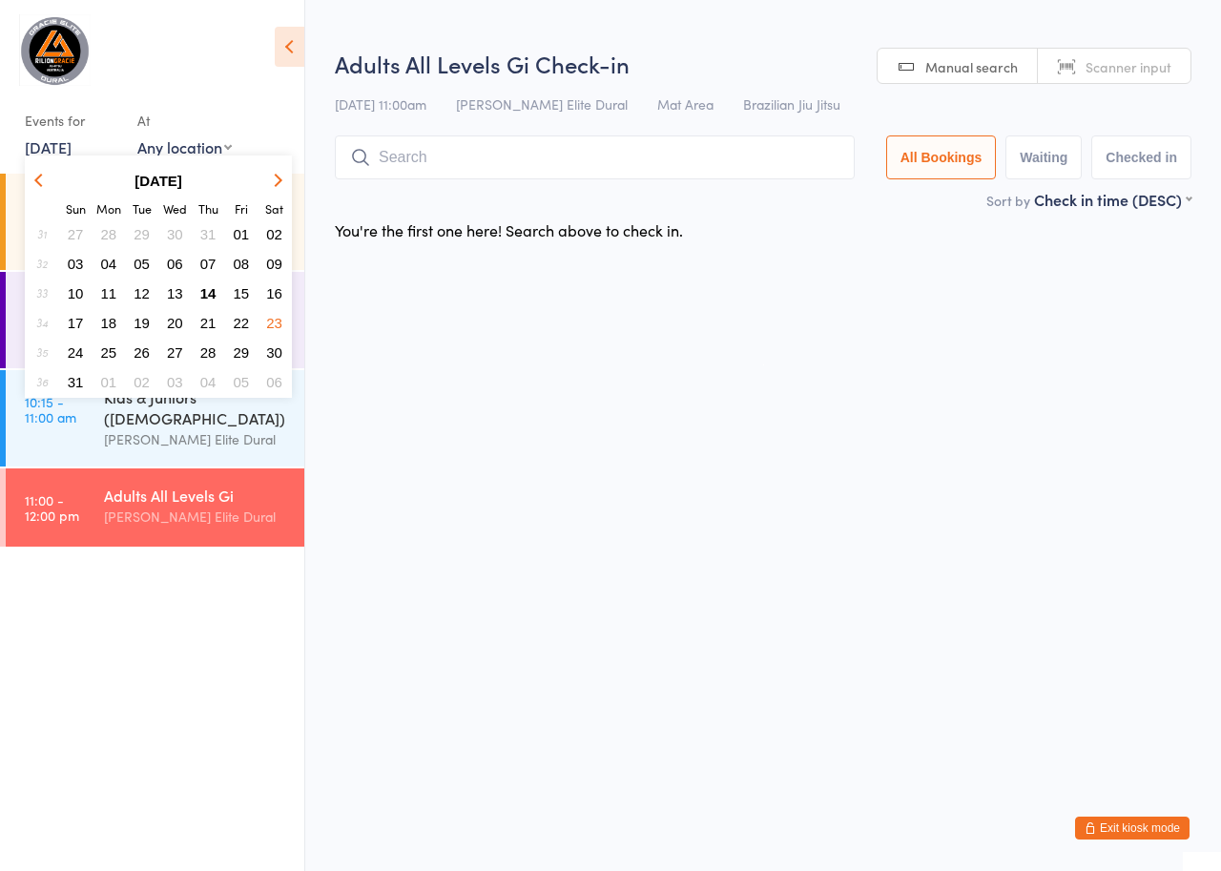
click at [242, 294] on span "15" at bounding box center [242, 293] width 16 height 16
